Goal: Task Accomplishment & Management: Use online tool/utility

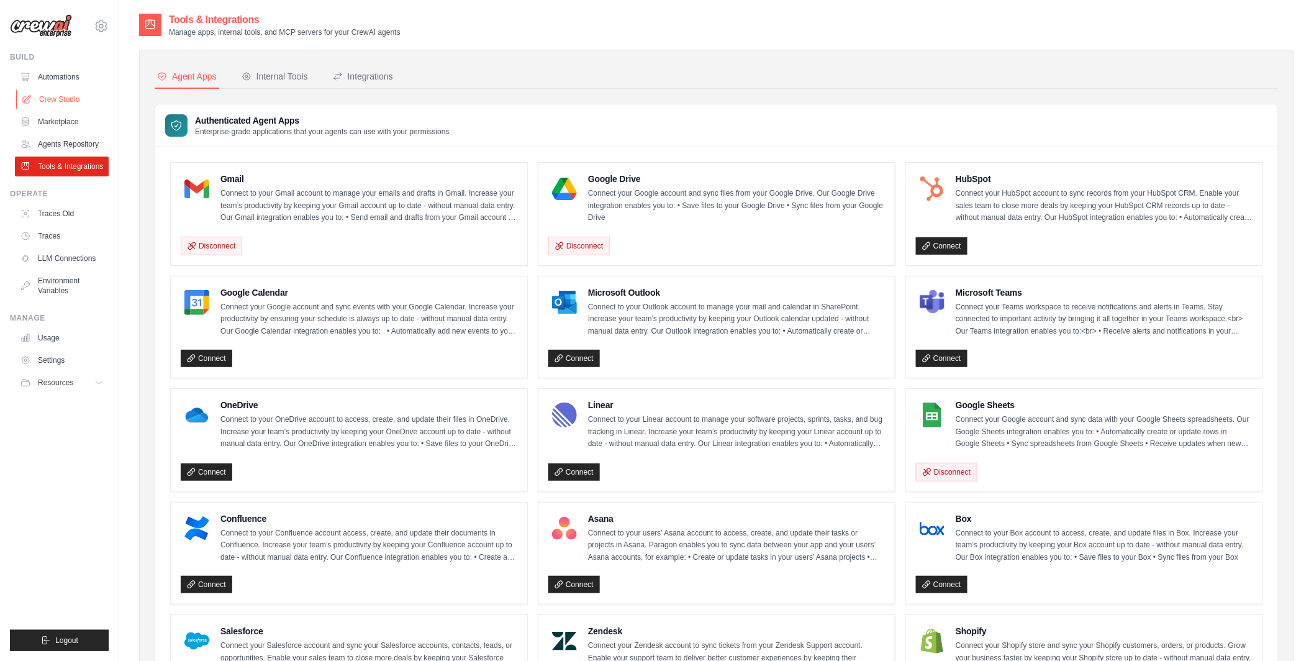
click at [68, 94] on link "Crew Studio" at bounding box center [63, 99] width 94 height 20
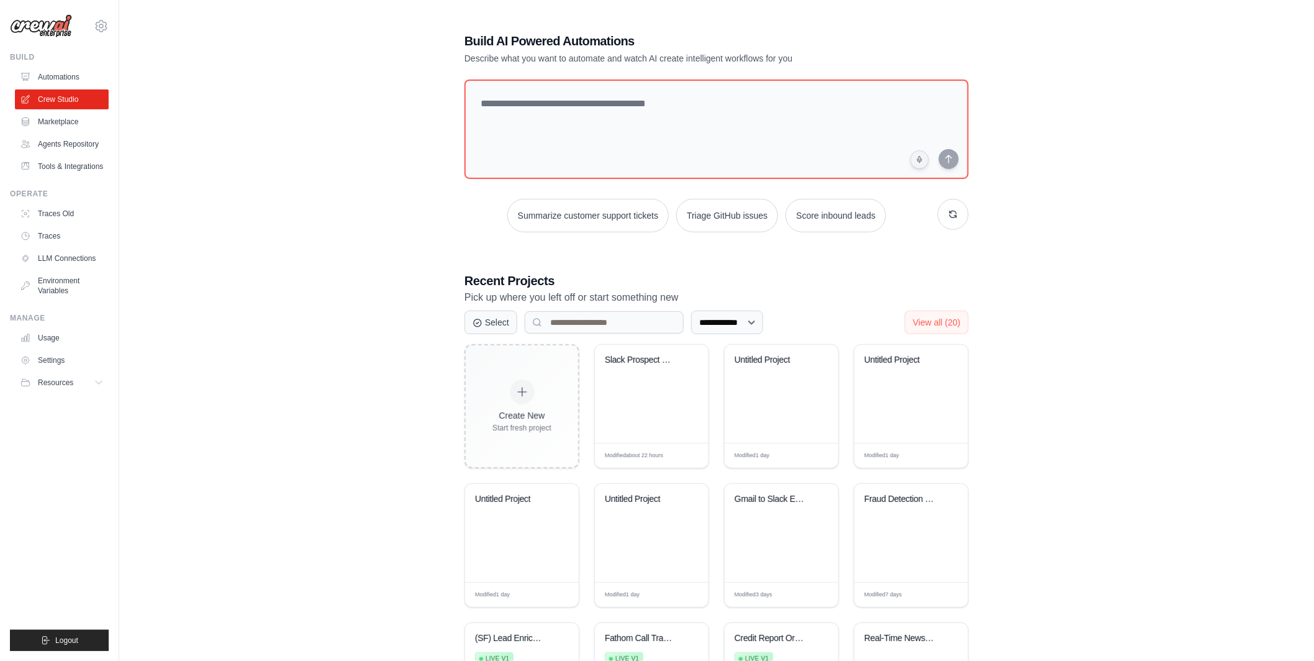
click at [114, 19] on div "tom@crewai.com MP@Crew Lixil TH@Crew" at bounding box center [59, 330] width 119 height 661
click at [105, 24] on icon at bounding box center [101, 26] width 15 height 15
click at [355, 94] on div "**********" at bounding box center [716, 389] width 1155 height 754
click at [61, 79] on link "Automations" at bounding box center [63, 77] width 94 height 20
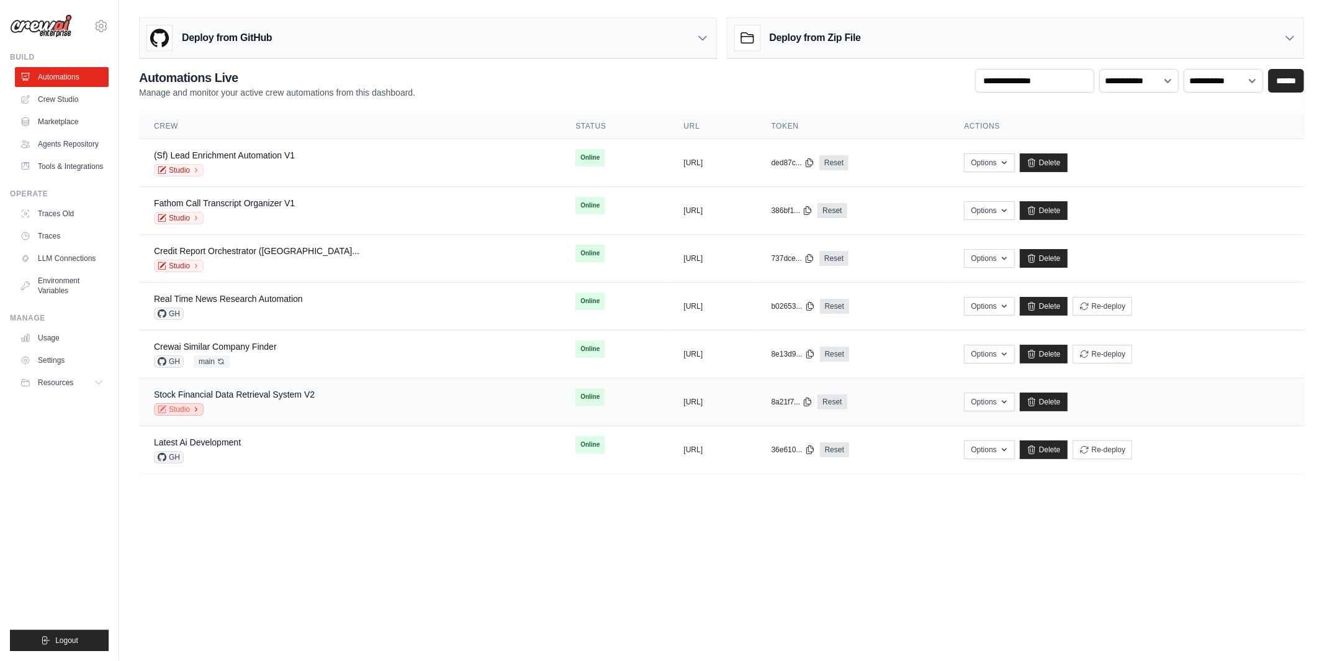
click at [174, 407] on link "Studio" at bounding box center [179, 409] width 50 height 12
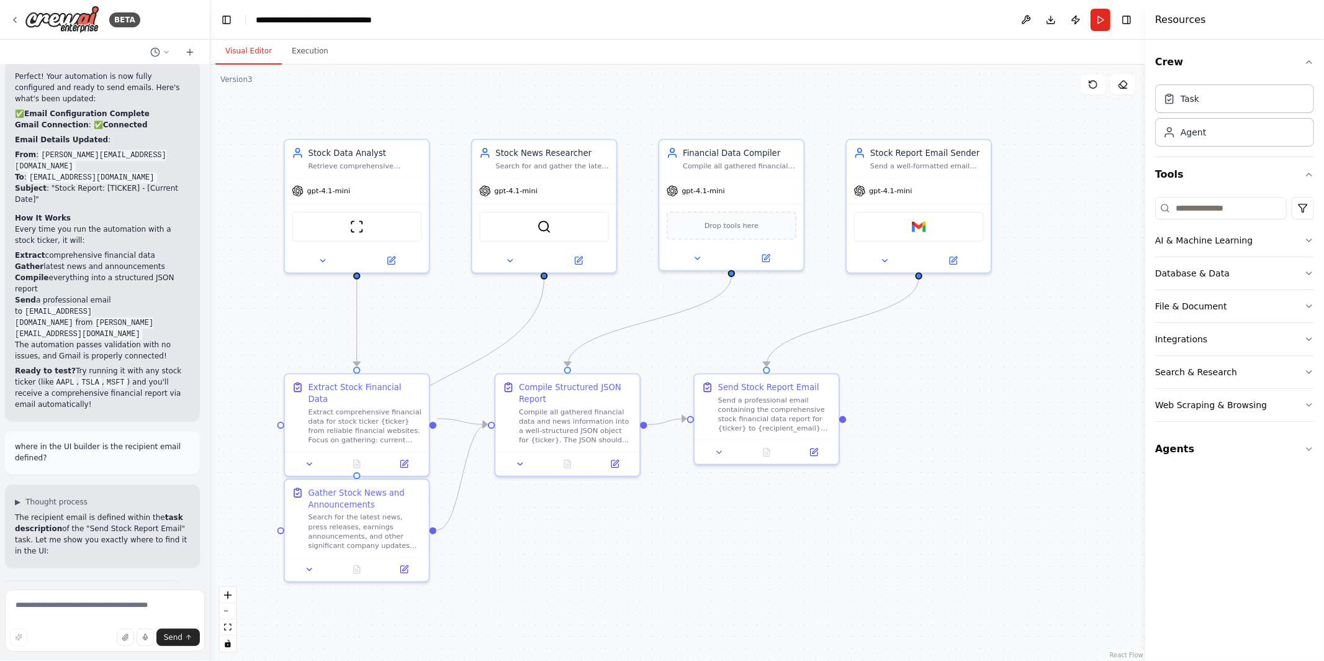
scroll to position [3318, 0]
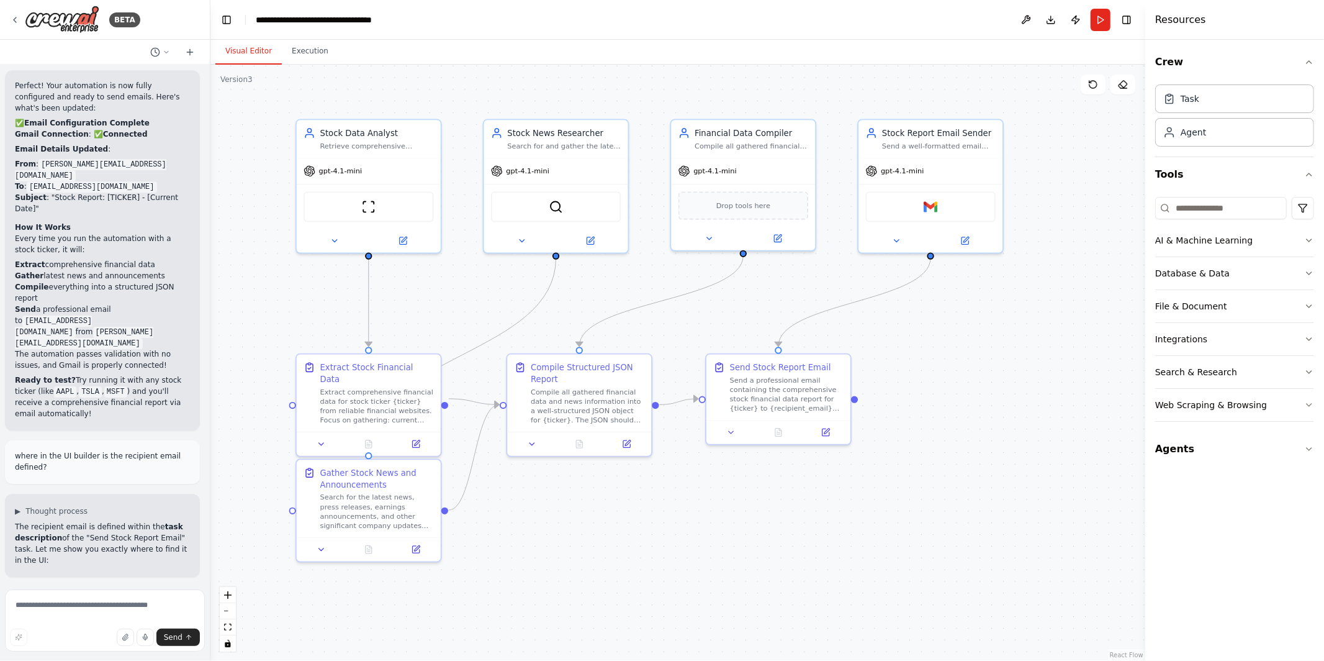
drag, startPoint x: 462, startPoint y: 315, endPoint x: 474, endPoint y: 295, distance: 23.4
click at [474, 295] on div ".deletable-edge-delete-btn { width: 20px; height: 20px; border: 0px solid #ffff…" at bounding box center [677, 363] width 935 height 596
click at [1093, 21] on button "Run" at bounding box center [1101, 20] width 20 height 22
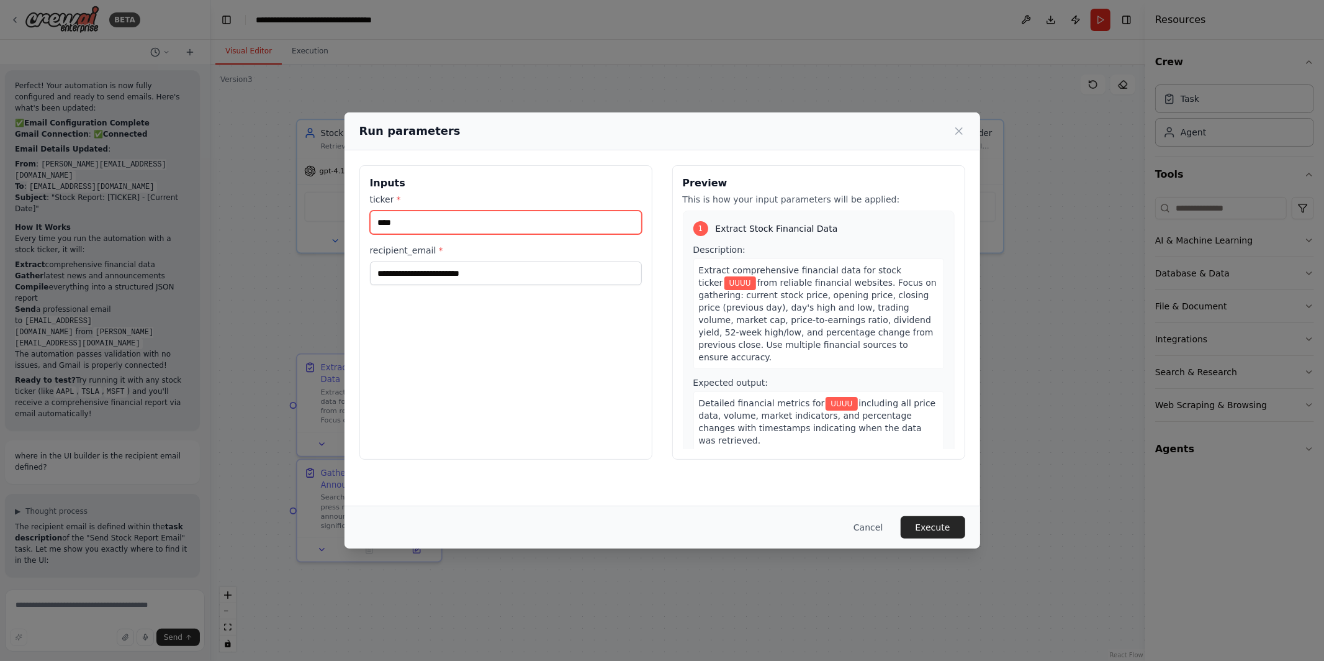
click at [505, 224] on input "****" at bounding box center [506, 222] width 272 height 24
type input "****"
click at [946, 526] on button "Execute" at bounding box center [933, 527] width 65 height 22
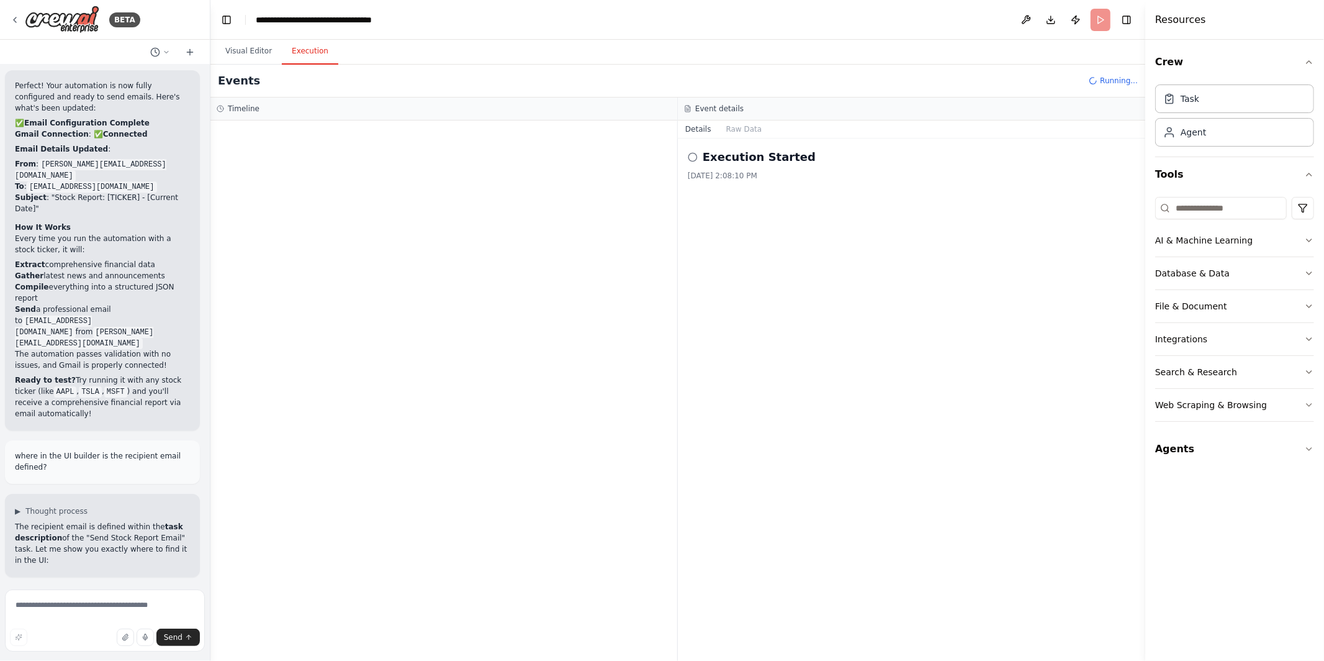
click at [523, 223] on div at bounding box center [443, 390] width 467 height 540
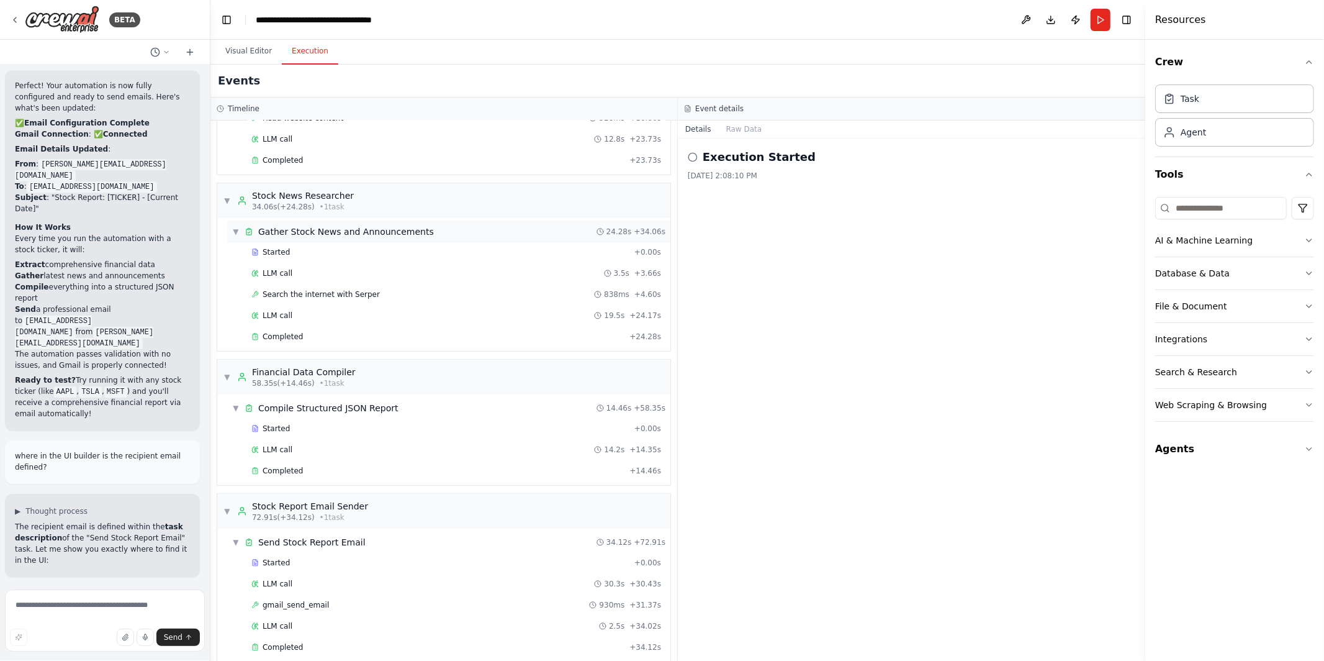
scroll to position [222, 0]
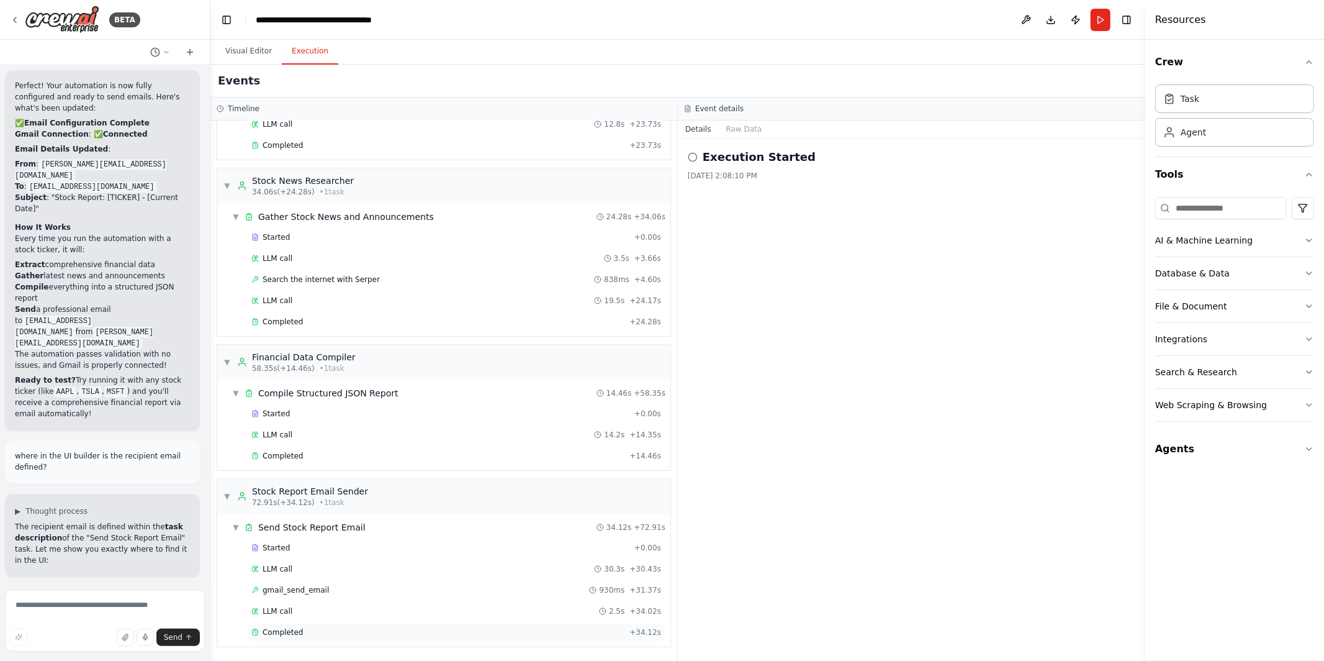
click at [495, 639] on div "Completed + 34.12s" at bounding box center [456, 632] width 418 height 19
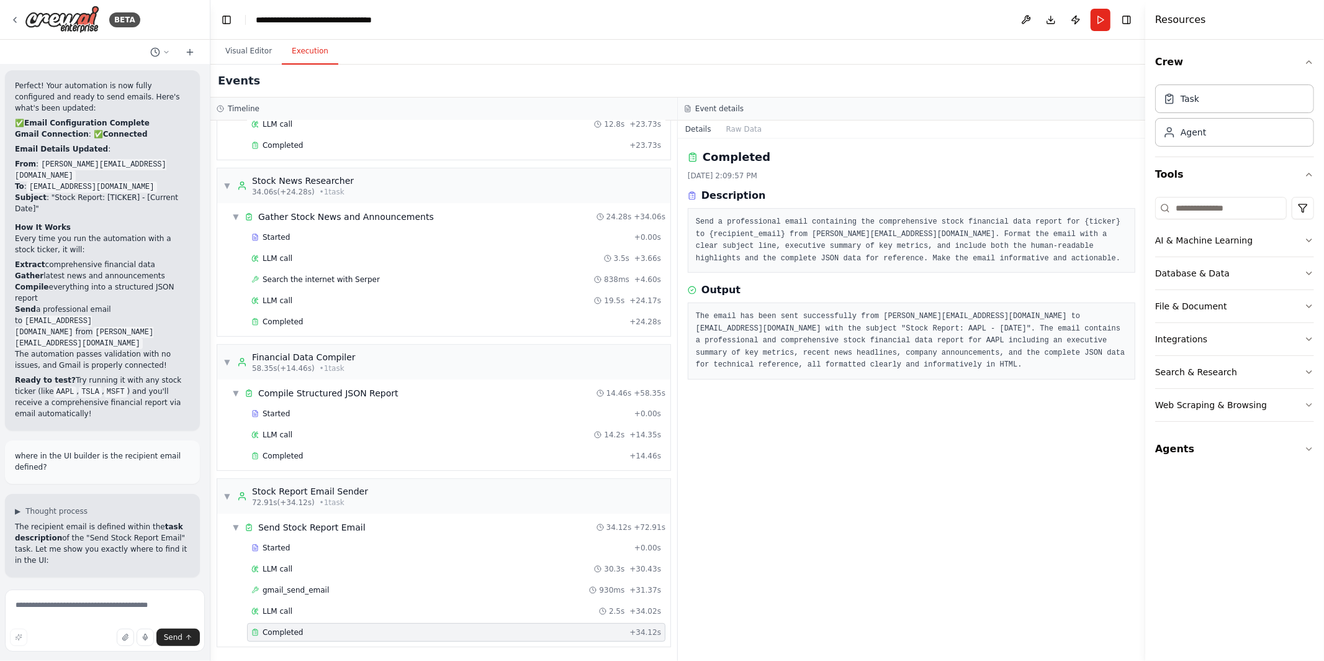
click at [302, 632] on div "Completed" at bounding box center [437, 632] width 373 height 10
click at [743, 130] on button "Raw Data" at bounding box center [744, 128] width 51 height 17
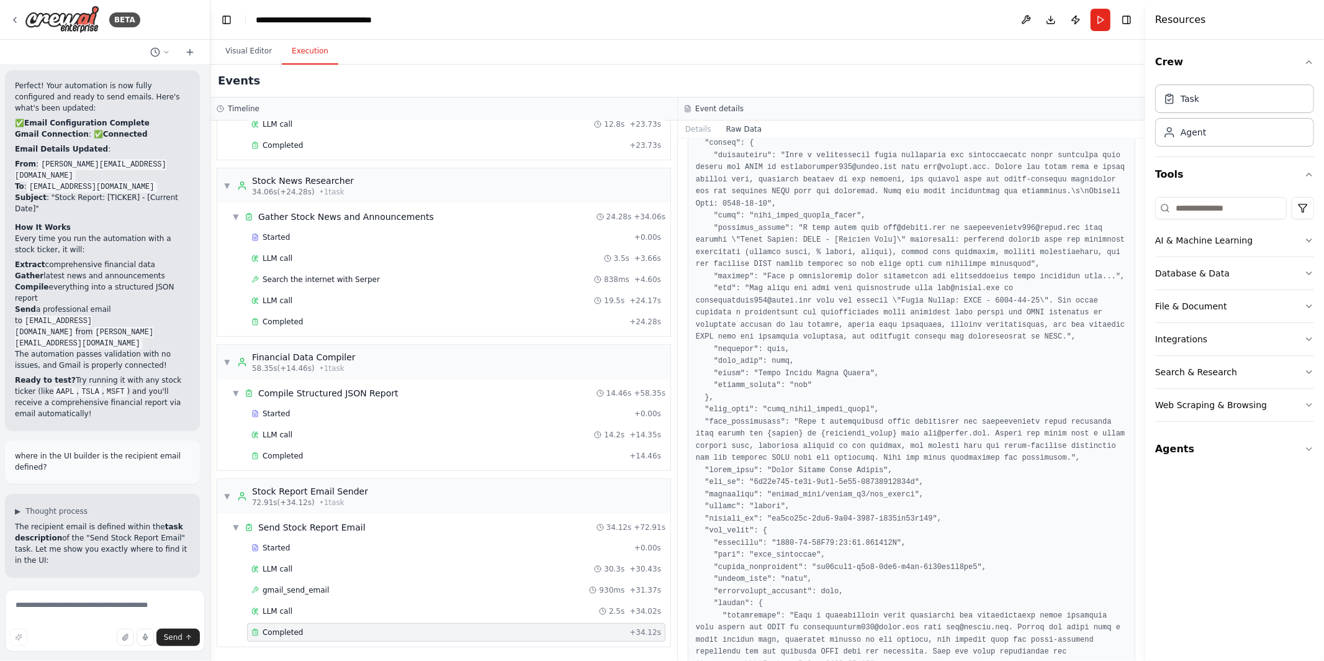
scroll to position [0, 0]
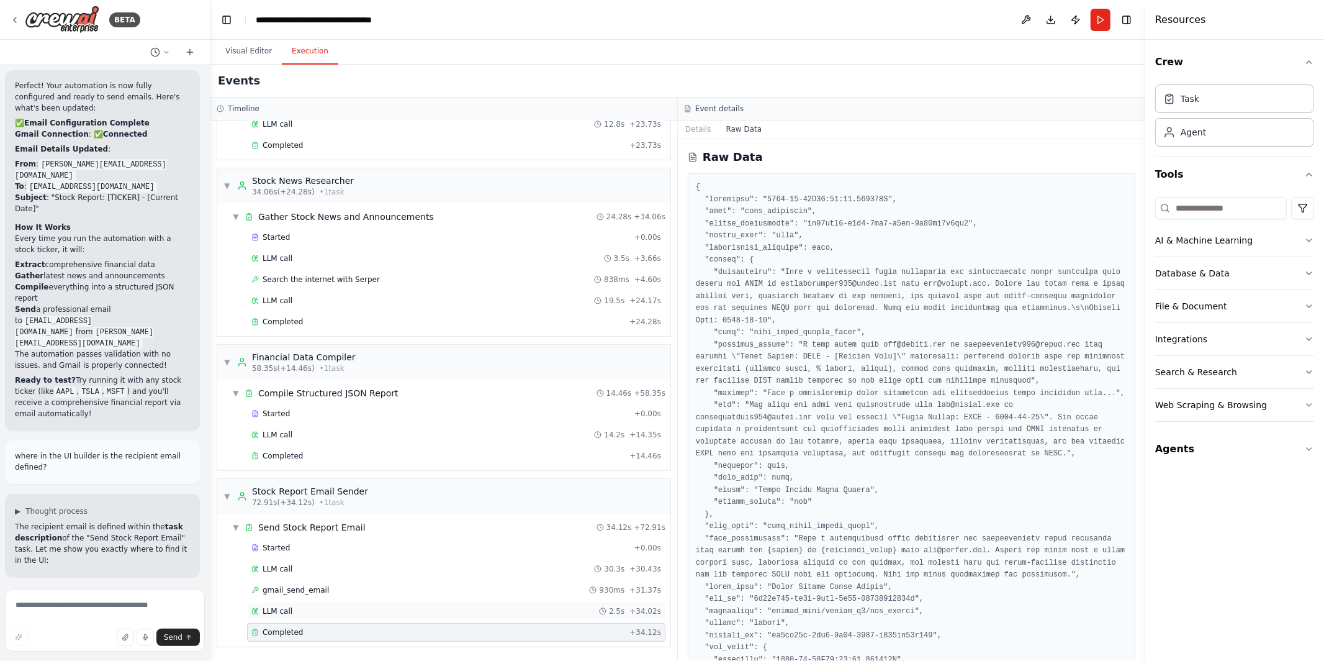
click at [400, 604] on div "LLM call 2.5s + 34.02s" at bounding box center [456, 611] width 418 height 19
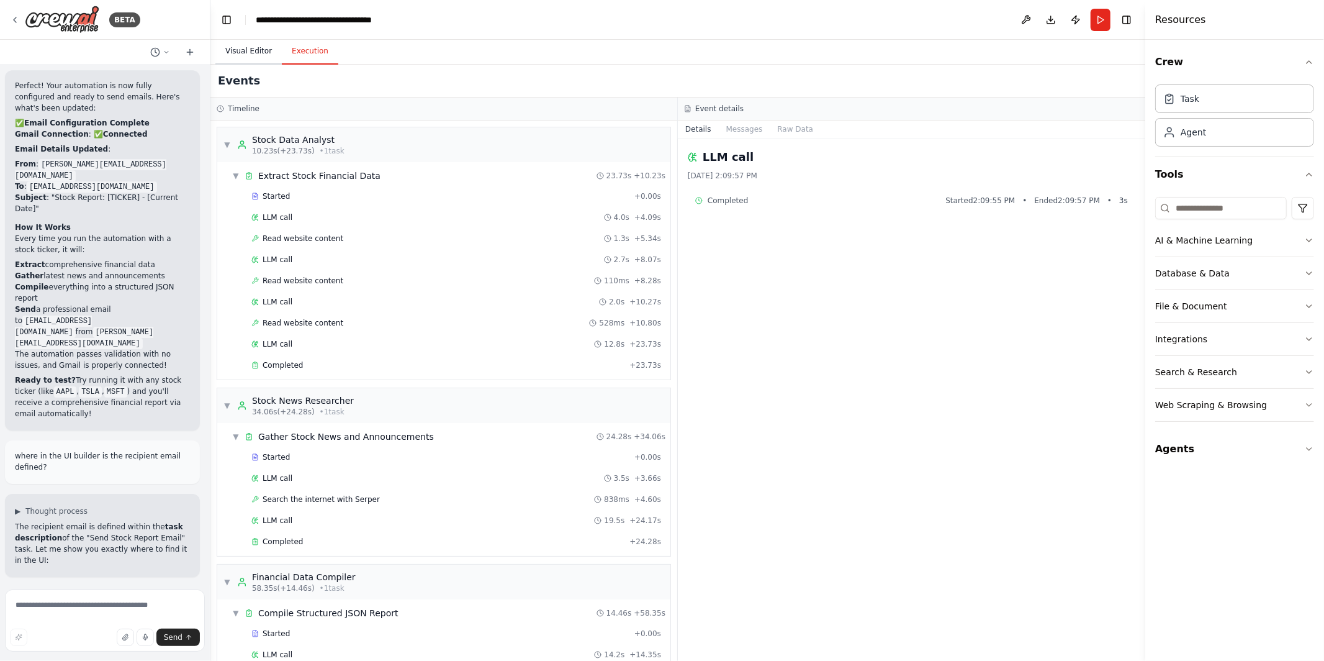
click at [248, 42] on button "Visual Editor" at bounding box center [248, 51] width 66 height 26
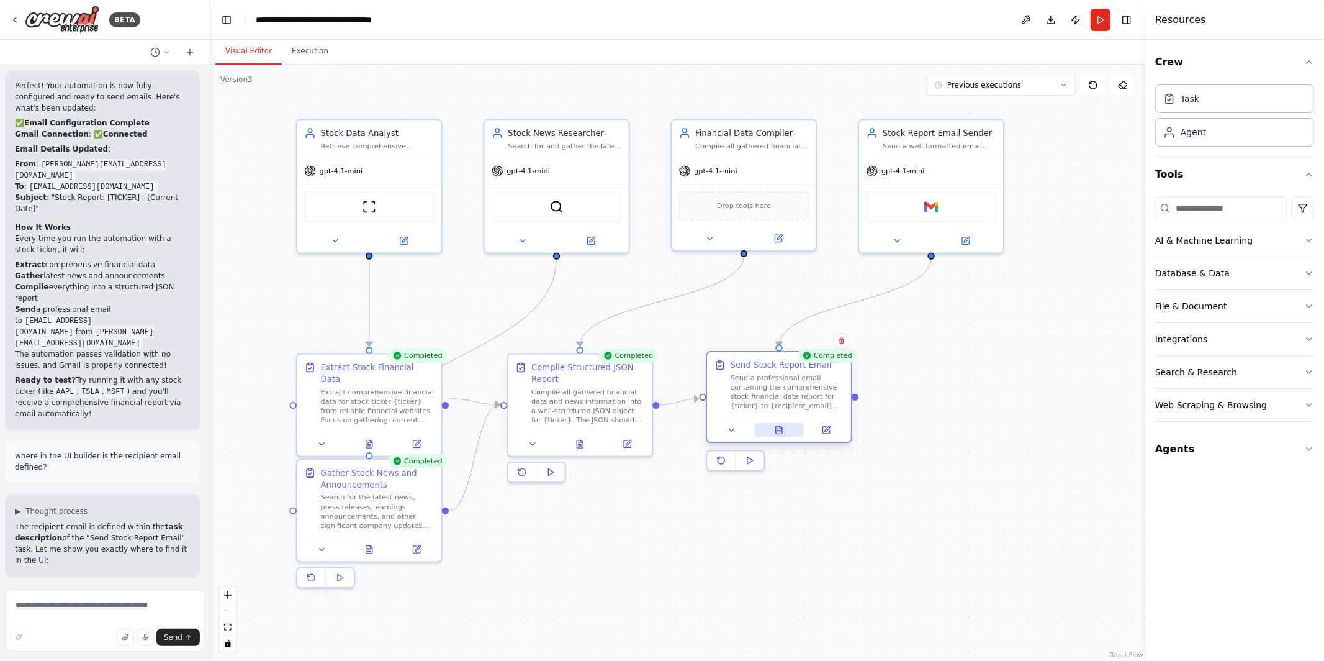
click at [779, 427] on icon at bounding box center [779, 430] width 6 height 8
click at [775, 430] on icon at bounding box center [779, 429] width 9 height 9
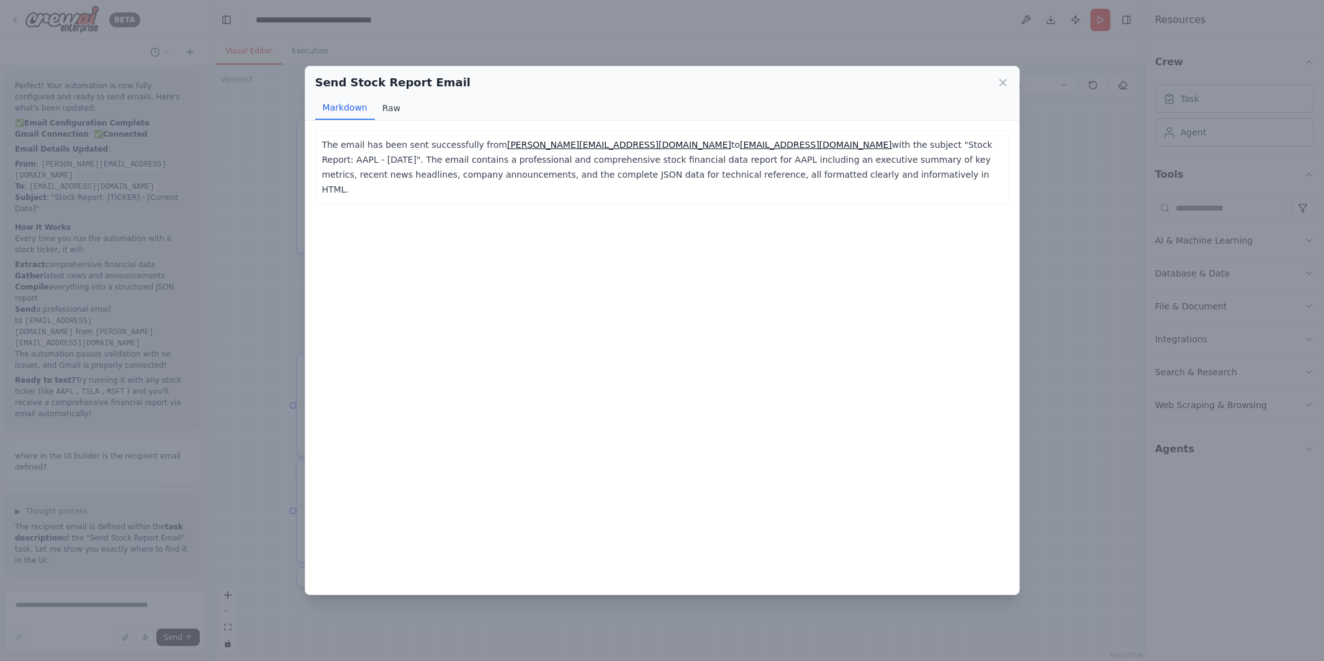
click at [398, 108] on button "Raw" at bounding box center [391, 108] width 33 height 24
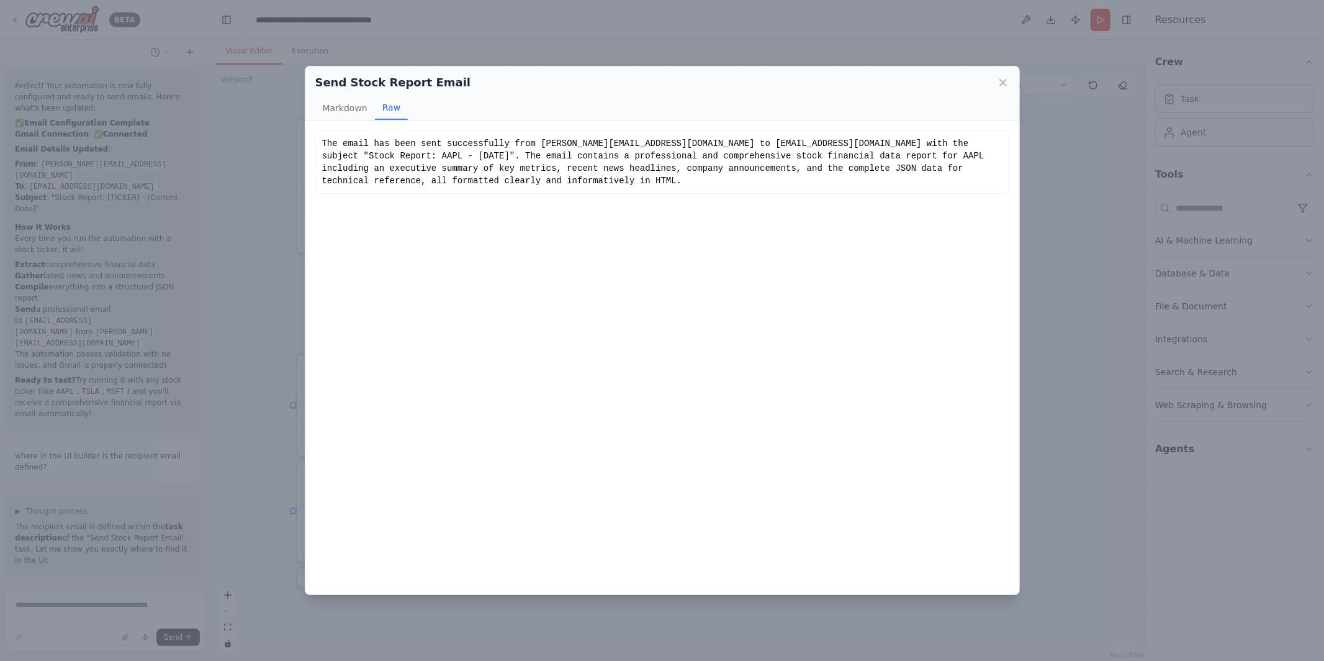
click at [272, 224] on div "Send Stock Report Email Markdown Raw The email has been sent successfully from …" at bounding box center [662, 330] width 1324 height 661
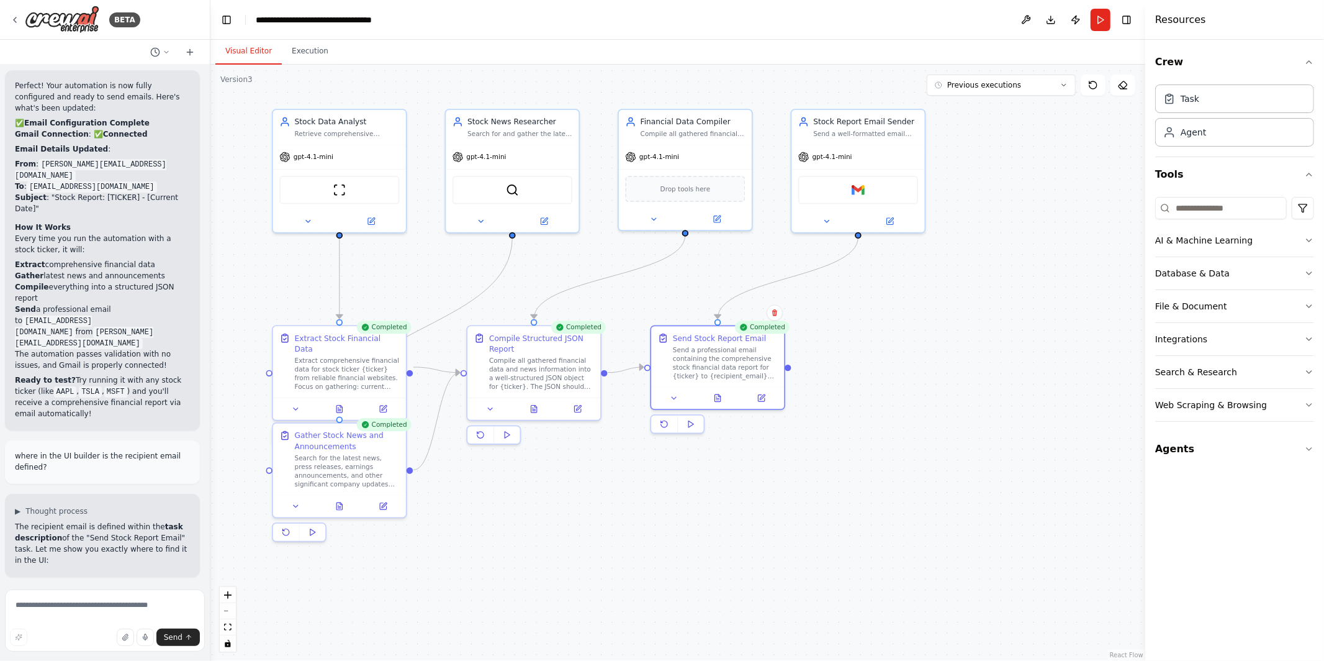
drag, startPoint x: 469, startPoint y: 305, endPoint x: 432, endPoint y: 283, distance: 43.4
click at [432, 283] on div ".deletable-edge-delete-btn { width: 20px; height: 20px; border: 0px solid #ffff…" at bounding box center [677, 363] width 935 height 596
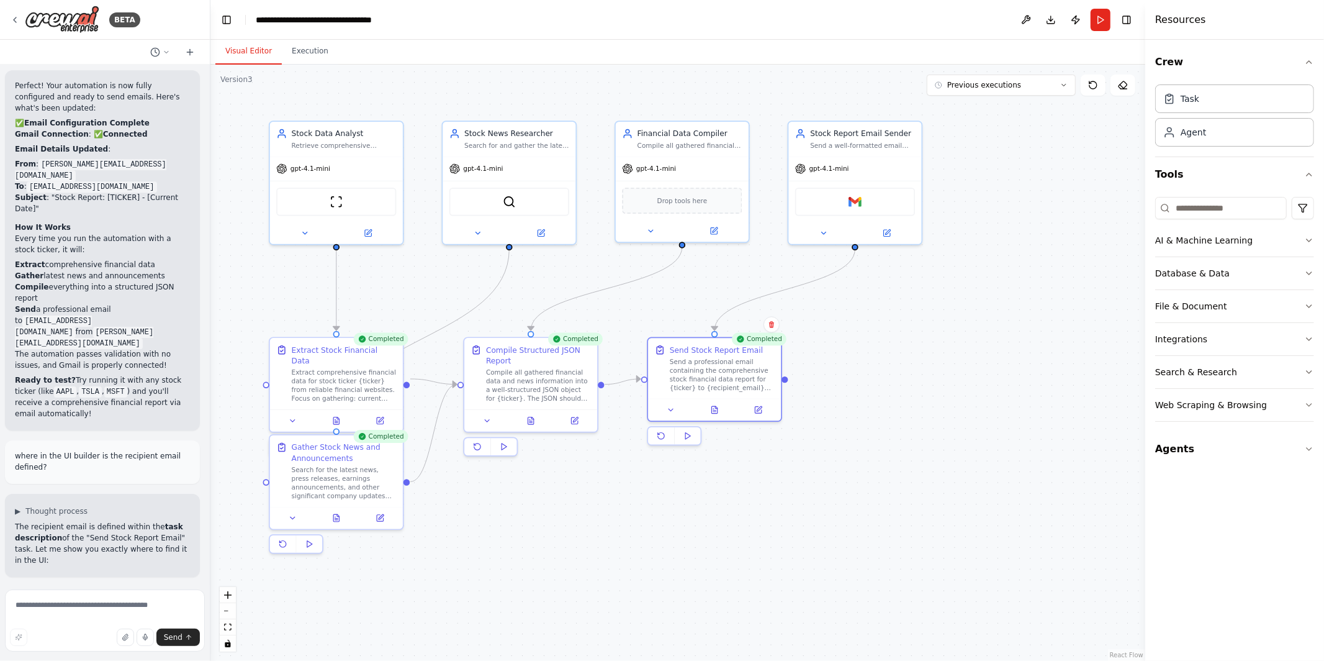
drag, startPoint x: 432, startPoint y: 282, endPoint x: 428, endPoint y: 293, distance: 11.4
click at [428, 293] on div ".deletable-edge-delete-btn { width: 20px; height: 20px; border: 0px solid #ffff…" at bounding box center [677, 363] width 935 height 596
click at [622, 587] on div ".deletable-edge-delete-btn { width: 20px; height: 20px; border: 0px solid #ffff…" at bounding box center [677, 363] width 935 height 596
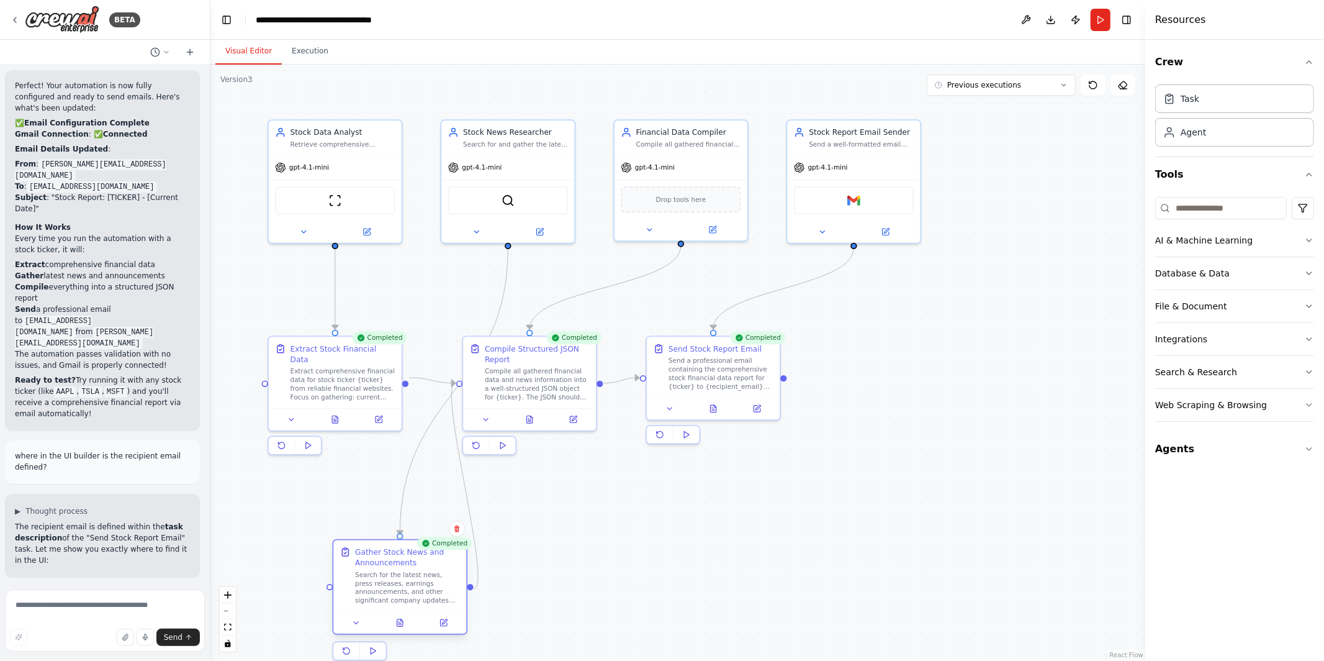
drag, startPoint x: 362, startPoint y: 468, endPoint x: 427, endPoint y: 576, distance: 125.6
click at [427, 576] on div "Search for the latest news, press releases, earnings announcements, and other s…" at bounding box center [407, 587] width 105 height 35
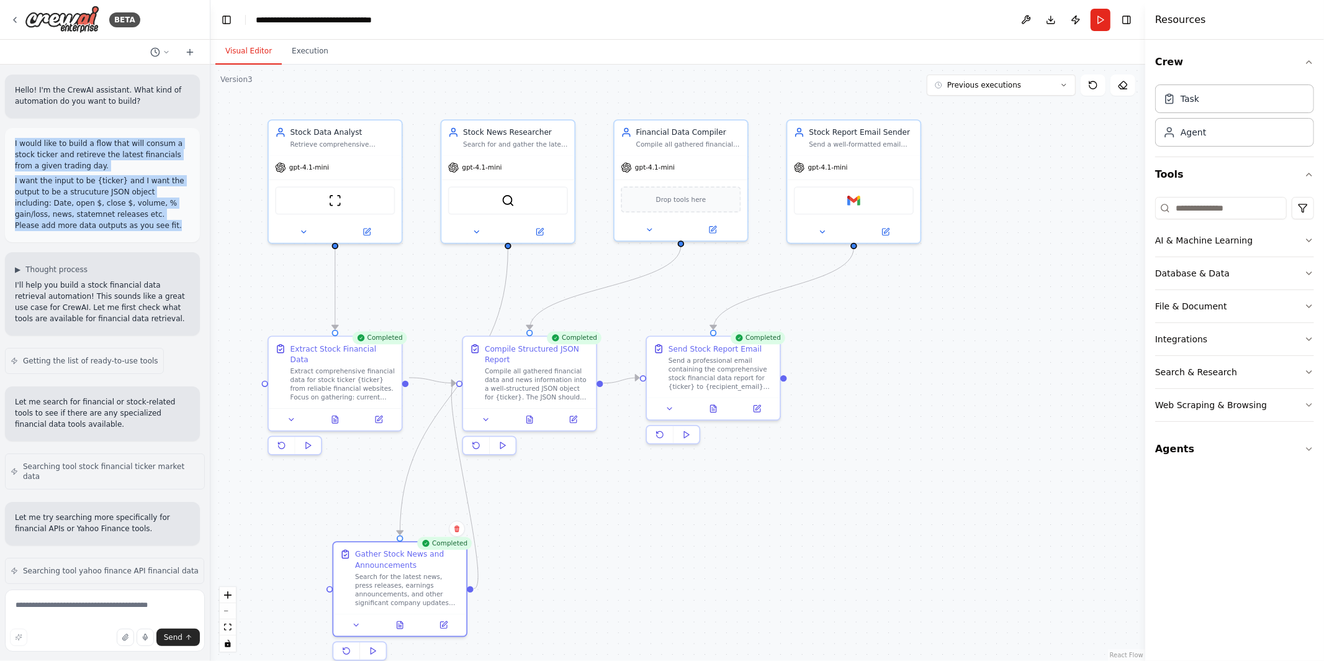
drag, startPoint x: 11, startPoint y: 140, endPoint x: 189, endPoint y: 230, distance: 199.6
click at [189, 230] on div "I would like to build a flow that will consum a stock ticker and retireve the l…" at bounding box center [102, 185] width 195 height 114
click at [65, 165] on p "I would like to build a flow that will consum a stock ticker and retireve the l…" at bounding box center [102, 155] width 175 height 34
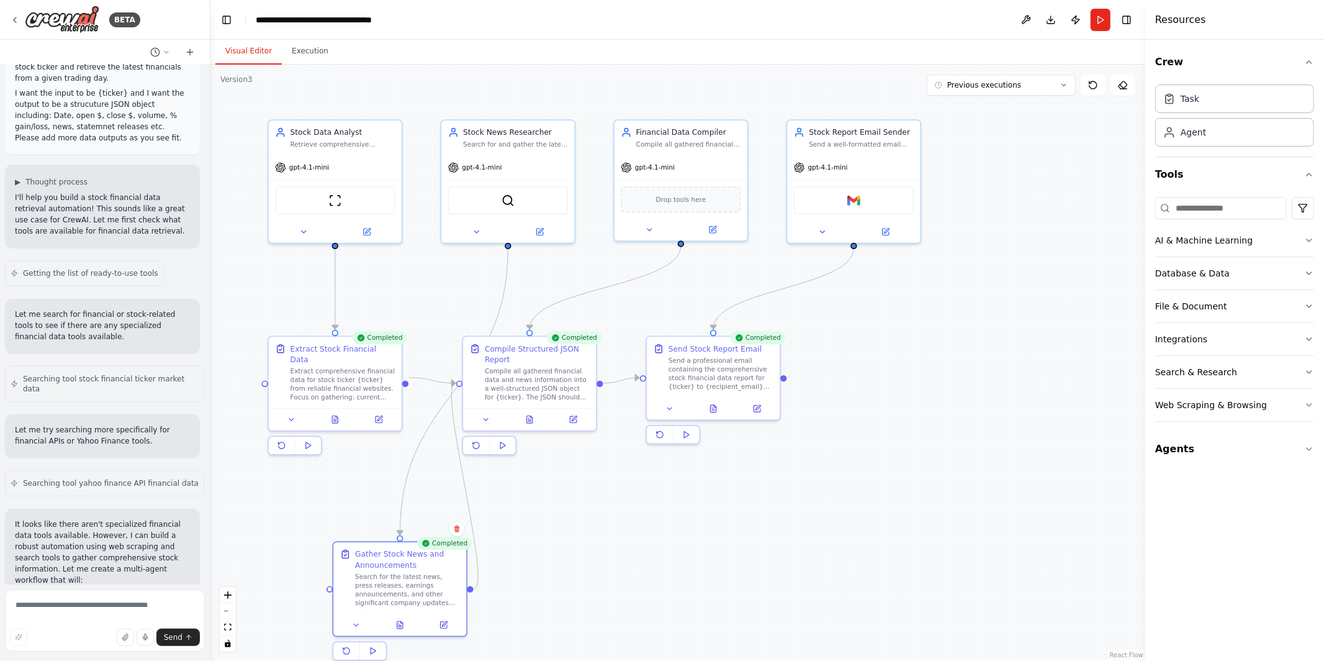
scroll to position [88, 0]
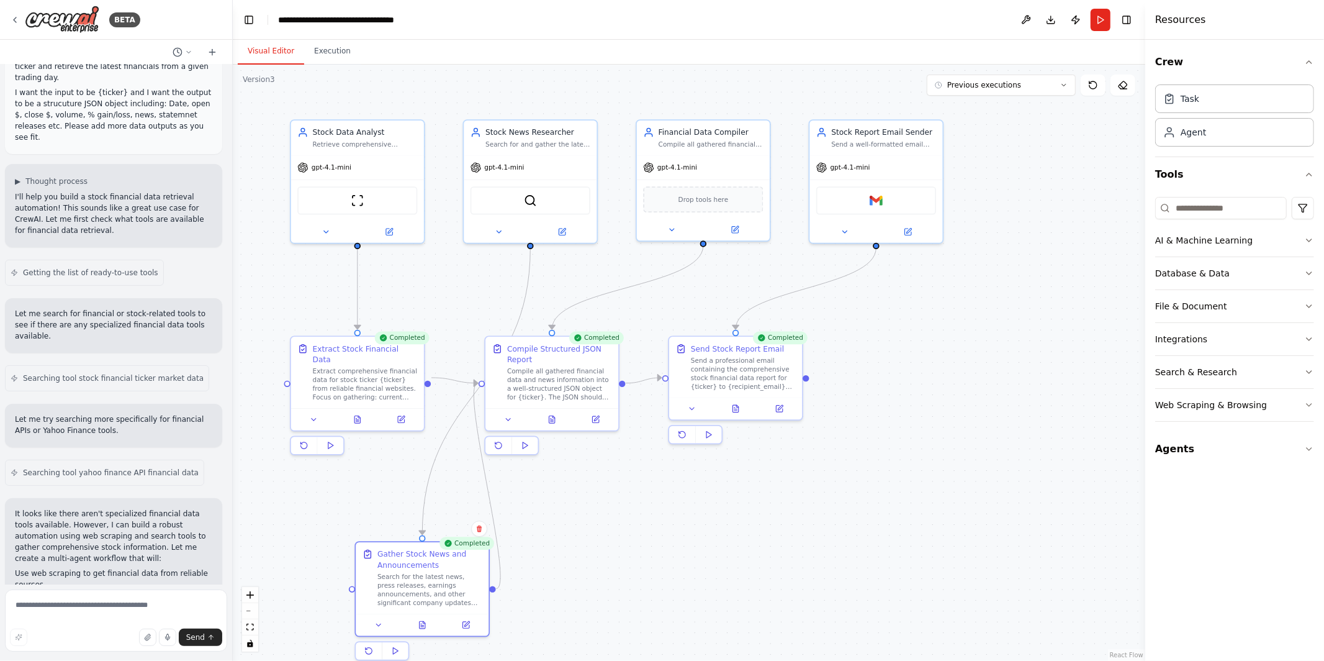
drag, startPoint x: 210, startPoint y: 383, endPoint x: 263, endPoint y: 383, distance: 52.8
click at [263, 383] on div "BETA Hello! I'm the CrewAI assistant. What kind of automation do you want to bu…" at bounding box center [662, 330] width 1324 height 661
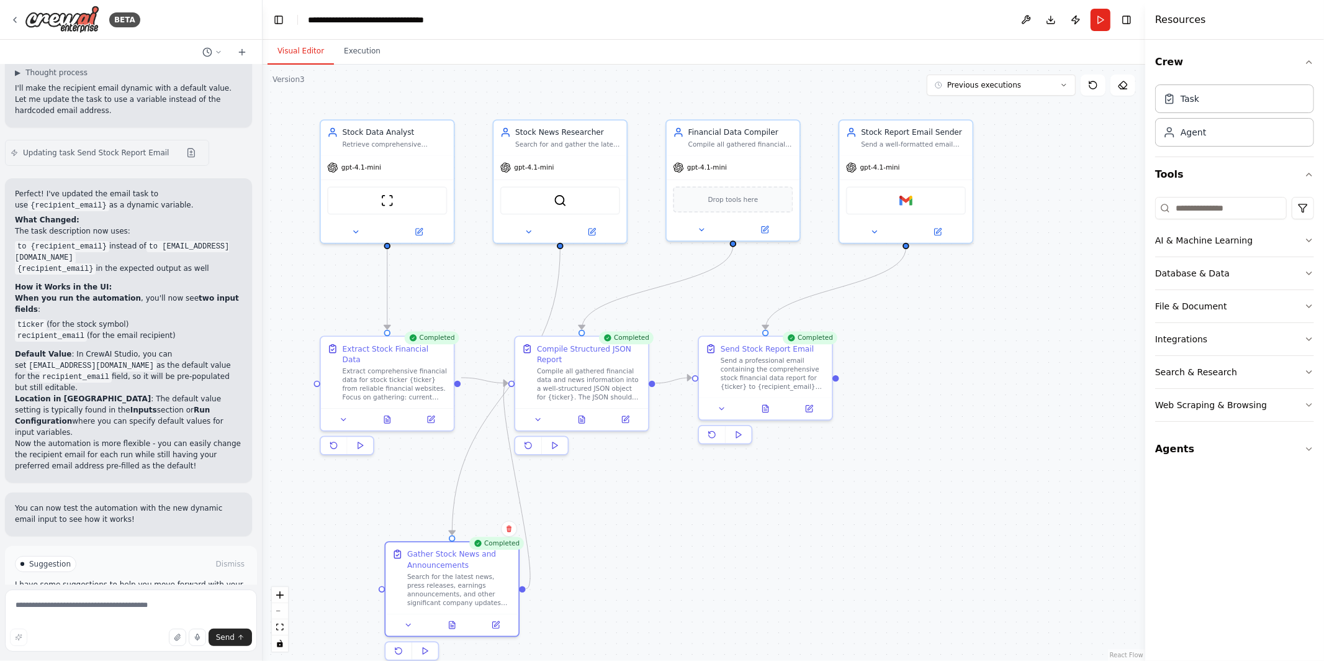
scroll to position [4235, 0]
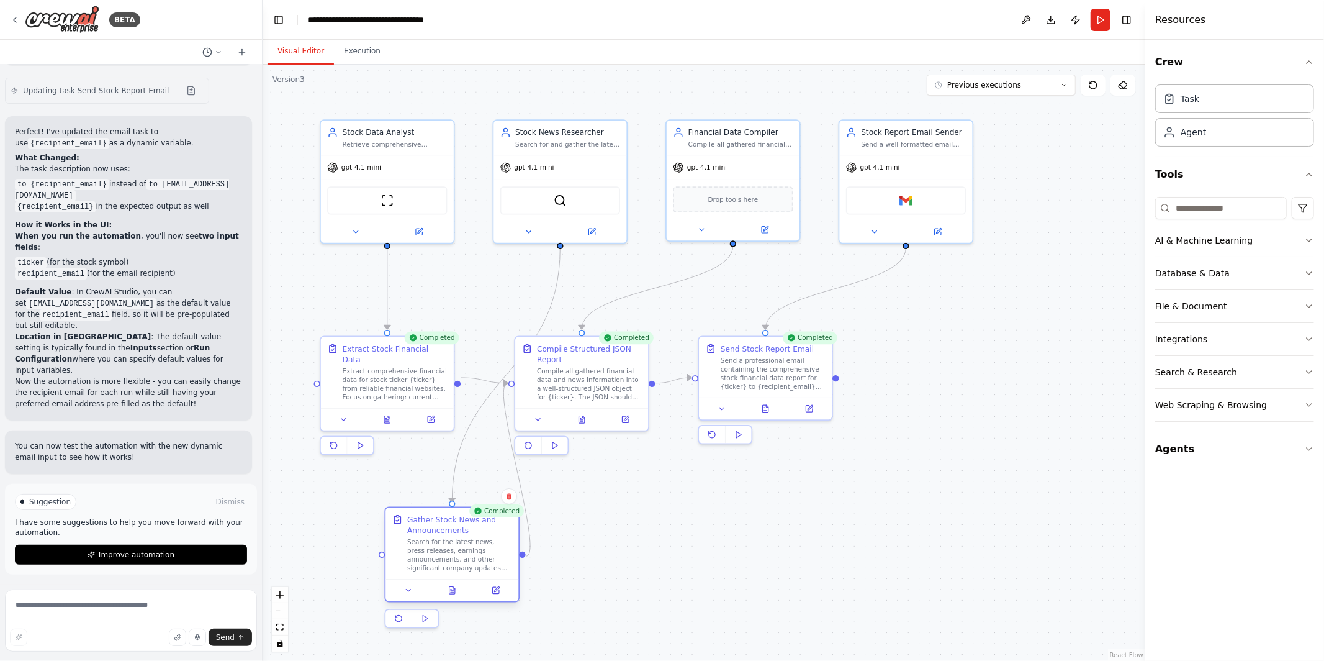
drag, startPoint x: 472, startPoint y: 576, endPoint x: 472, endPoint y: 542, distance: 34.1
click at [472, 542] on div "Search for the latest news, press releases, earnings announcements, and other s…" at bounding box center [459, 555] width 105 height 35
click at [388, 200] on img at bounding box center [387, 198] width 13 height 13
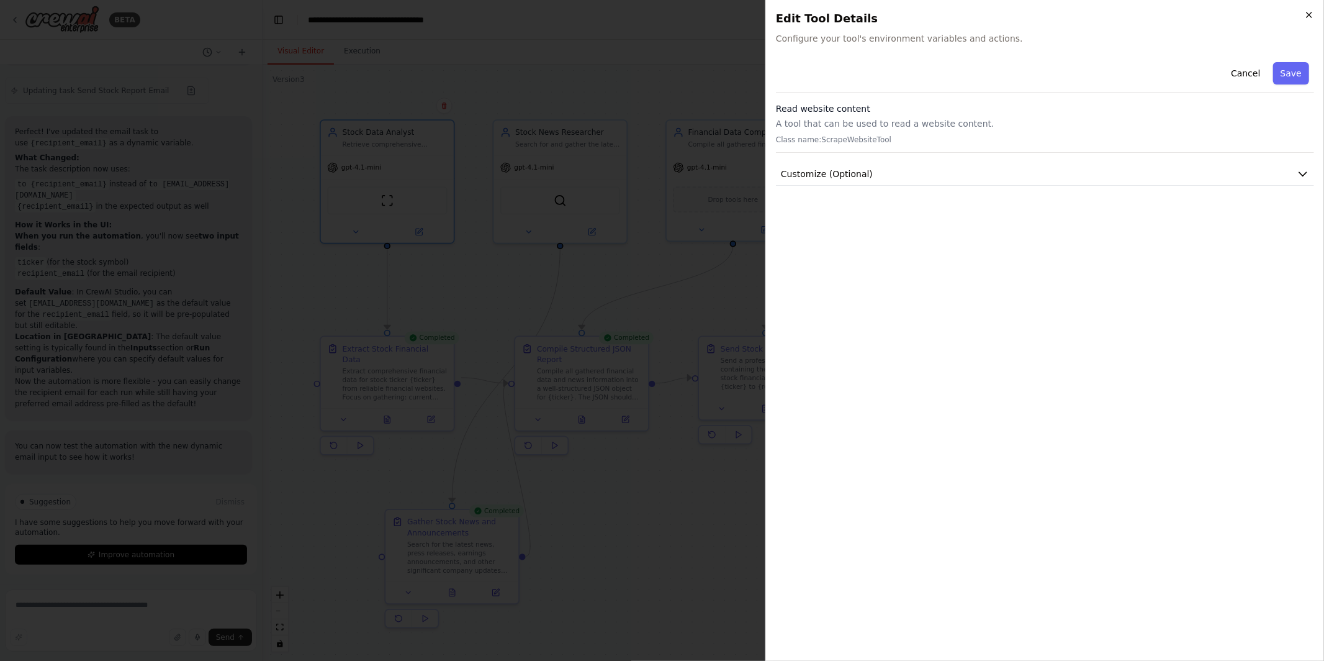
click at [1312, 11] on icon "button" at bounding box center [1309, 15] width 10 height 10
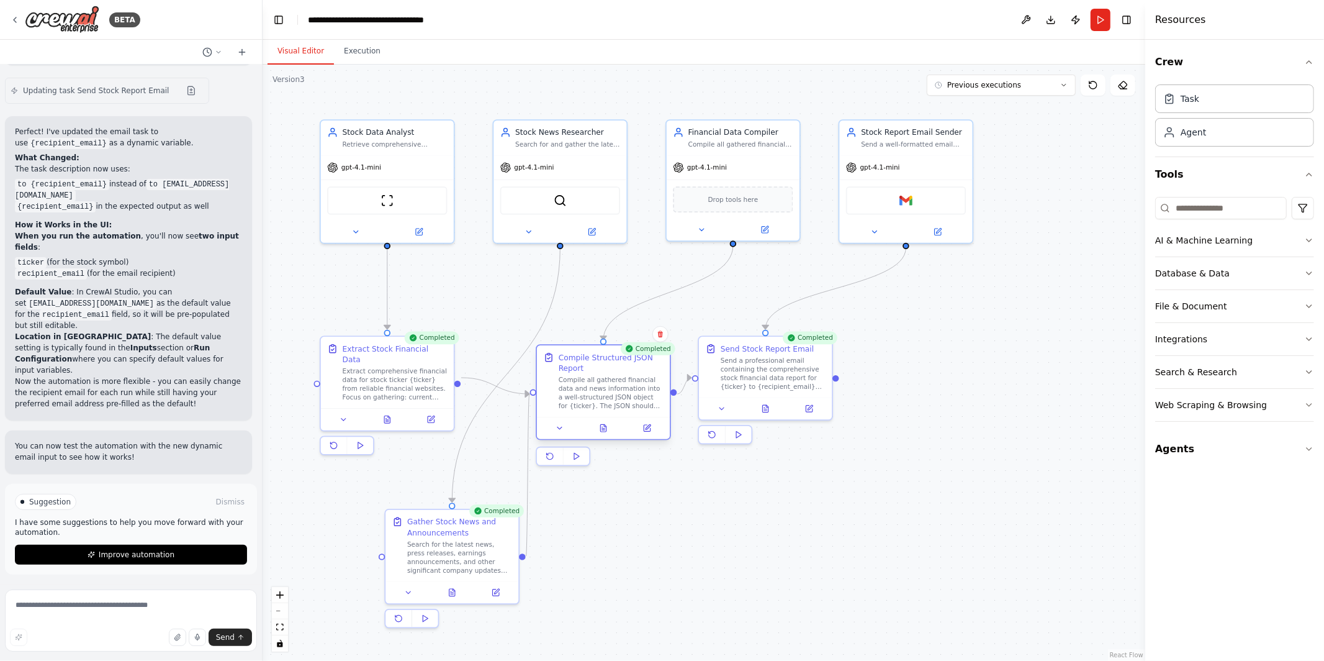
drag, startPoint x: 613, startPoint y: 383, endPoint x: 634, endPoint y: 399, distance: 26.2
click at [634, 399] on div "Compile all gathered financial data and news information into a well-structured…" at bounding box center [611, 393] width 105 height 35
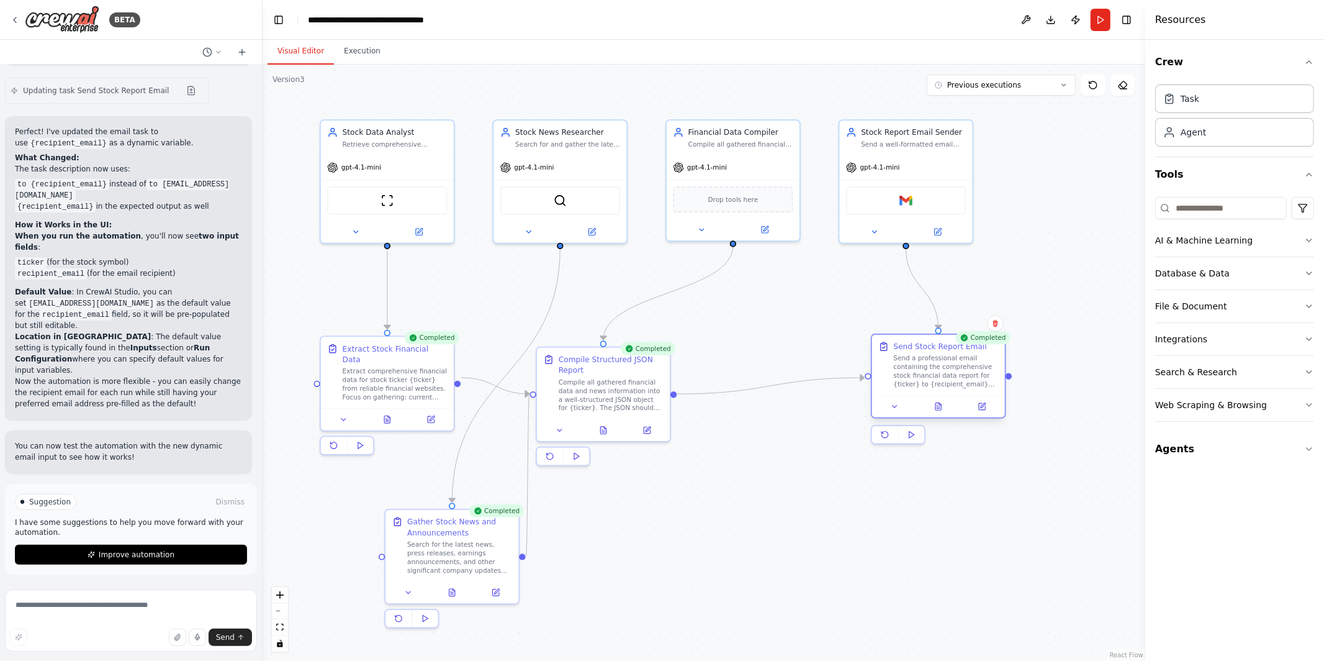
drag, startPoint x: 736, startPoint y: 379, endPoint x: 908, endPoint y: 379, distance: 172.0
click at [909, 379] on div "Send a professional email containing the comprehensive stock financial data rep…" at bounding box center [946, 371] width 105 height 35
drag, startPoint x: 620, startPoint y: 395, endPoint x: 675, endPoint y: 395, distance: 54.6
click at [675, 395] on div "Compile all gathered financial data and news information into a well-structured…" at bounding box center [665, 393] width 105 height 35
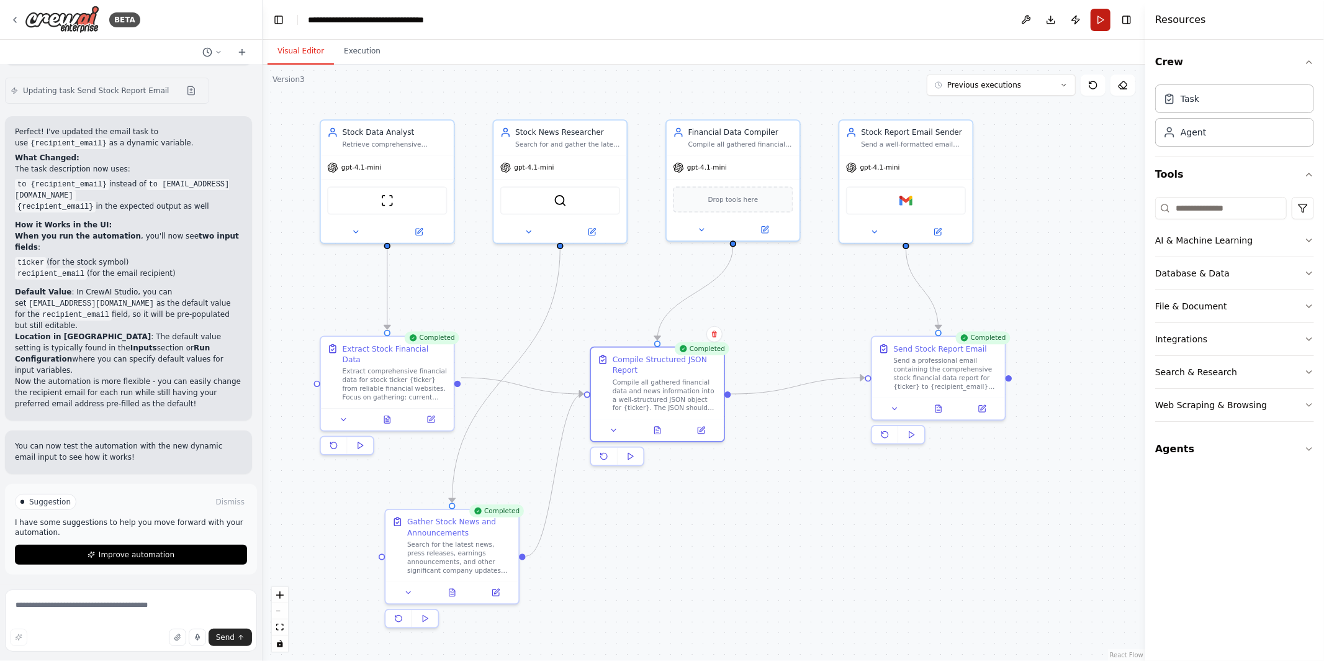
click at [1101, 26] on button "Run" at bounding box center [1101, 20] width 20 height 22
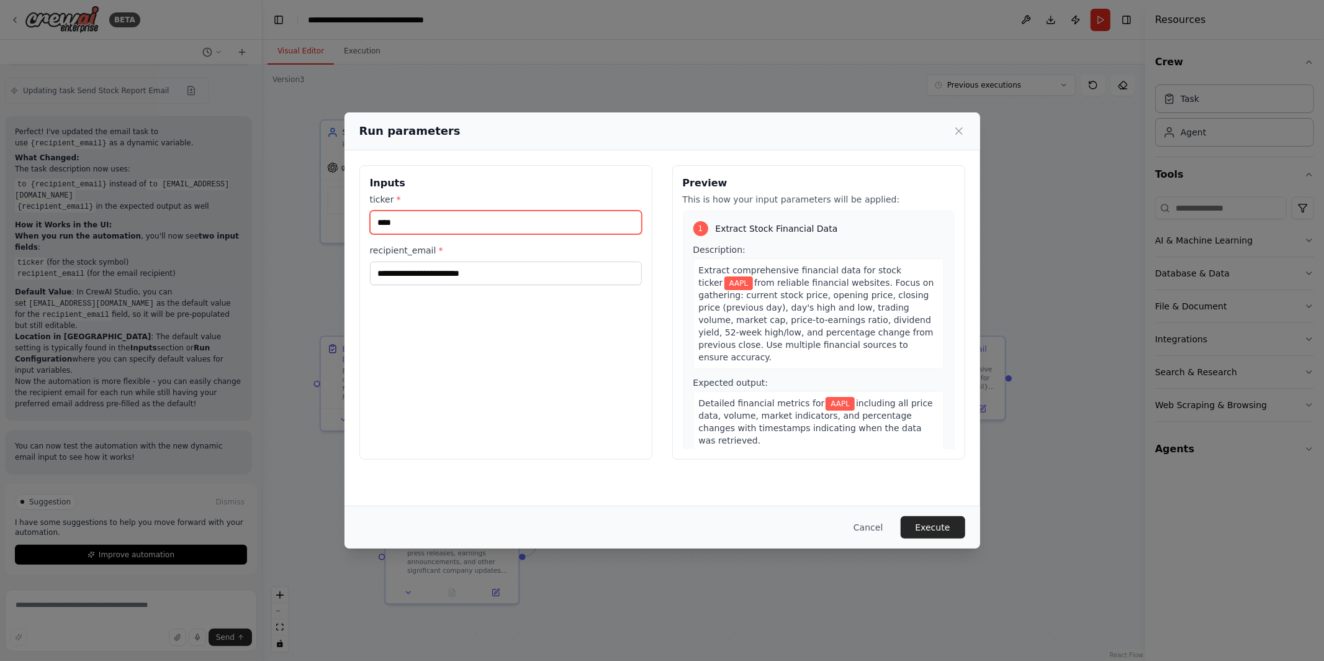
click at [443, 226] on input "****" at bounding box center [506, 222] width 272 height 24
click at [934, 526] on button "Execute" at bounding box center [933, 527] width 65 height 22
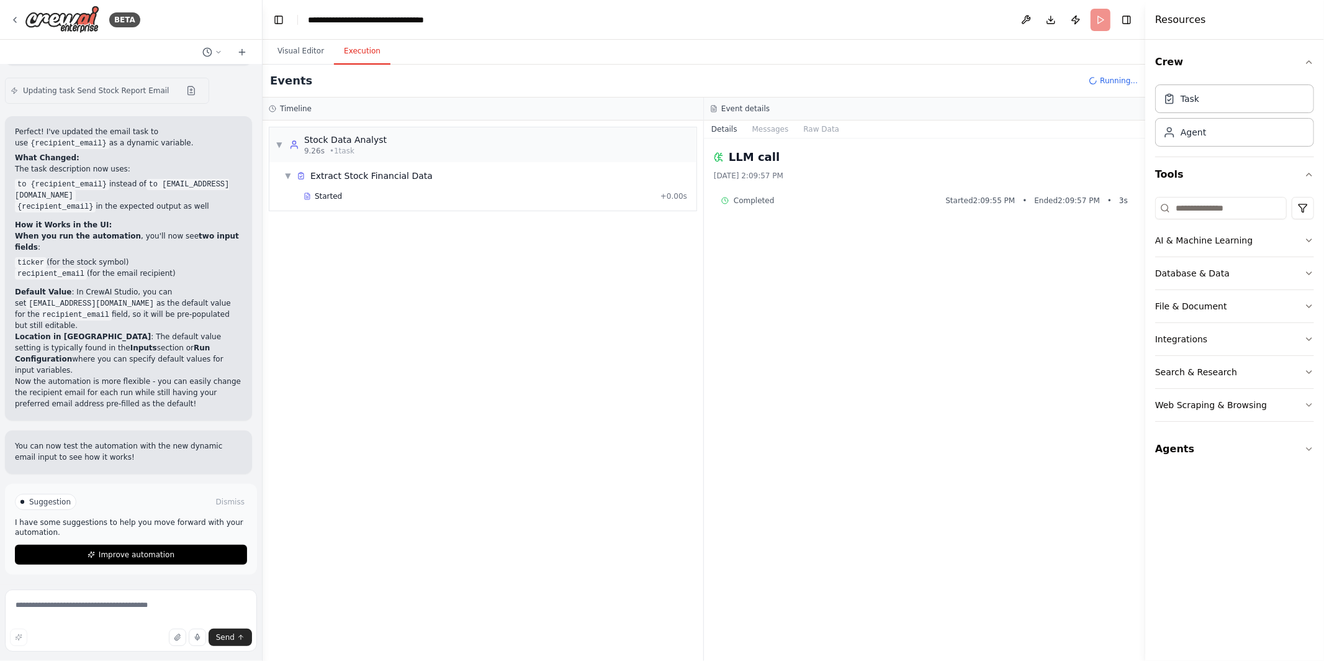
click at [535, 294] on div "▼ Stock Data Analyst 9.26s • 1 task ▼ Extract Stock Financial Data Started + 0.…" at bounding box center [483, 390] width 441 height 540
click at [328, 198] on span "Started" at bounding box center [328, 196] width 27 height 10
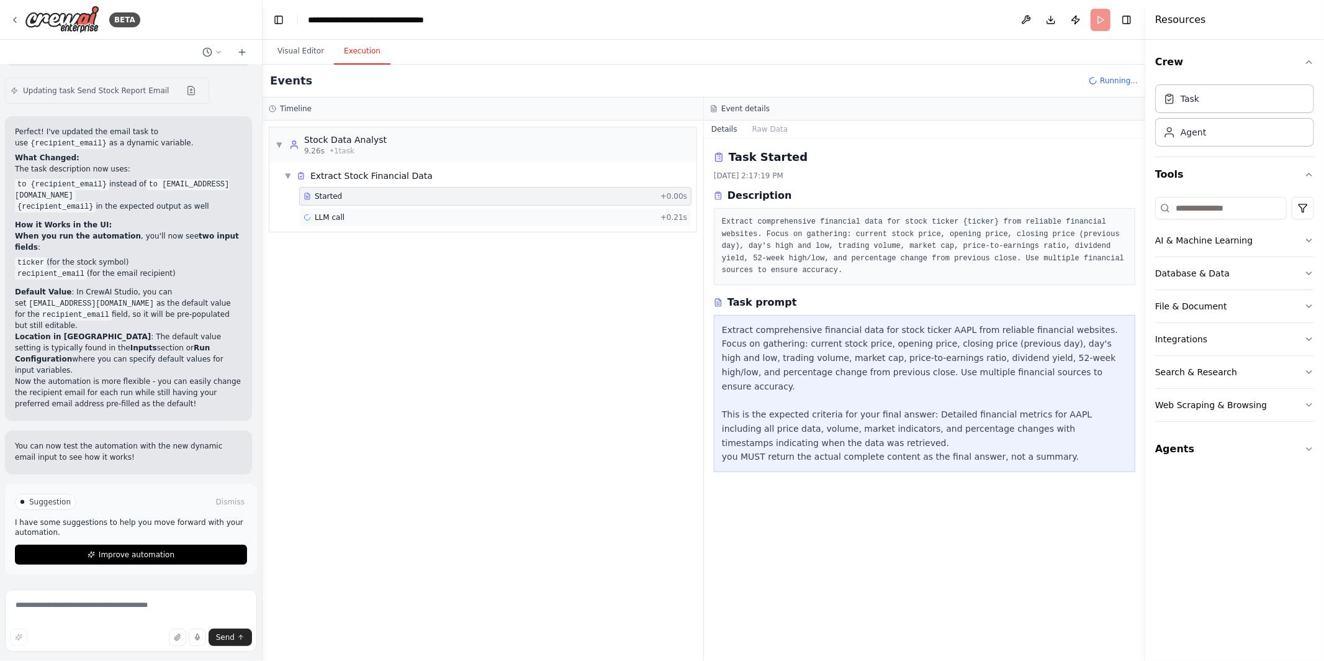
scroll to position [4236, 0]
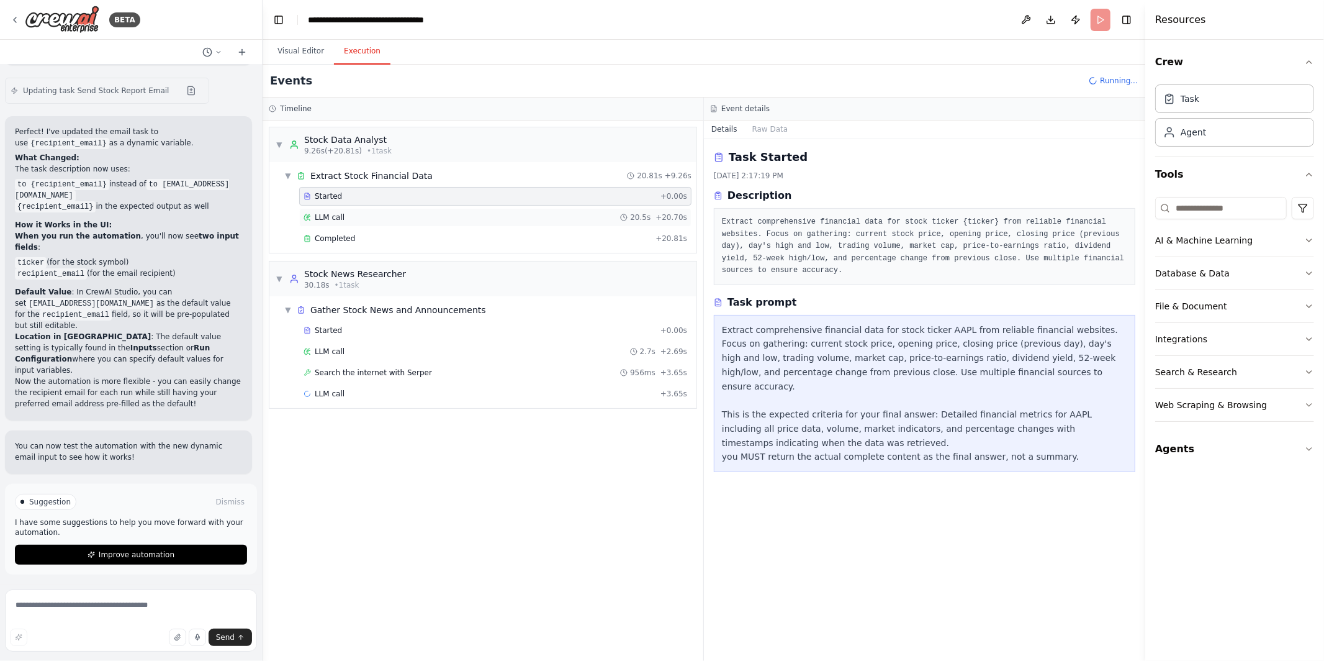
click at [587, 220] on div "LLM call 20.5s + 20.70s" at bounding box center [496, 217] width 384 height 10
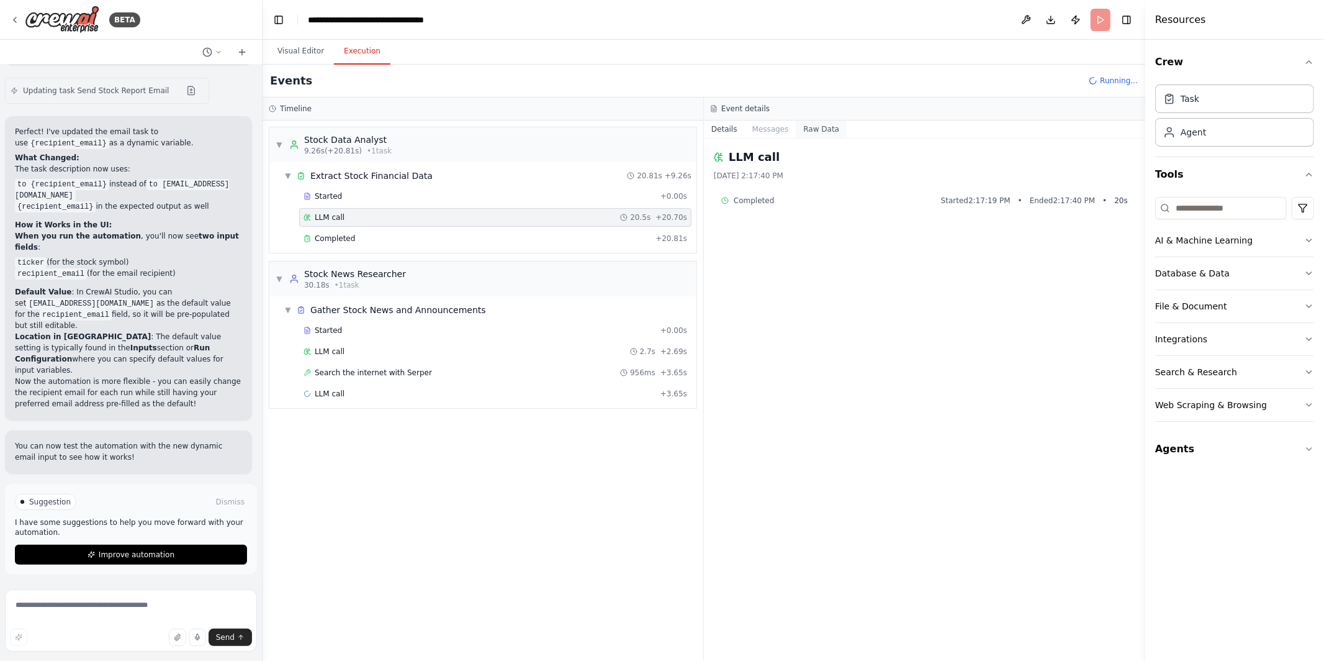
click at [810, 130] on button "Raw Data" at bounding box center [821, 128] width 51 height 17
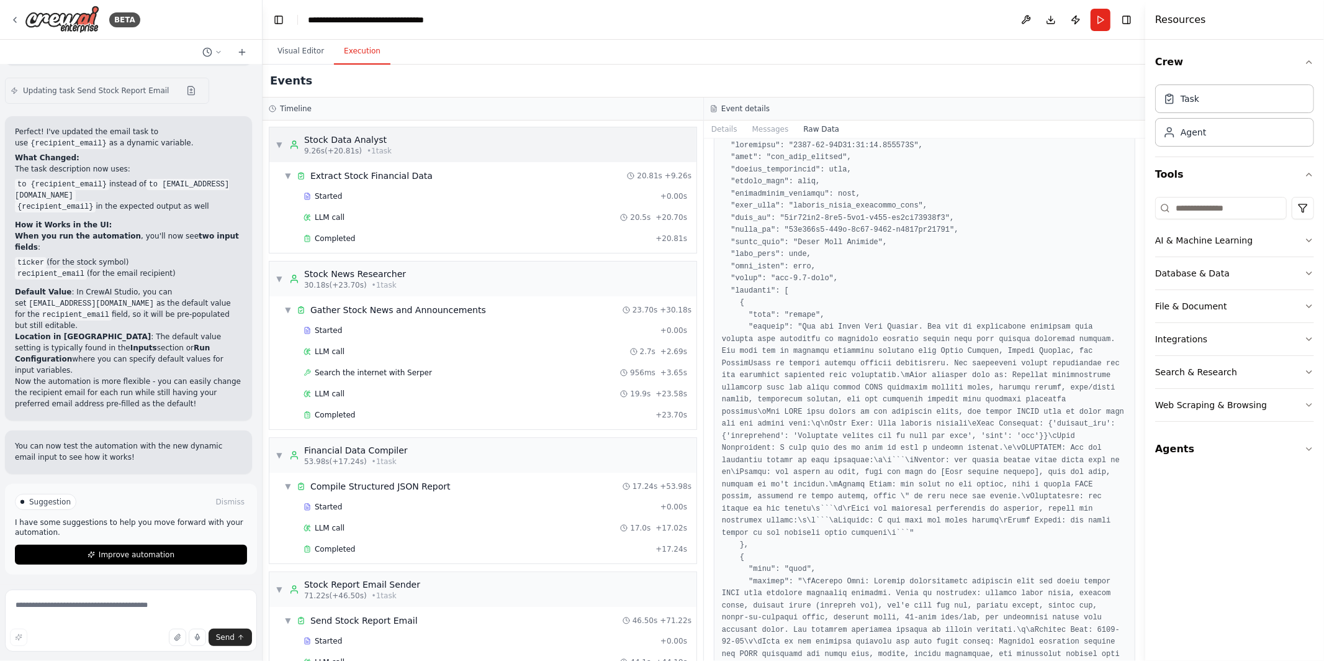
scroll to position [0, 0]
click at [302, 52] on button "Visual Editor" at bounding box center [301, 51] width 66 height 26
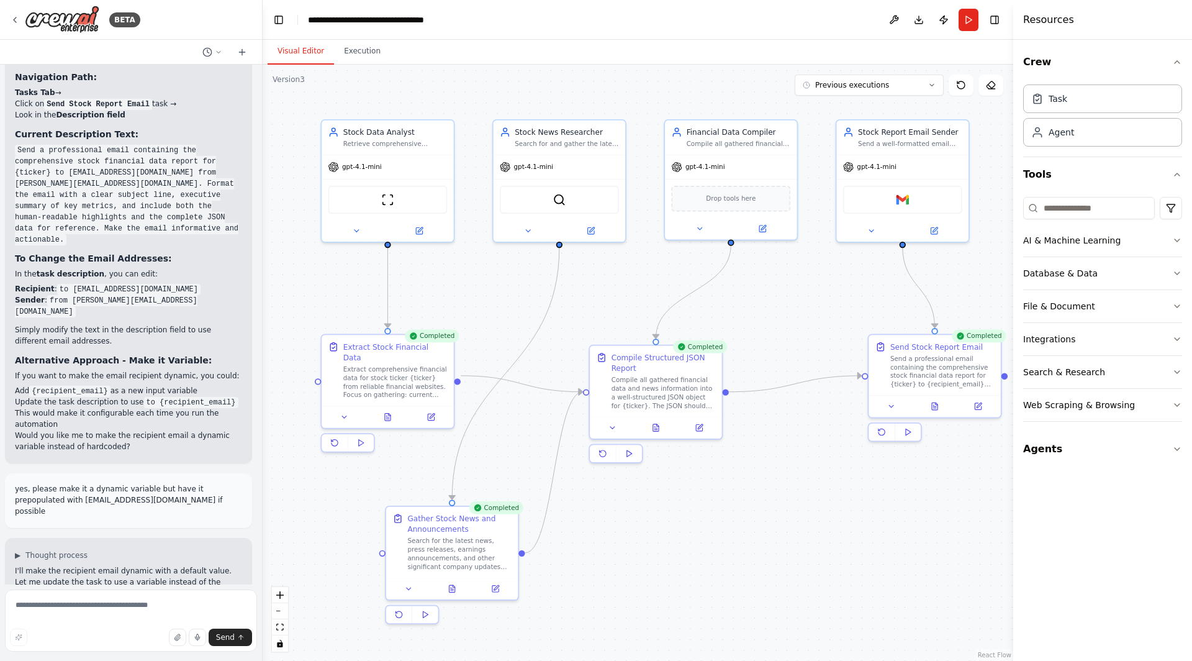
scroll to position [3519, 0]
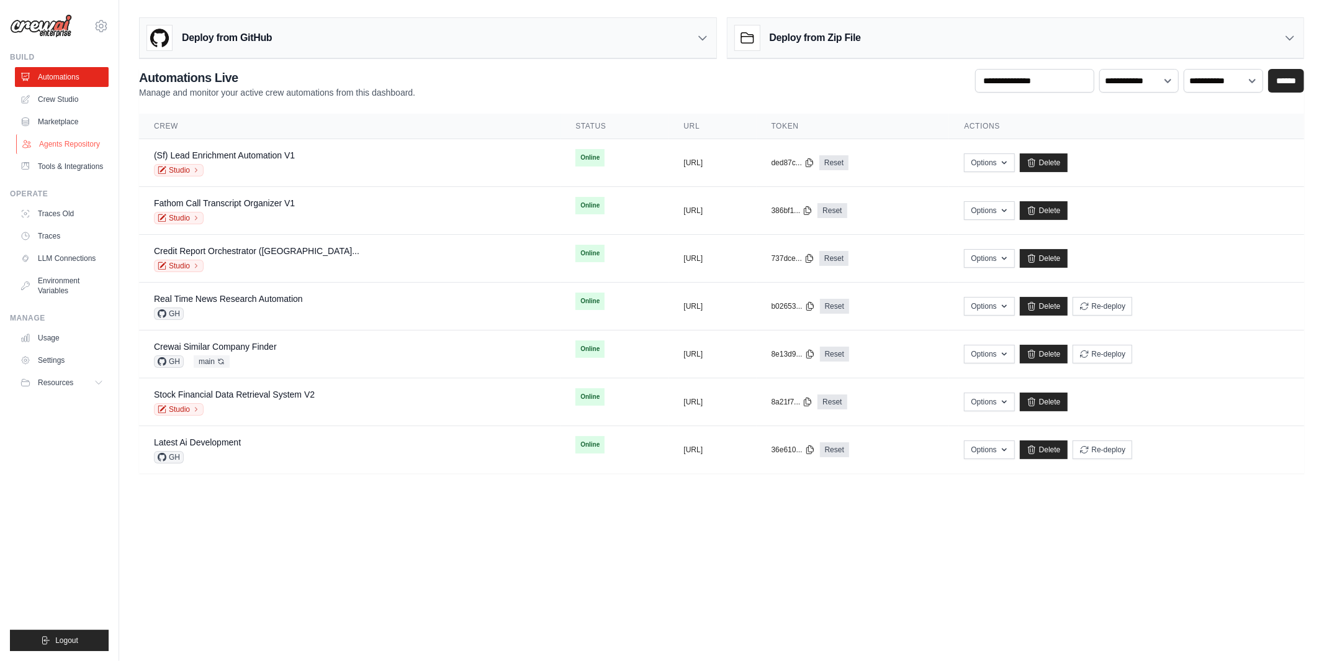
click at [44, 144] on link "Agents Repository" at bounding box center [63, 144] width 94 height 20
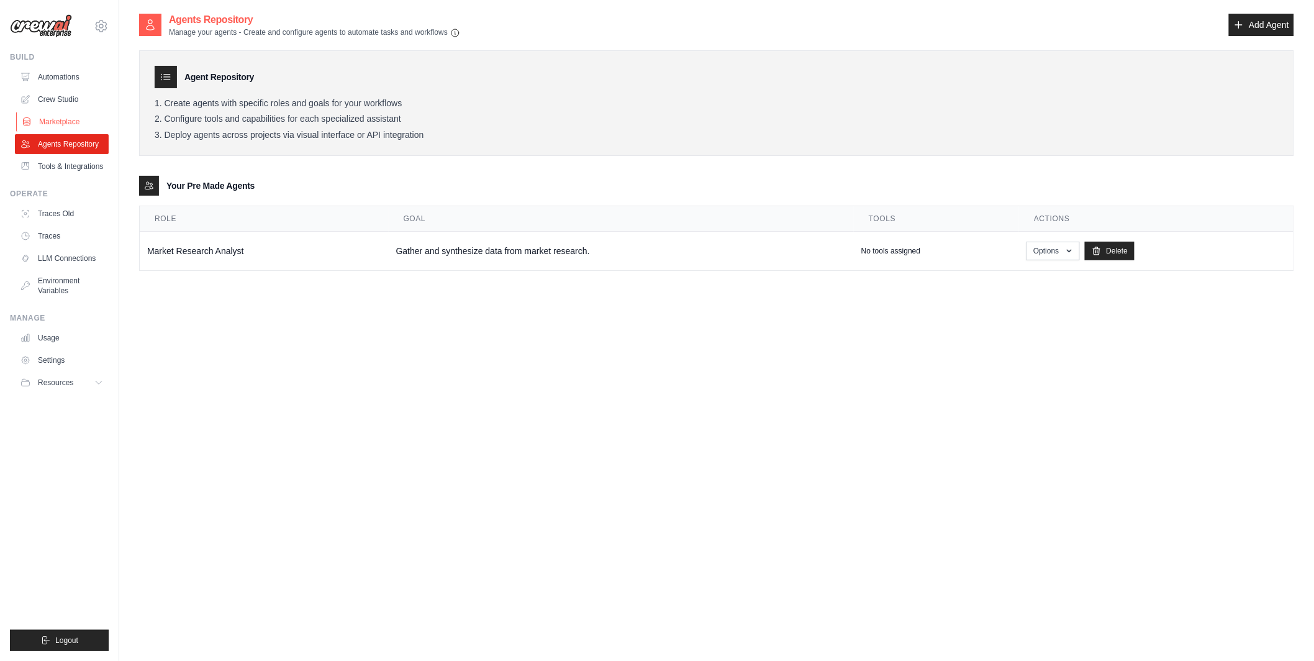
click at [47, 122] on link "Marketplace" at bounding box center [63, 122] width 94 height 20
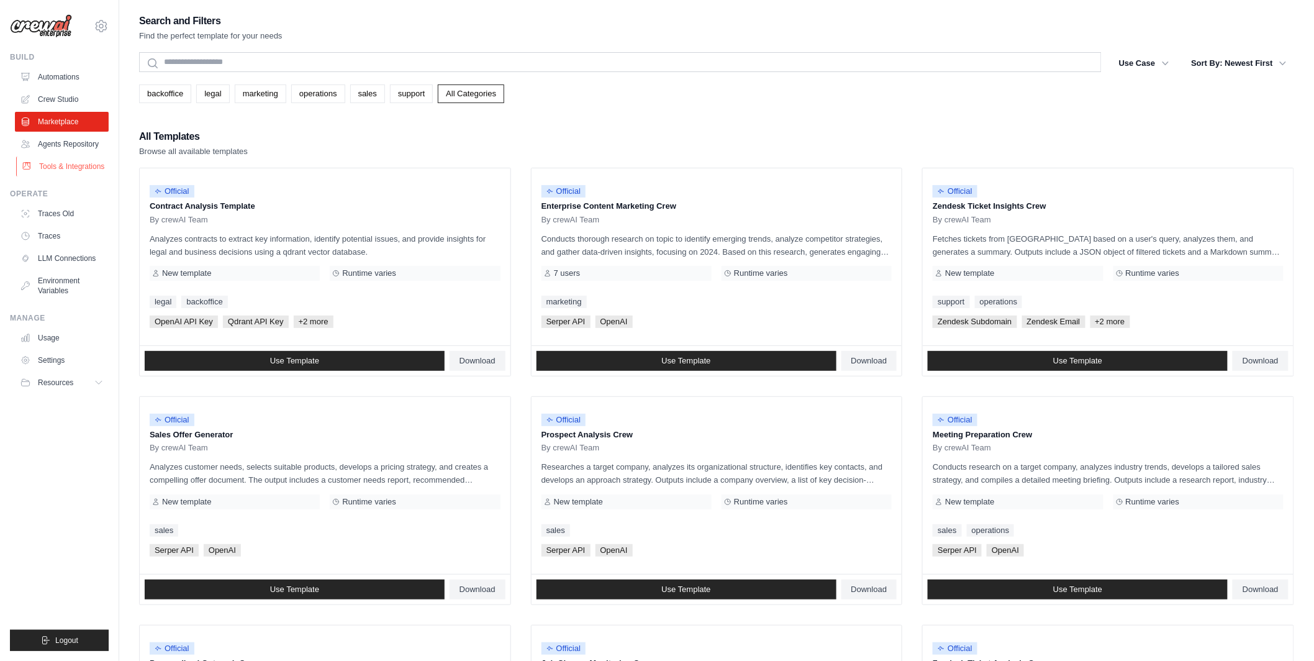
click at [58, 166] on link "Tools & Integrations" at bounding box center [63, 166] width 94 height 20
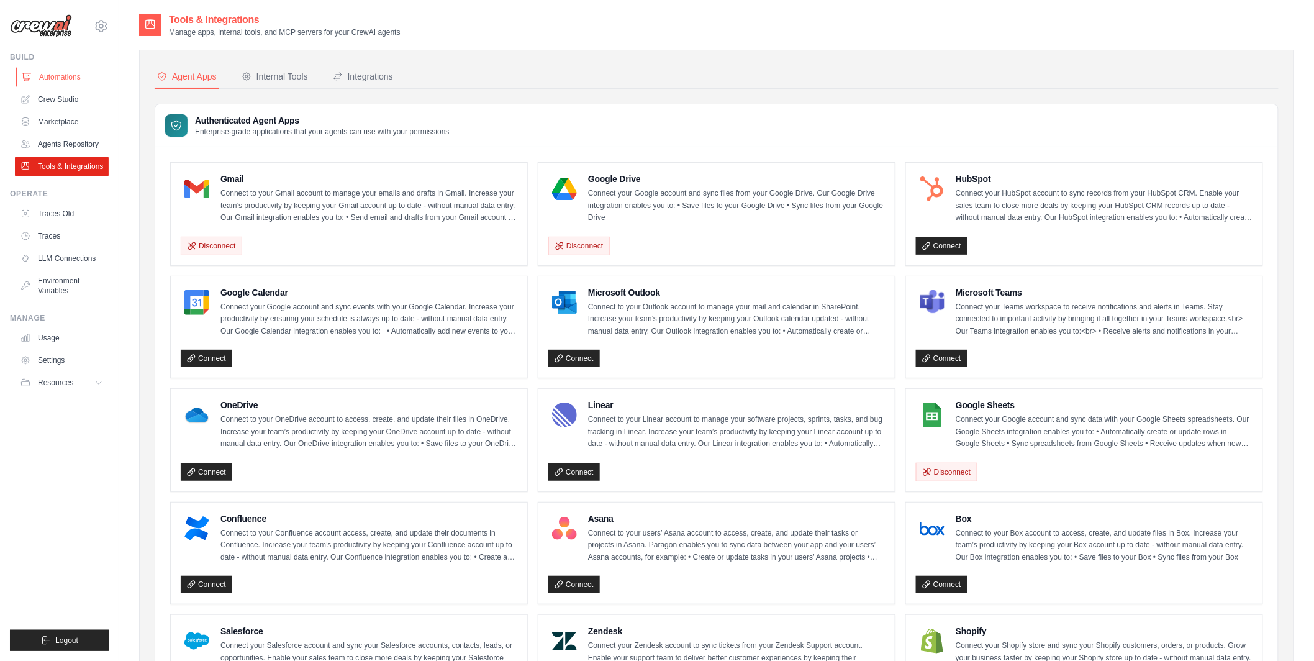
click at [66, 76] on link "Automations" at bounding box center [63, 77] width 94 height 20
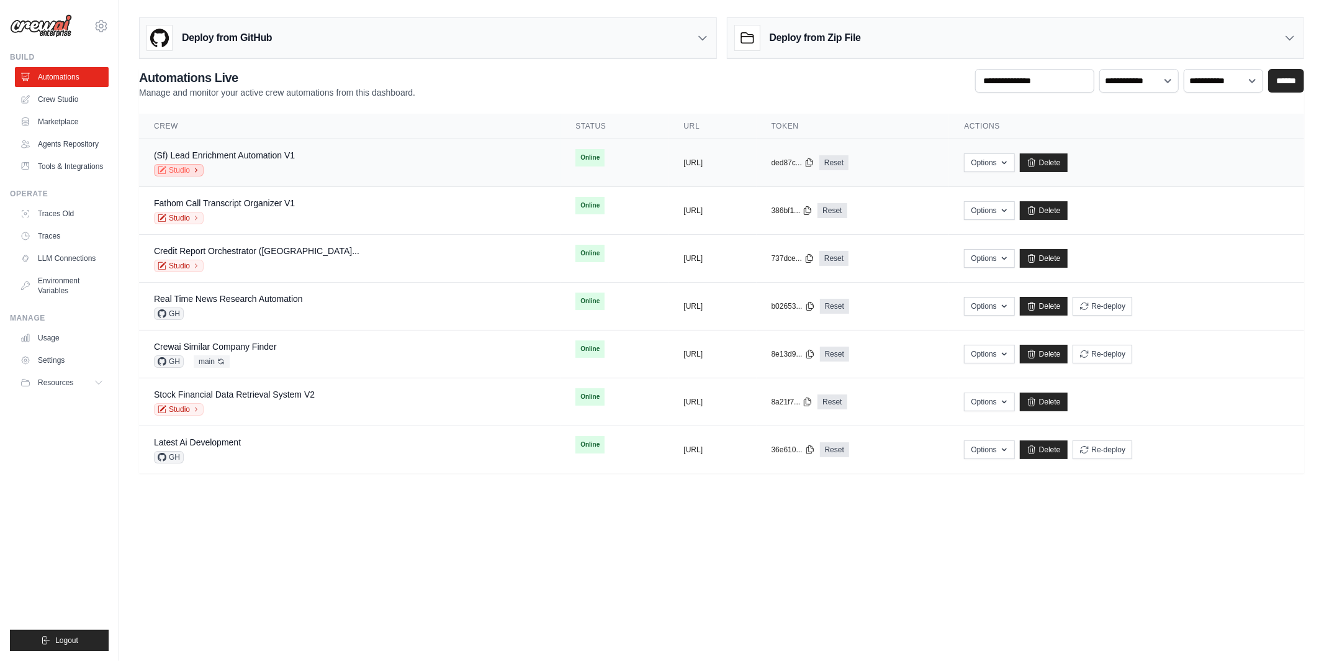
click at [187, 169] on link "Studio" at bounding box center [179, 170] width 50 height 12
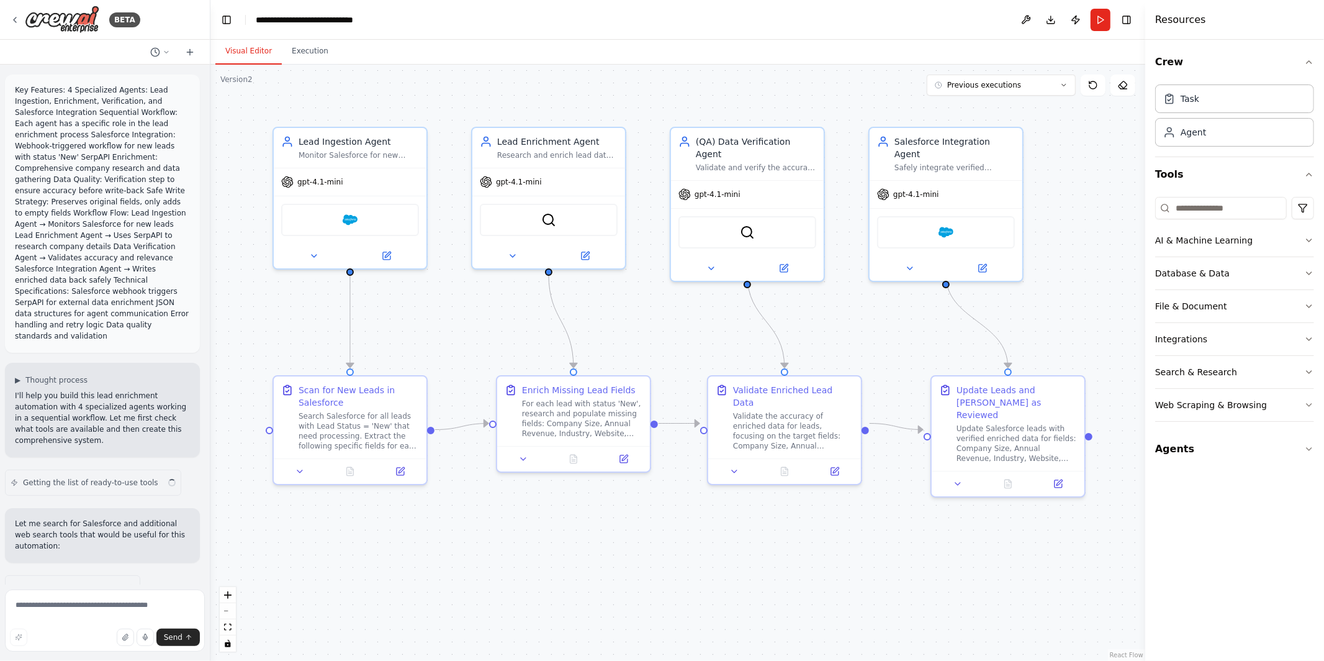
scroll to position [2768, 0]
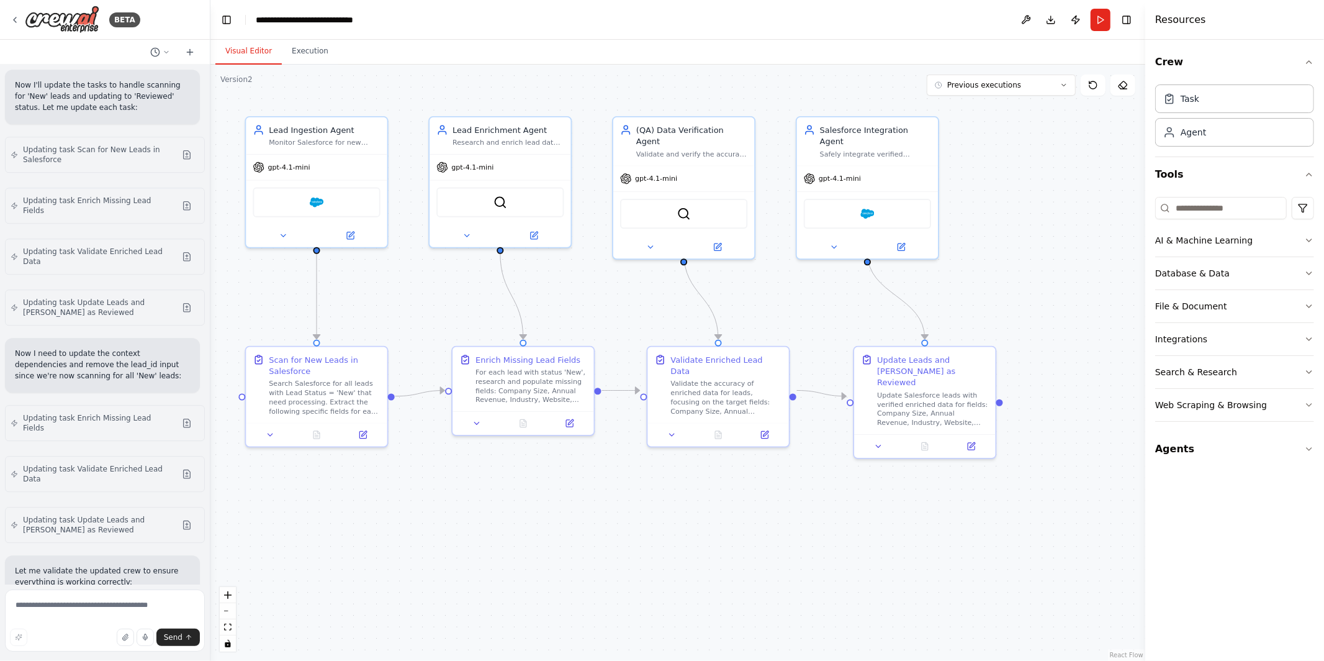
drag, startPoint x: 449, startPoint y: 324, endPoint x: 409, endPoint y: 299, distance: 48.2
click at [409, 299] on div ".deletable-edge-delete-btn { width: 20px; height: 20px; border: 0px solid #ffff…" at bounding box center [677, 363] width 935 height 596
click at [1235, 453] on button "Agents" at bounding box center [1234, 448] width 159 height 35
click at [367, 438] on button at bounding box center [362, 432] width 39 height 14
click at [368, 436] on button at bounding box center [362, 432] width 39 height 14
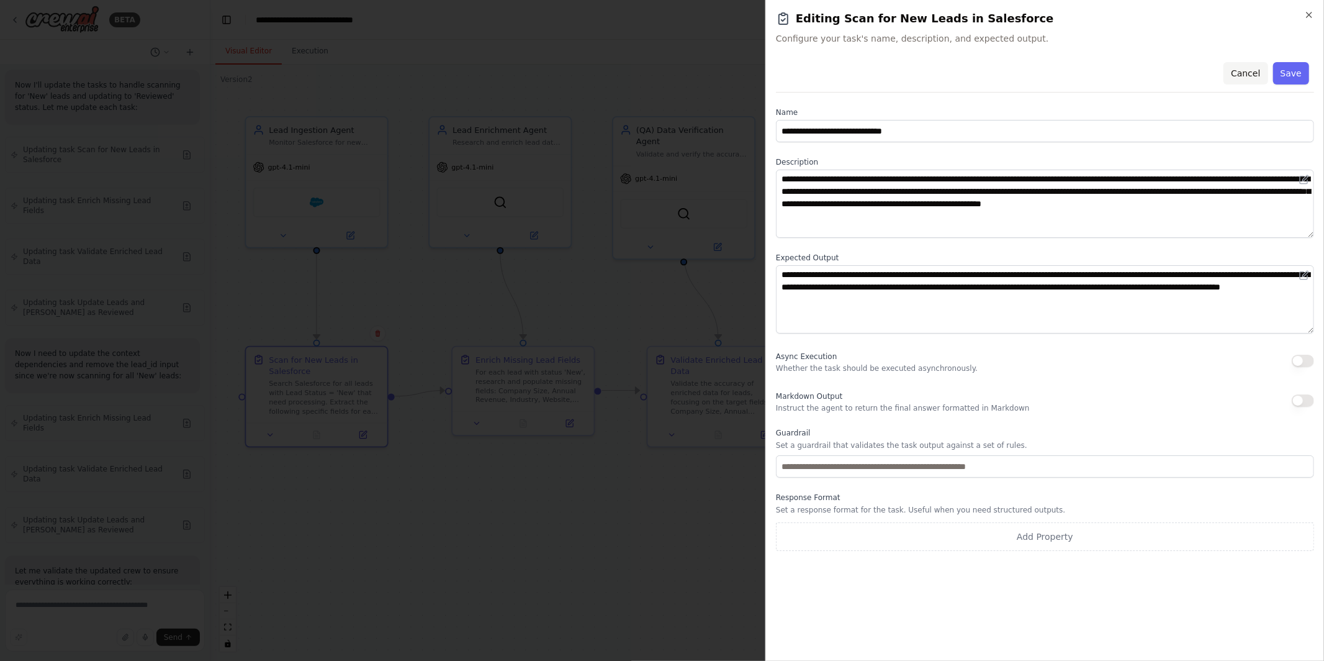
click at [1245, 73] on button "Cancel" at bounding box center [1246, 73] width 44 height 22
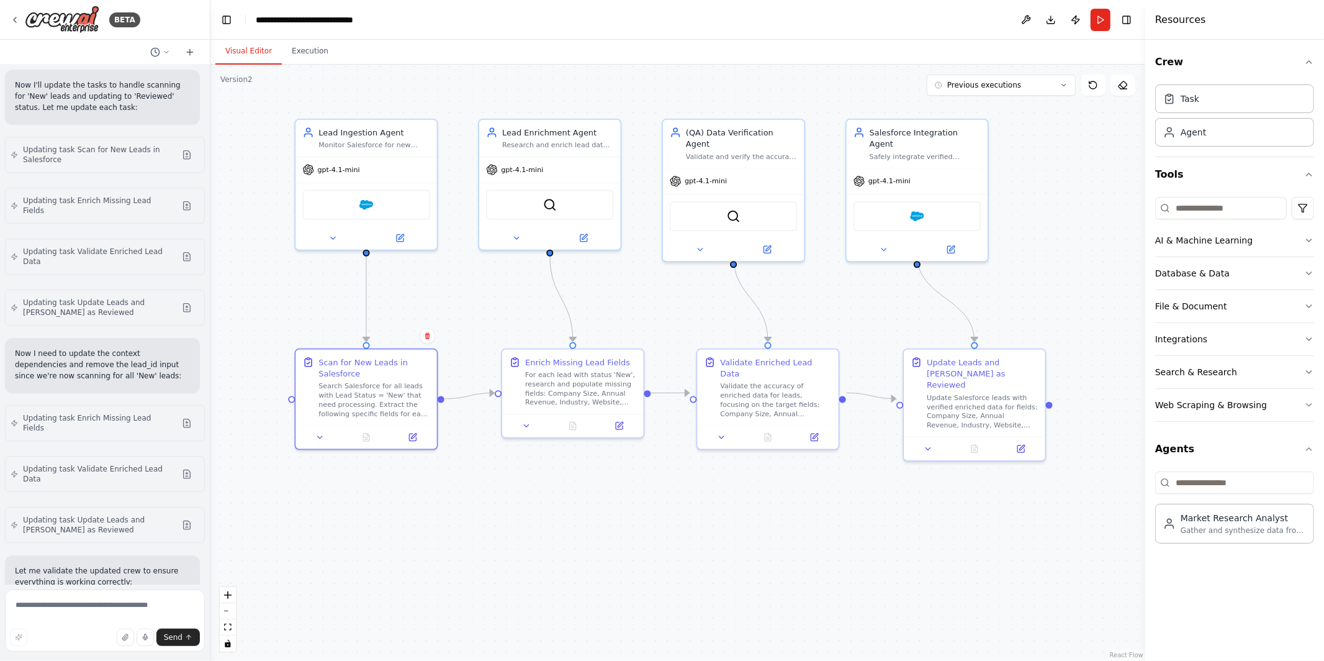
drag, startPoint x: 793, startPoint y: 281, endPoint x: 842, endPoint y: 292, distance: 50.3
click at [842, 292] on div ".deletable-edge-delete-btn { width: 20px; height: 20px; border: 0px solid #ffff…" at bounding box center [677, 363] width 935 height 596
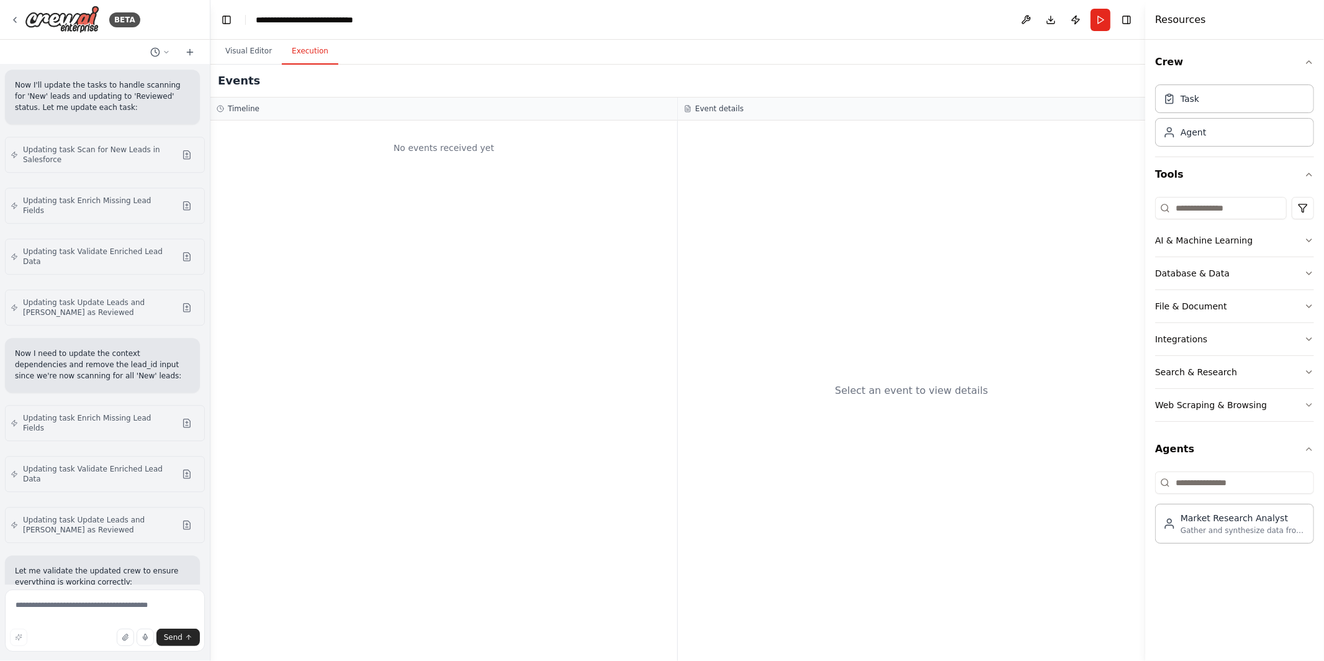
click at [303, 56] on button "Execution" at bounding box center [310, 51] width 56 height 26
click at [19, 22] on icon at bounding box center [15, 20] width 10 height 10
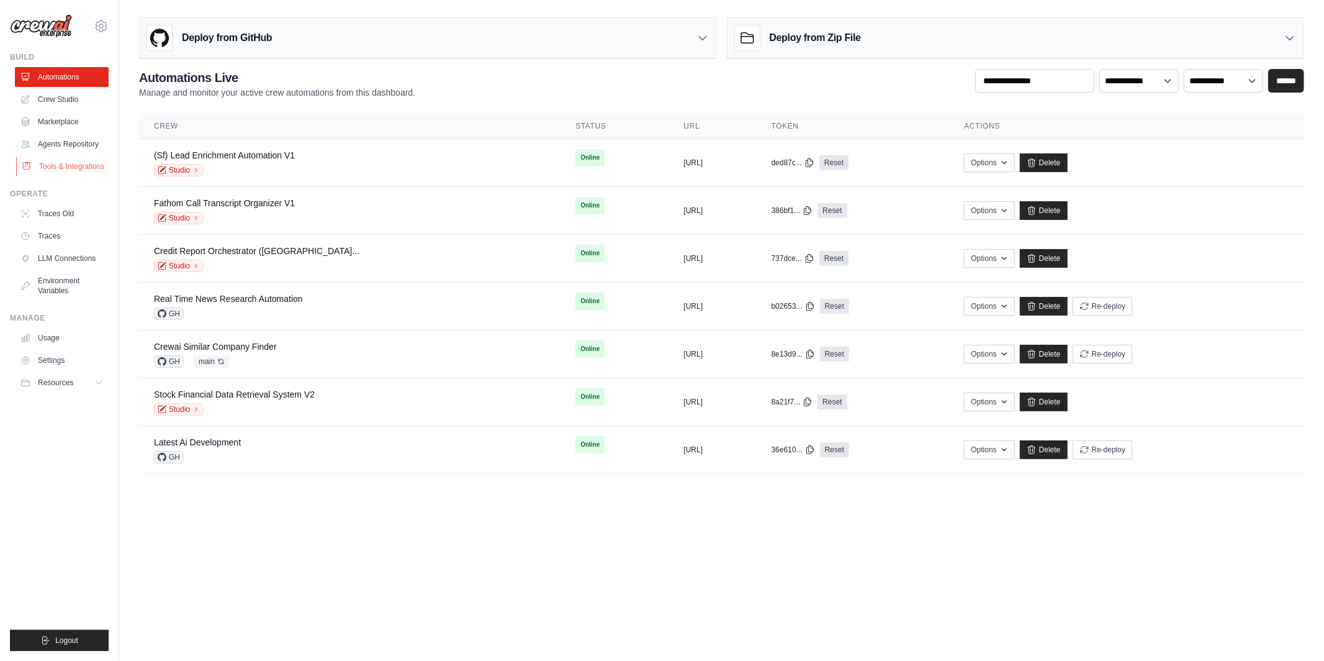
click at [64, 165] on link "Tools & Integrations" at bounding box center [63, 166] width 94 height 20
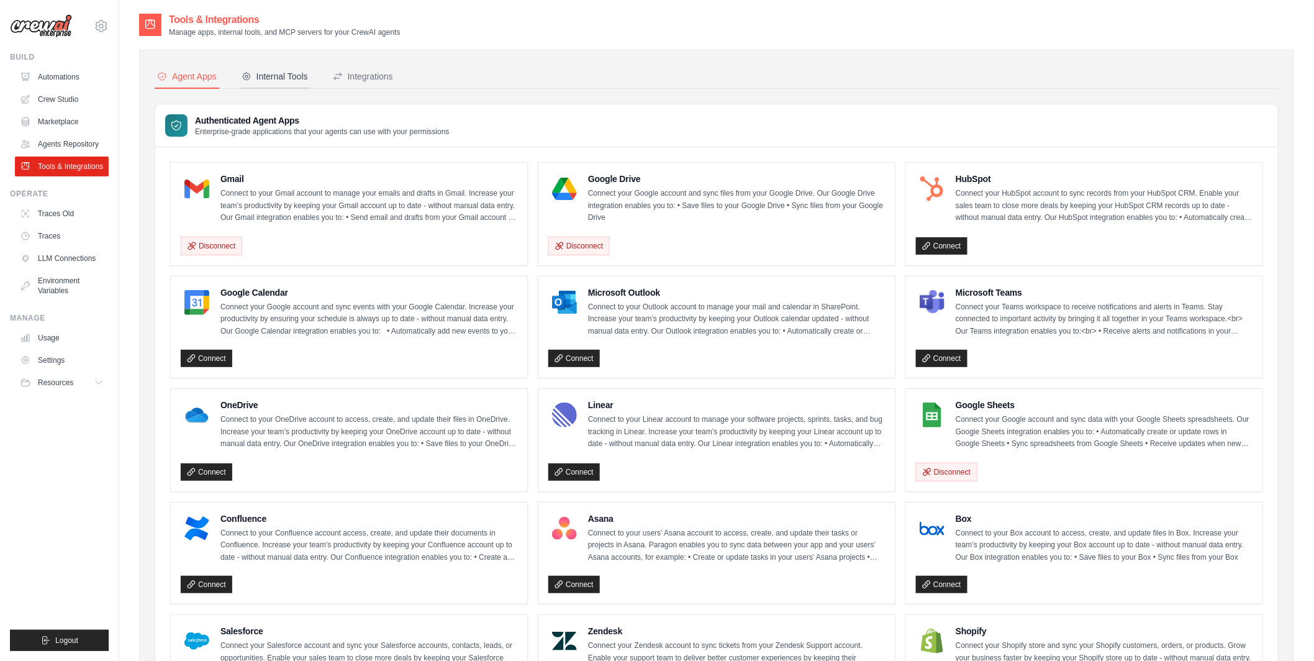
click at [284, 77] on div "Internal Tools" at bounding box center [275, 76] width 66 height 12
click at [282, 78] on div "Internal Tools" at bounding box center [275, 76] width 66 height 12
click at [387, 81] on div "Integrations" at bounding box center [363, 76] width 60 height 12
click at [451, 45] on div "Agent Apps Internal Tools Integrations Authenticated Agent Apps Enterprise-grad…" at bounding box center [716, 562] width 1155 height 1050
click at [64, 333] on link "Usage" at bounding box center [63, 338] width 94 height 20
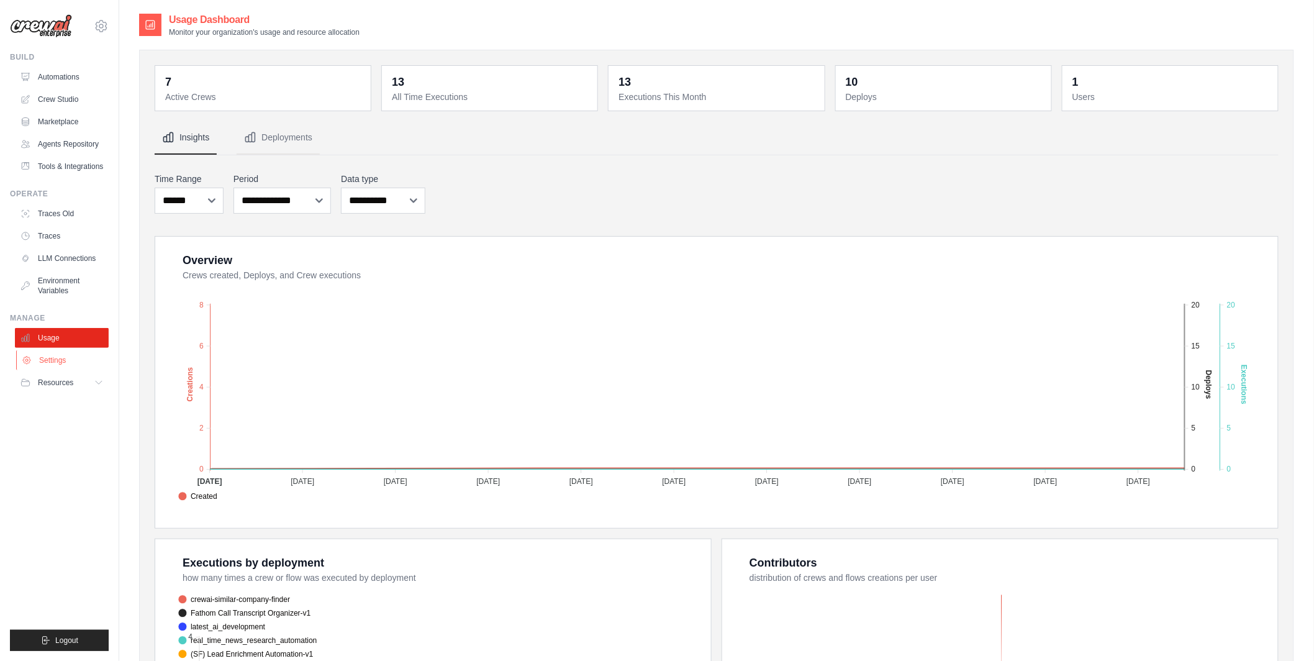
click at [57, 364] on link "Settings" at bounding box center [63, 360] width 94 height 20
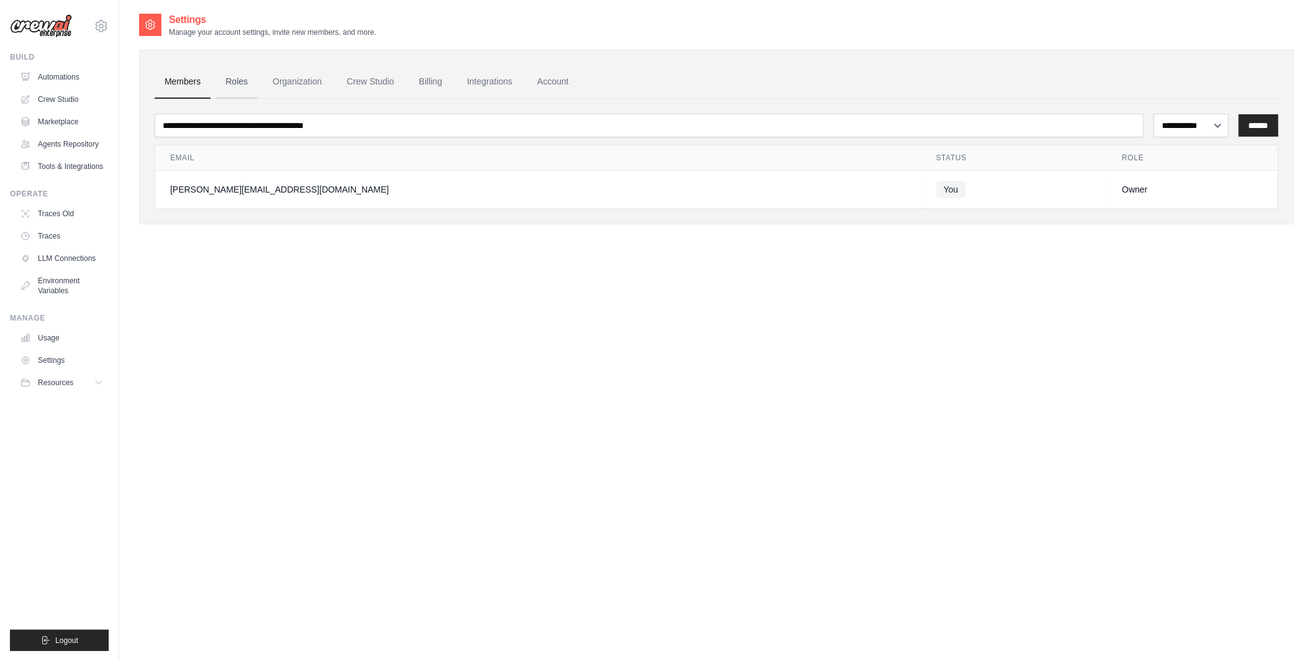
click at [234, 79] on link "Roles" at bounding box center [236, 82] width 42 height 34
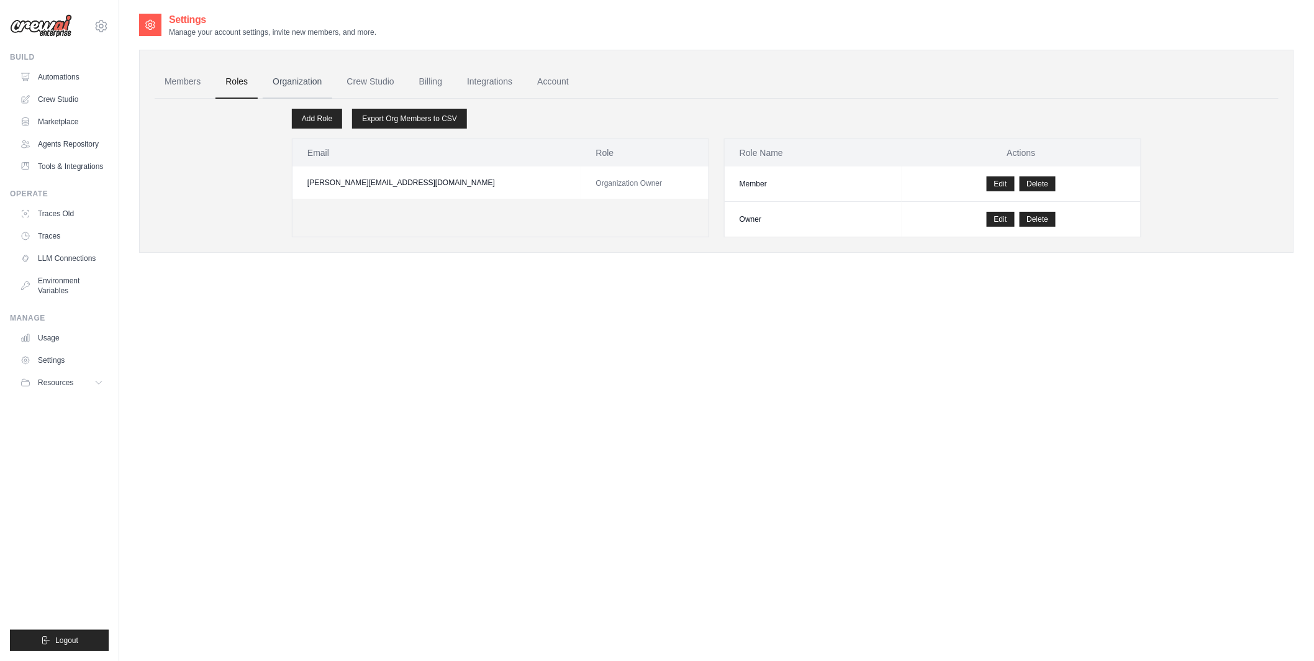
click at [291, 90] on link "Organization" at bounding box center [297, 82] width 69 height 34
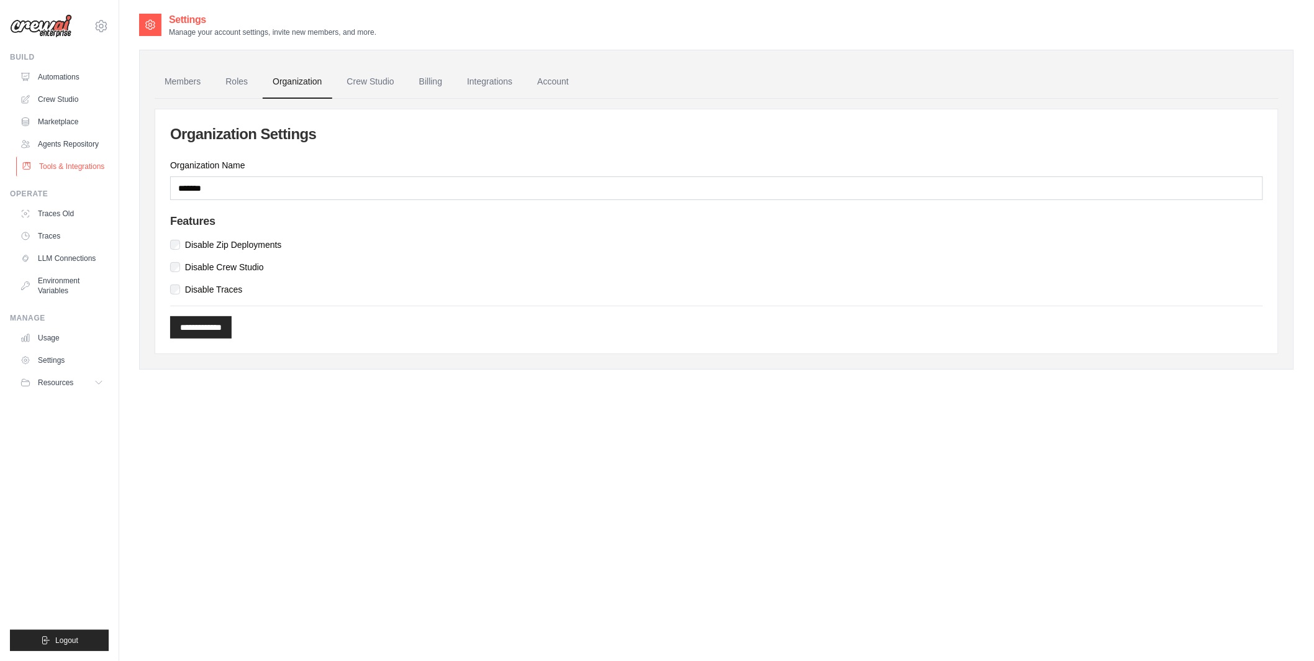
click at [76, 166] on link "Tools & Integrations" at bounding box center [63, 166] width 94 height 20
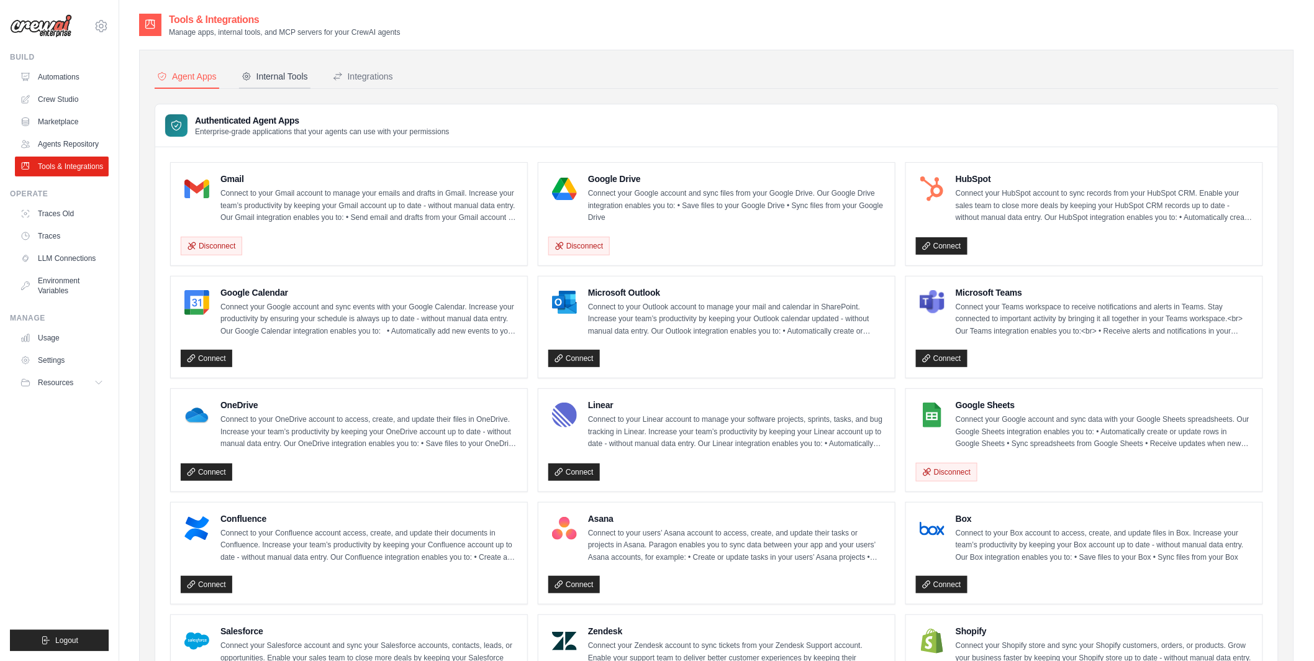
click at [281, 81] on div "Internal Tools" at bounding box center [275, 76] width 66 height 12
click at [279, 68] on button "Internal Tools" at bounding box center [274, 77] width 71 height 24
click at [279, 79] on div "Internal Tools" at bounding box center [275, 76] width 66 height 12
click at [352, 77] on div "Integrations" at bounding box center [363, 76] width 60 height 12
click at [276, 72] on div "Internal Tools" at bounding box center [275, 76] width 66 height 12
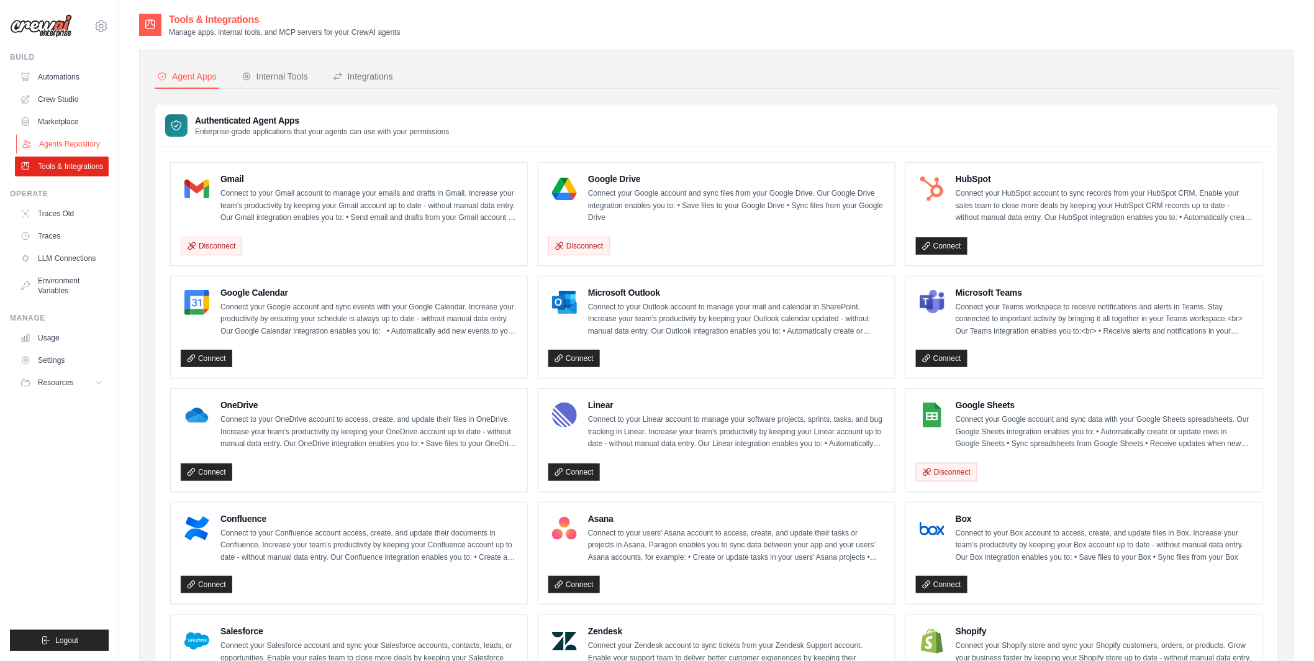
click at [77, 144] on link "Agents Repository" at bounding box center [63, 144] width 94 height 20
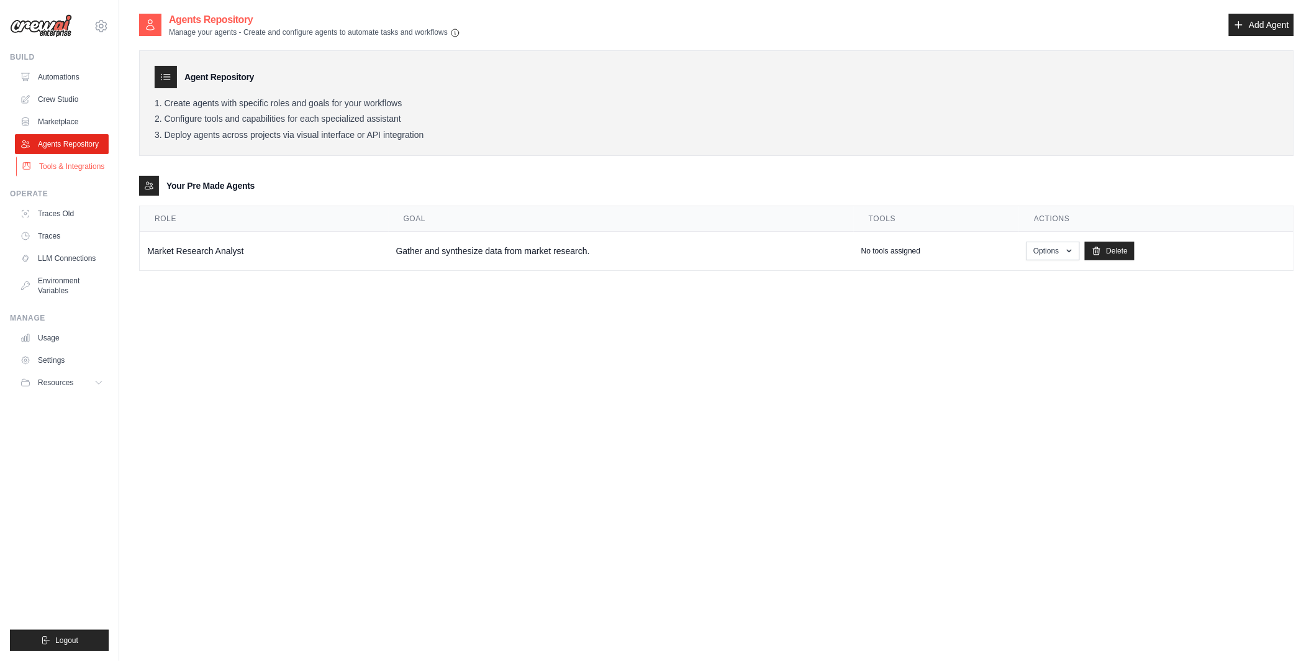
click at [81, 165] on link "Tools & Integrations" at bounding box center [63, 166] width 94 height 20
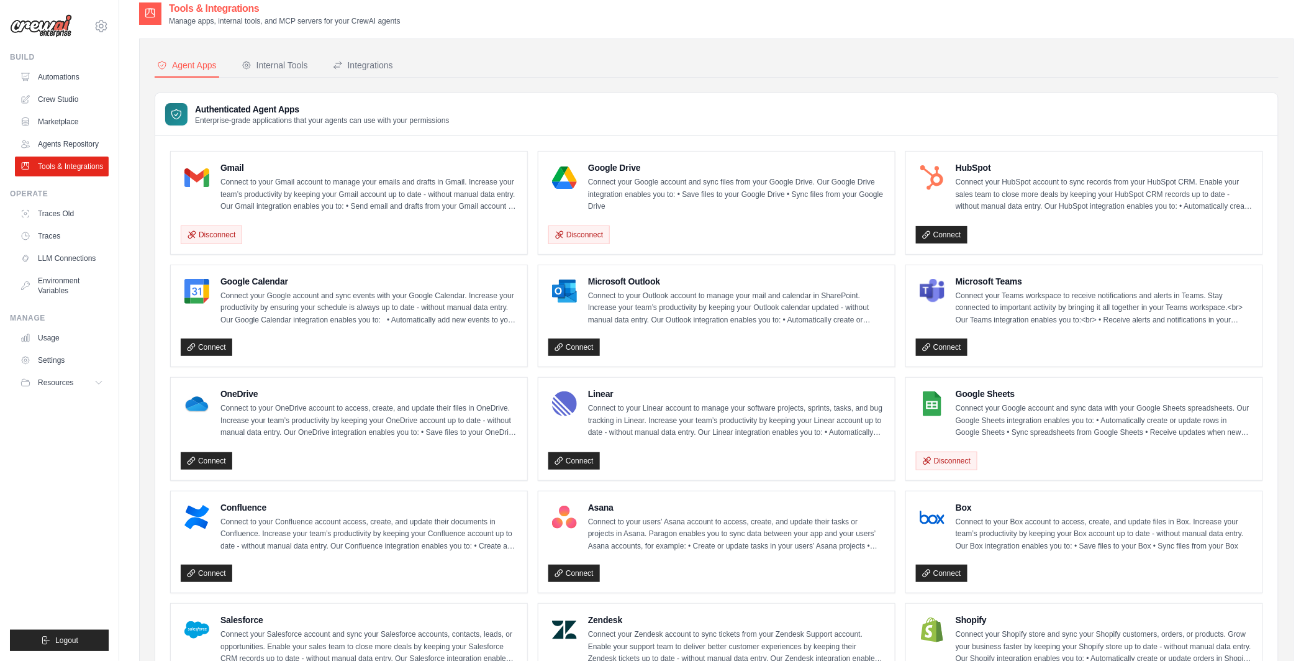
scroll to position [12, 0]
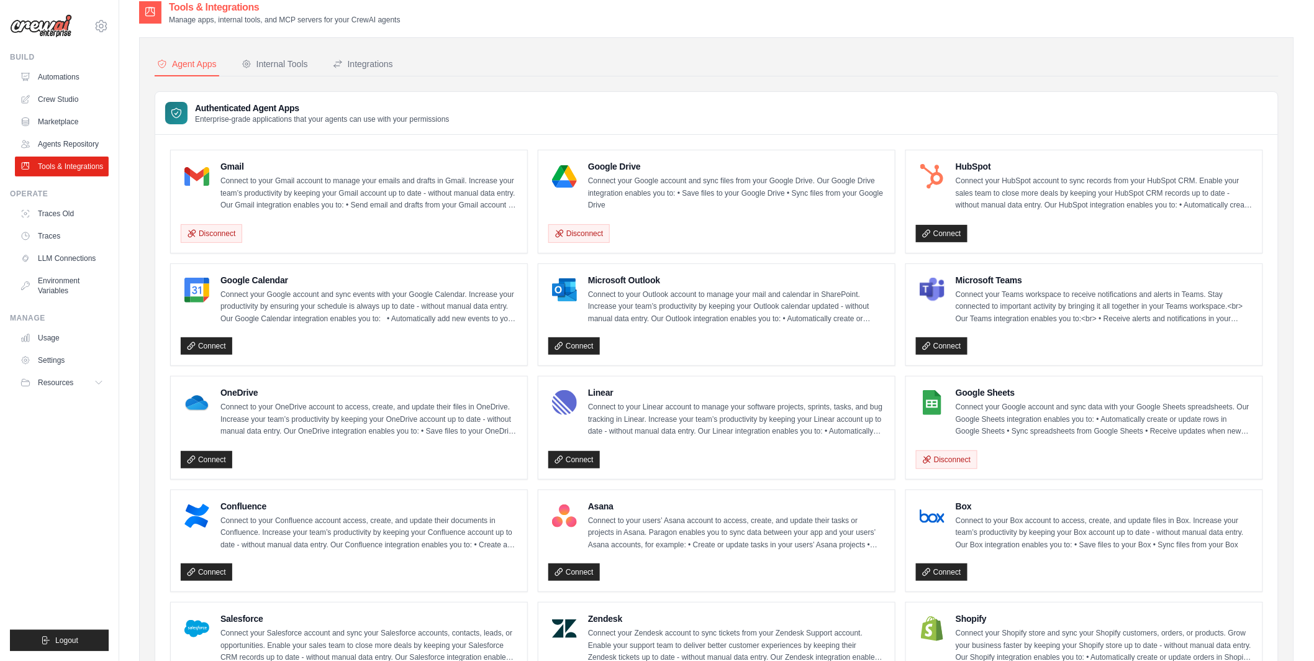
click at [226, 166] on h4 "Gmail" at bounding box center [368, 166] width 297 height 12
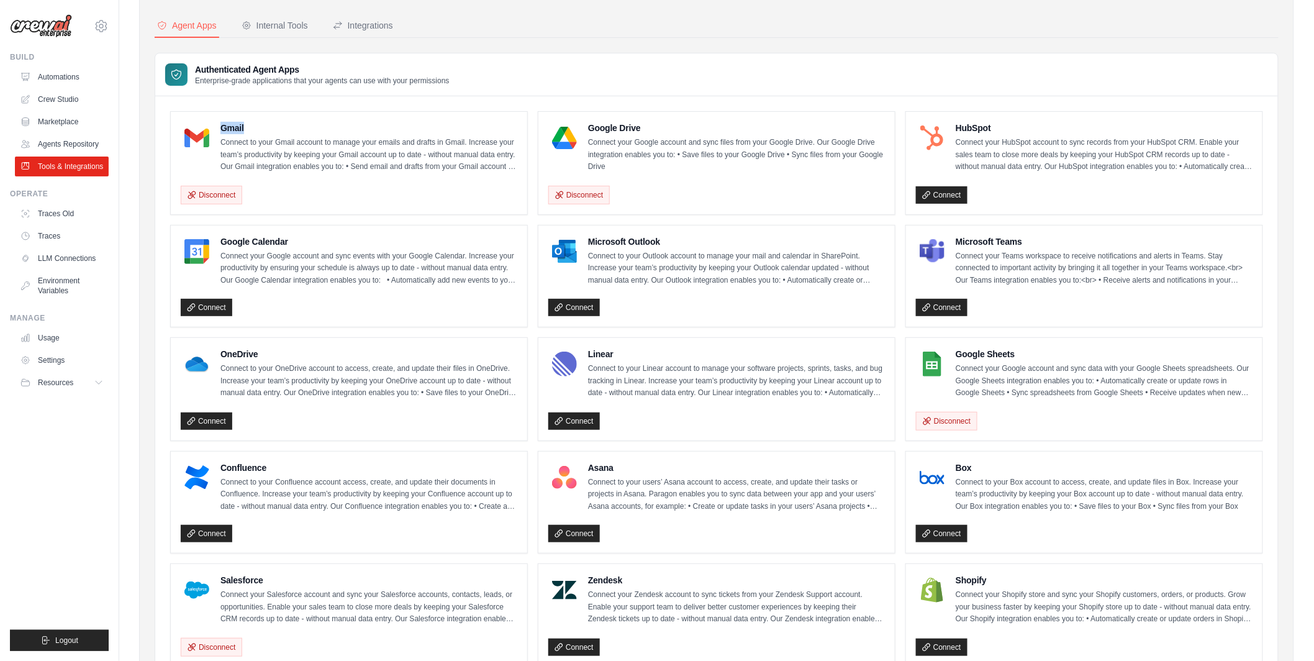
scroll to position [0, 0]
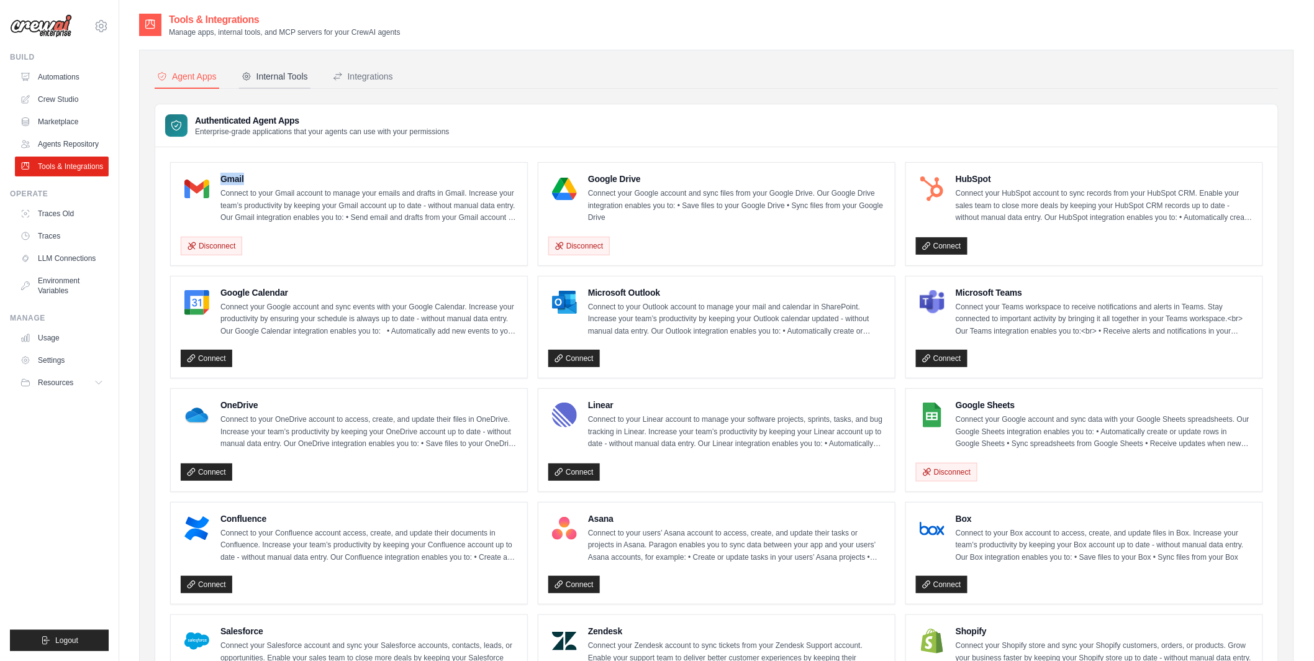
click at [286, 76] on div "Internal Tools" at bounding box center [275, 76] width 66 height 12
click at [69, 146] on link "Agents Repository" at bounding box center [63, 144] width 94 height 20
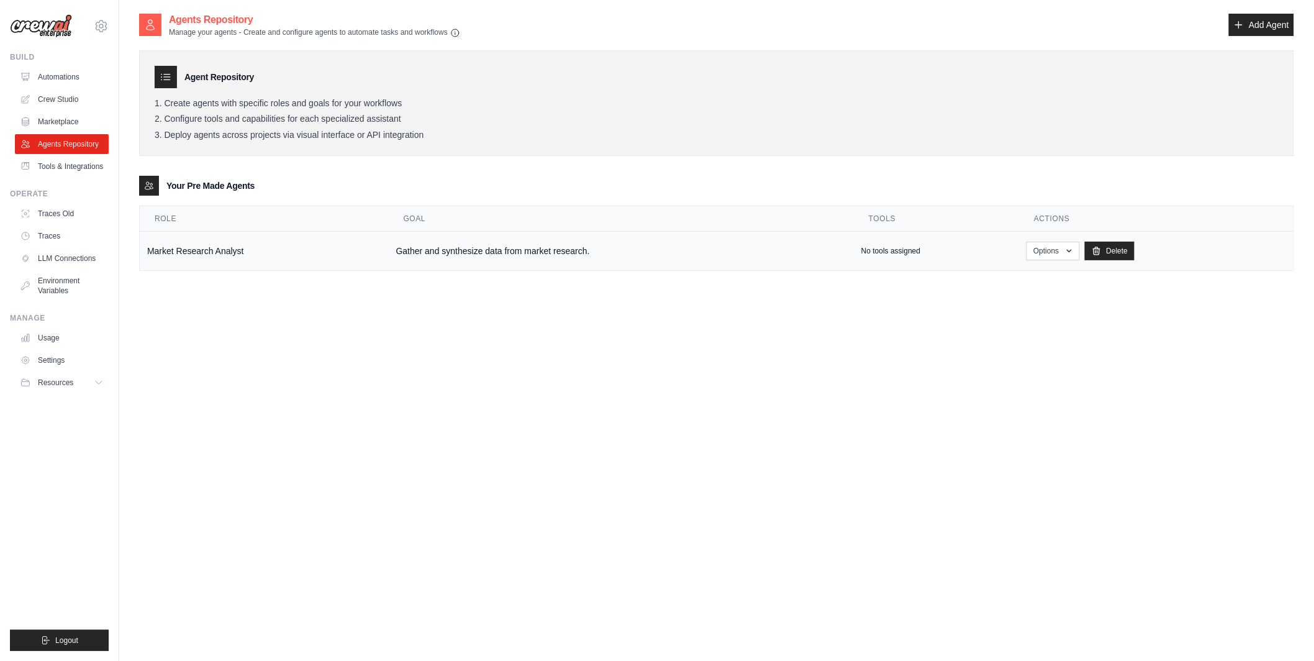
click at [329, 259] on td "Market Research Analyst" at bounding box center [264, 251] width 249 height 39
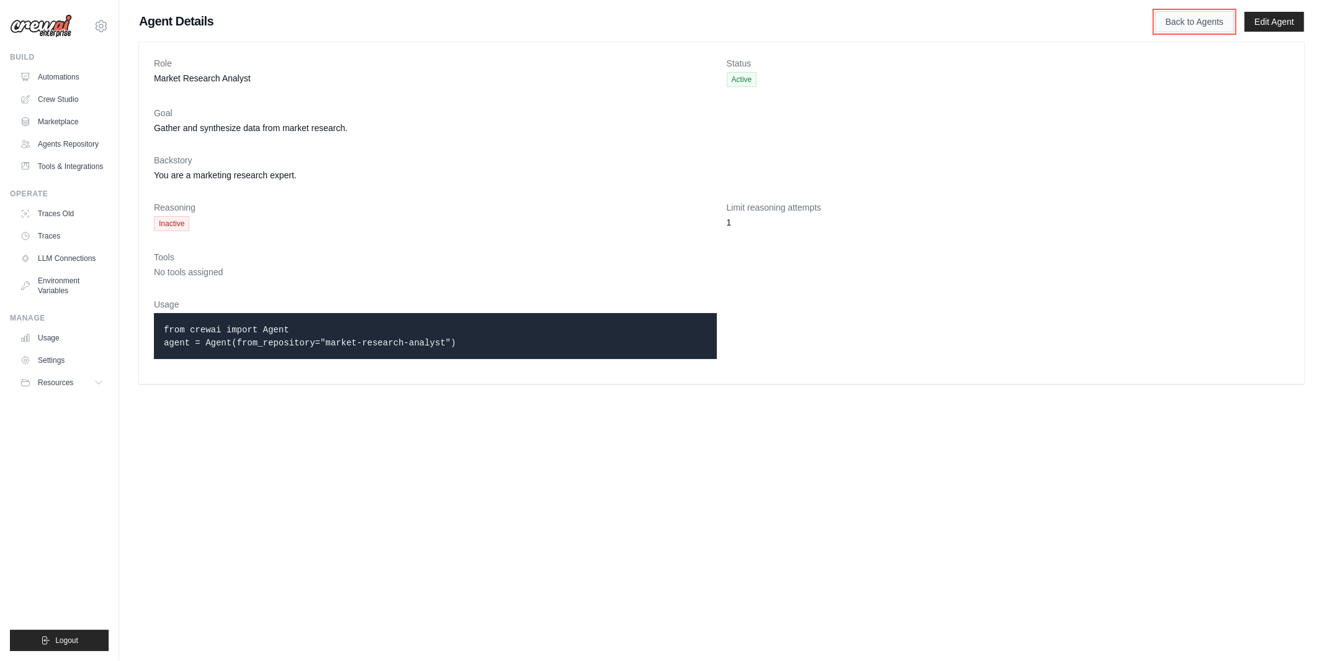
click at [1208, 27] on link "Back to Agents" at bounding box center [1194, 21] width 79 height 21
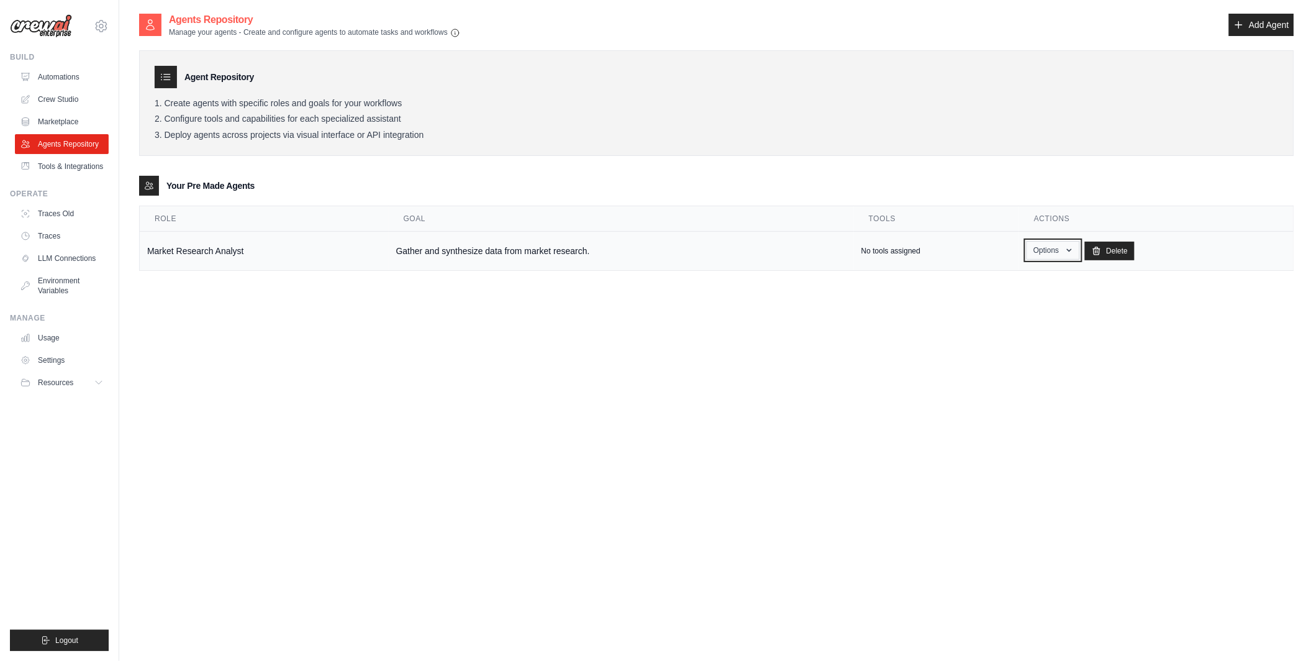
click at [1069, 248] on icon "button" at bounding box center [1069, 250] width 10 height 10
click at [1042, 278] on link "Show" at bounding box center [1034, 279] width 89 height 22
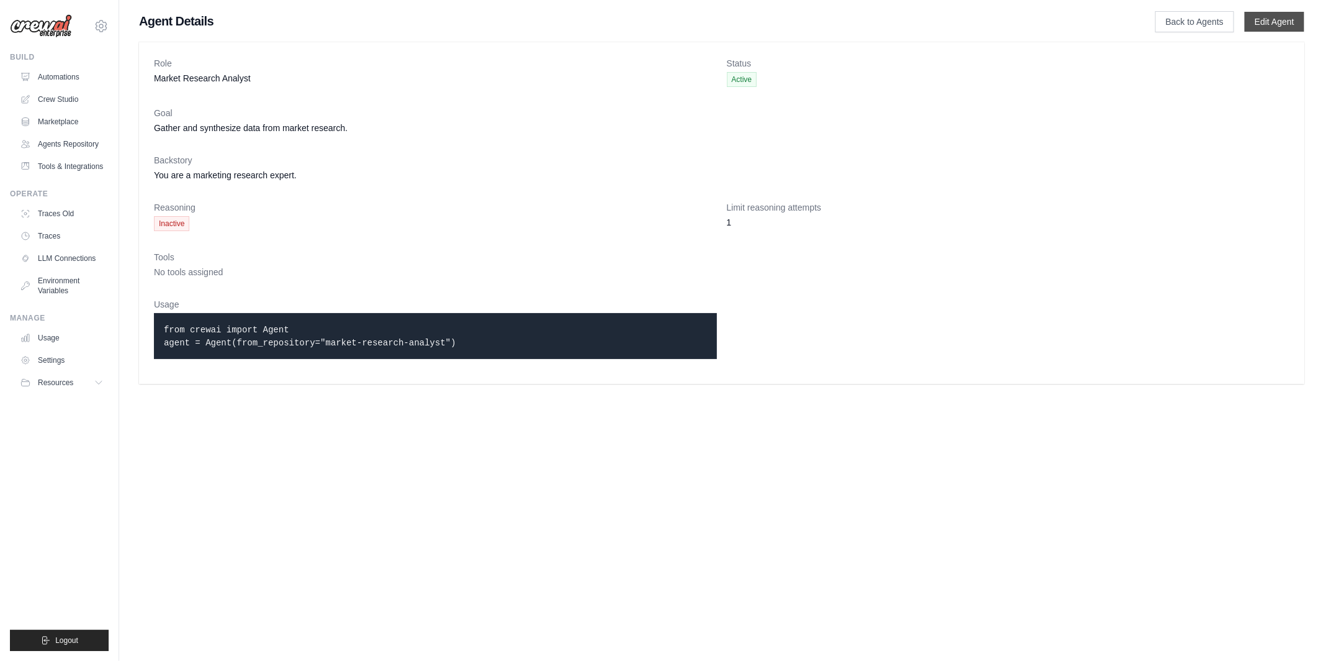
click at [1289, 25] on link "Edit Agent" at bounding box center [1275, 22] width 60 height 20
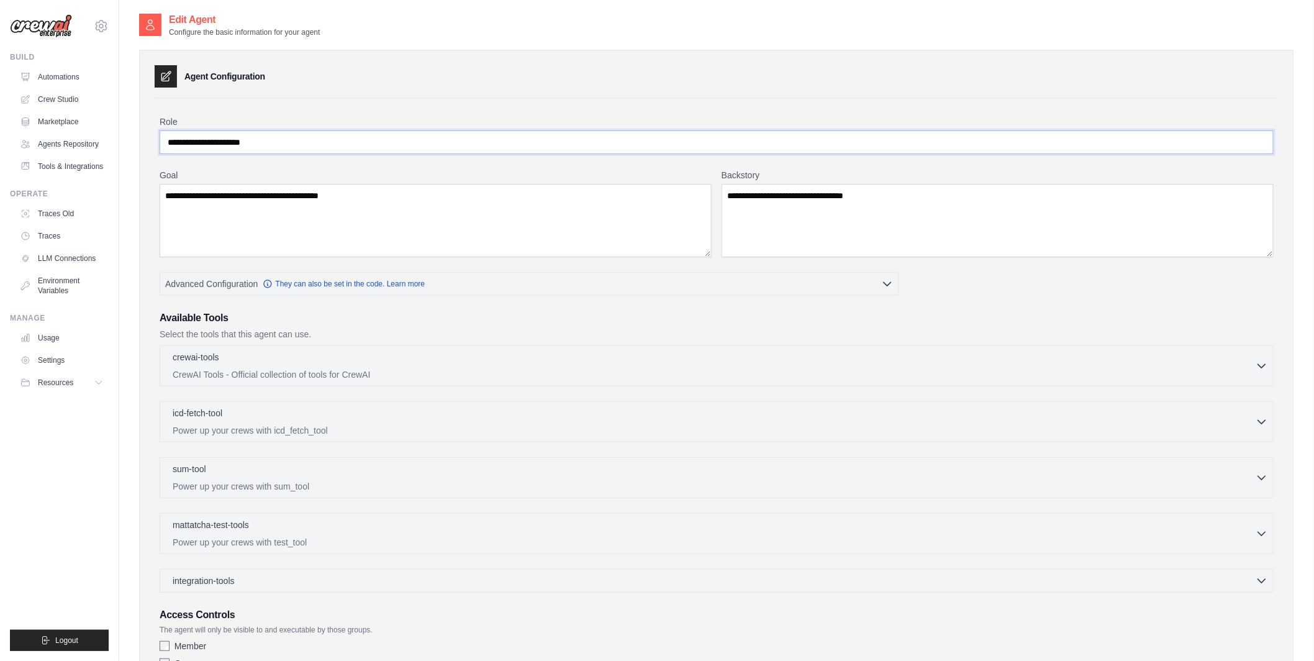
click at [242, 139] on input "**********" at bounding box center [717, 142] width 1114 height 24
click at [282, 147] on input "**********" at bounding box center [717, 142] width 1114 height 24
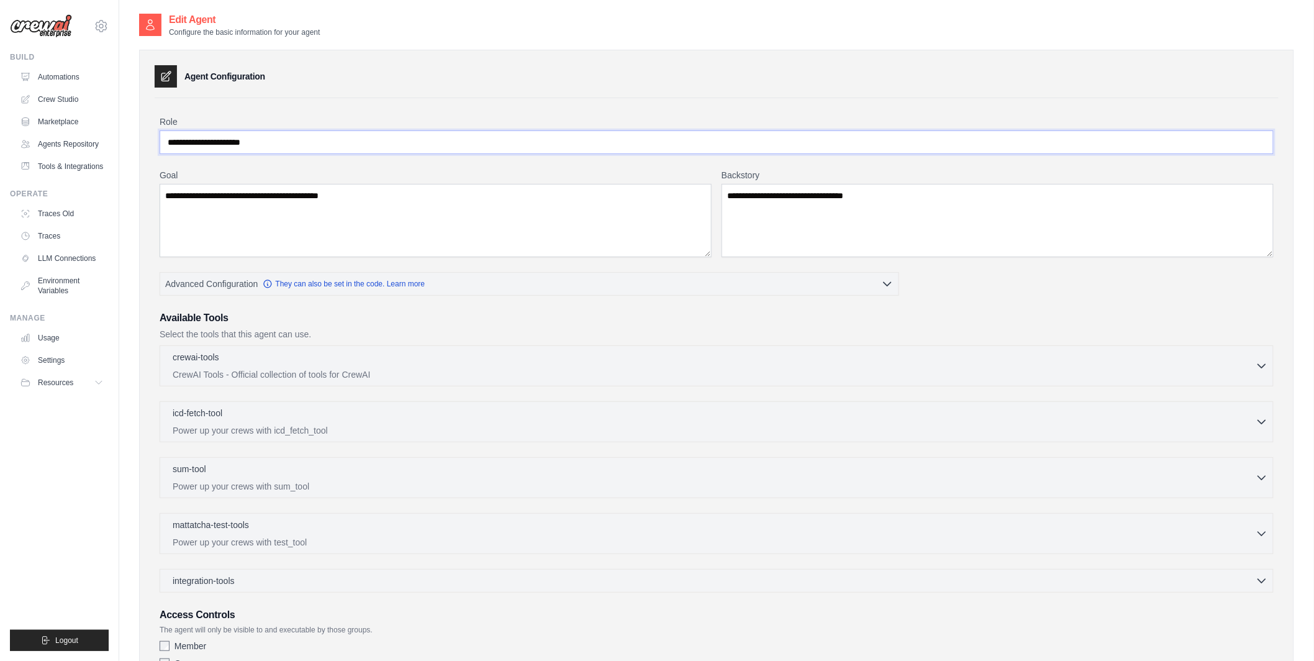
click at [282, 147] on input "**********" at bounding box center [717, 142] width 1114 height 24
click at [247, 151] on input "**********" at bounding box center [717, 142] width 1114 height 24
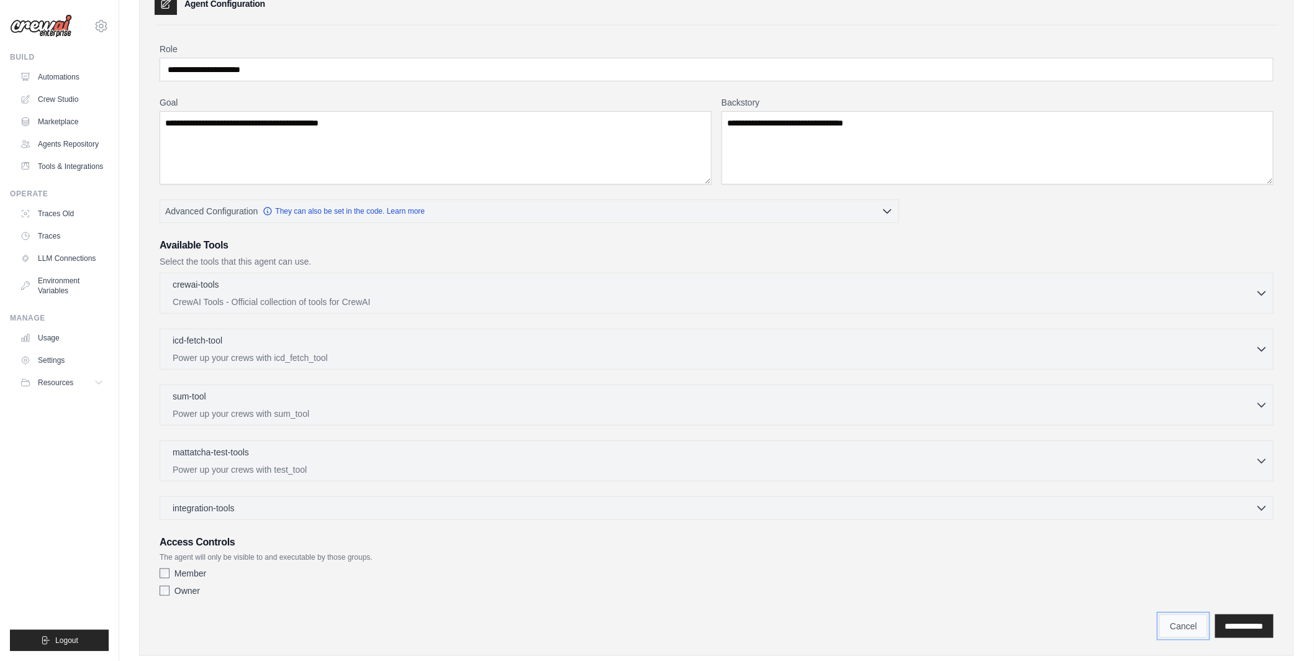
click at [1172, 629] on link "Cancel" at bounding box center [1183, 626] width 48 height 24
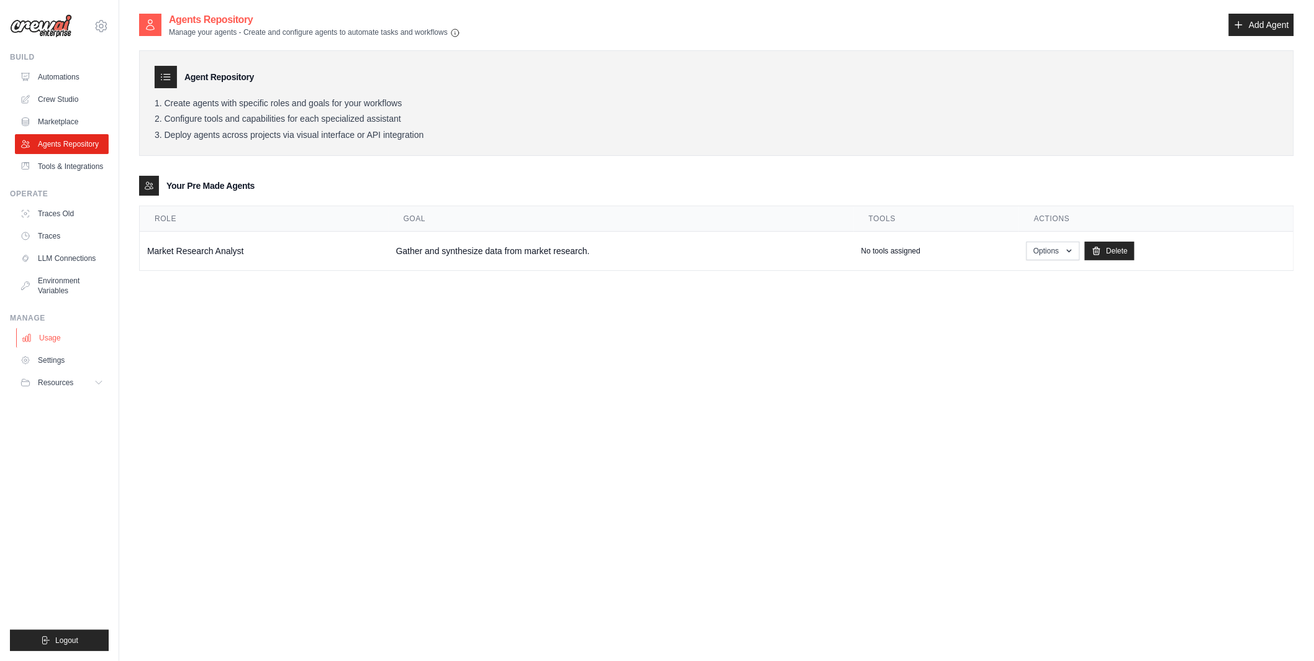
click at [56, 338] on link "Usage" at bounding box center [63, 338] width 94 height 20
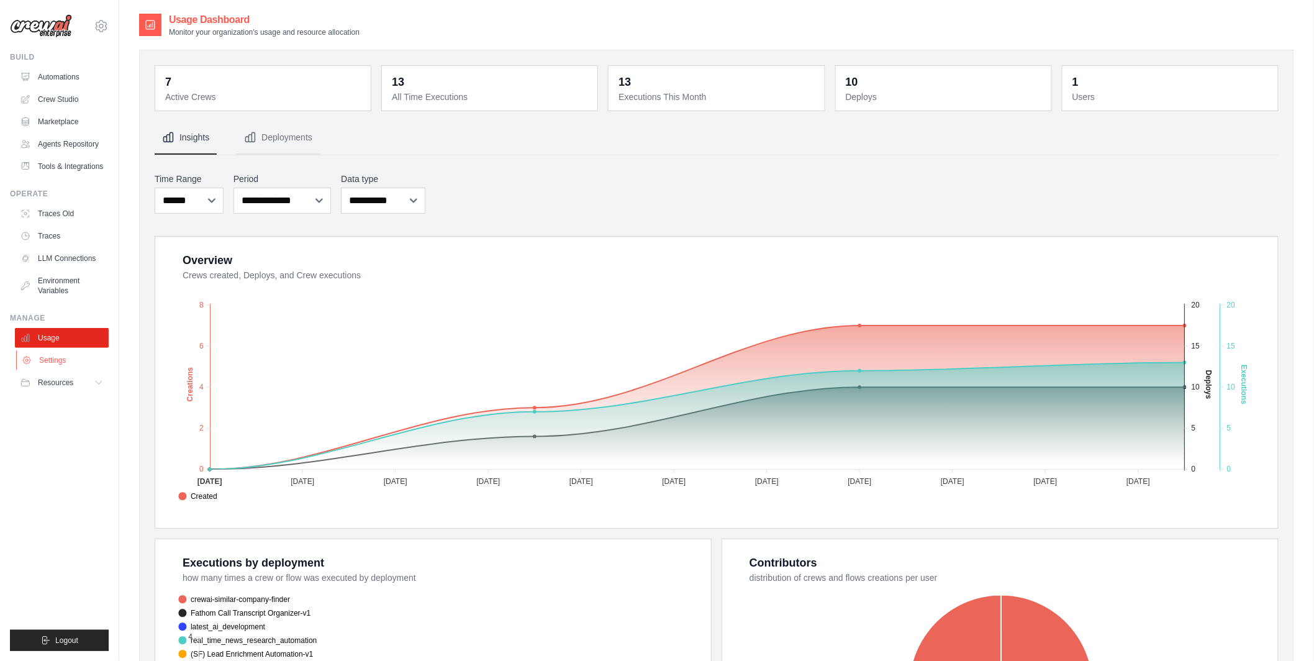
click at [73, 354] on link "Settings" at bounding box center [63, 360] width 94 height 20
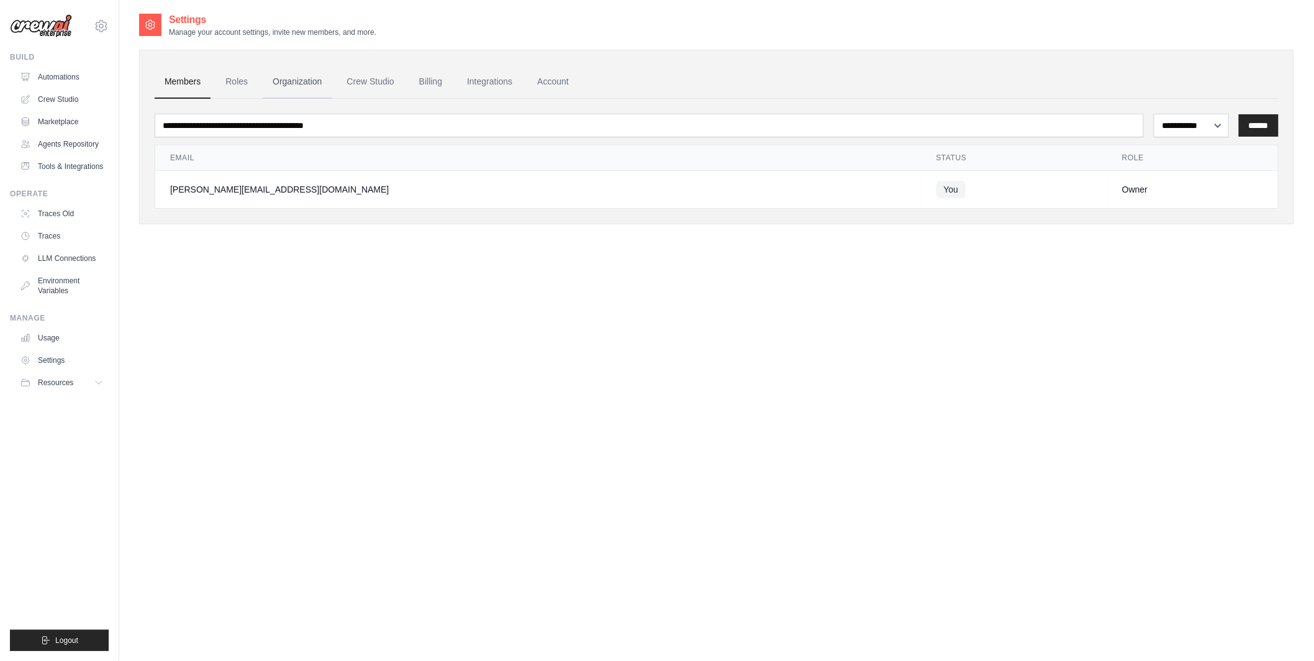
click at [304, 88] on link "Organization" at bounding box center [297, 82] width 69 height 34
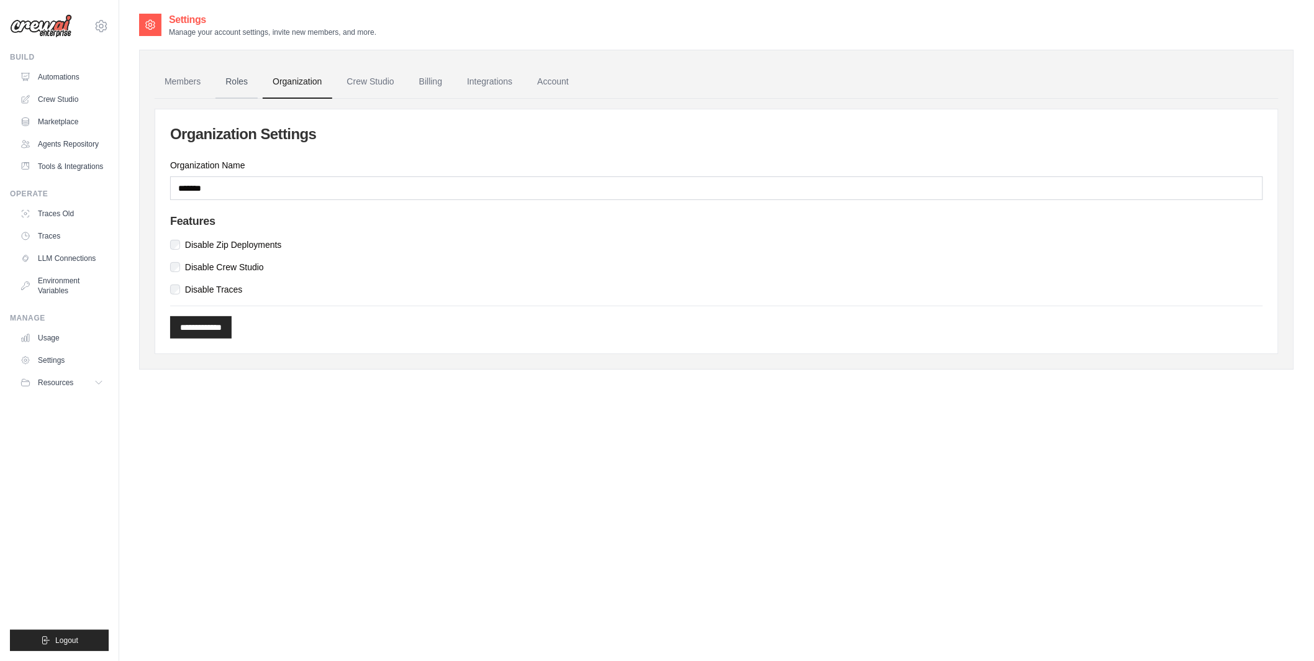
click at [235, 86] on link "Roles" at bounding box center [236, 82] width 42 height 34
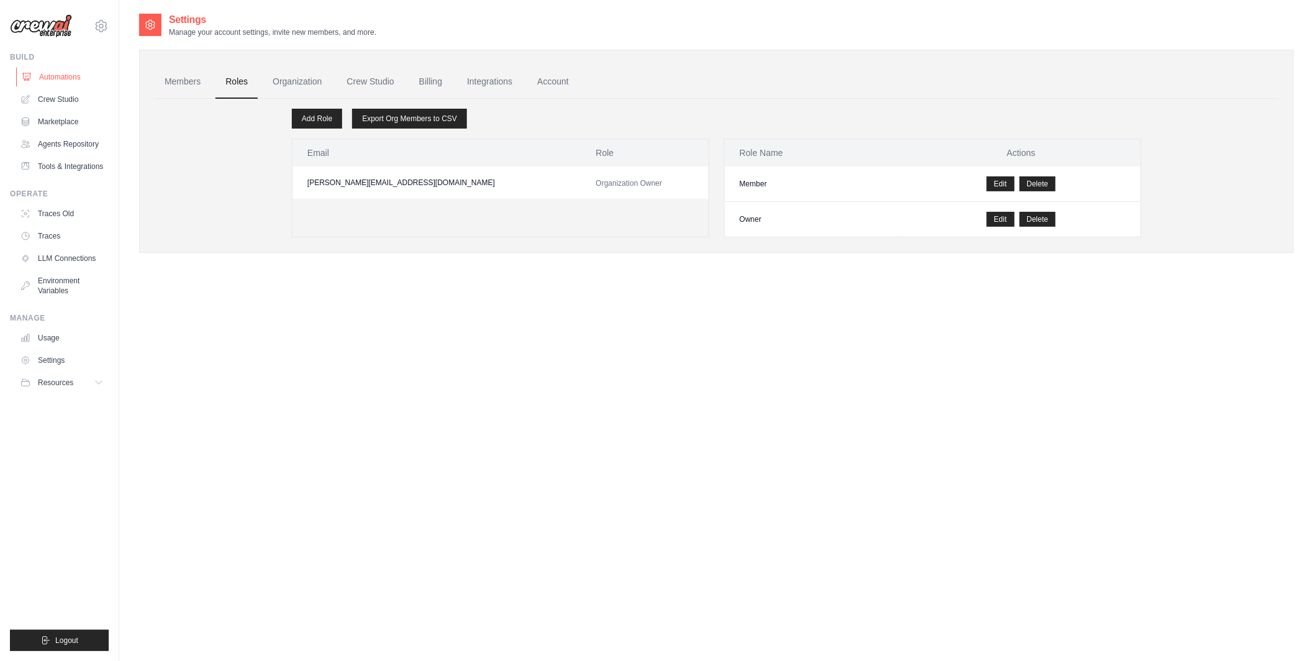
click at [61, 78] on link "Automations" at bounding box center [63, 77] width 94 height 20
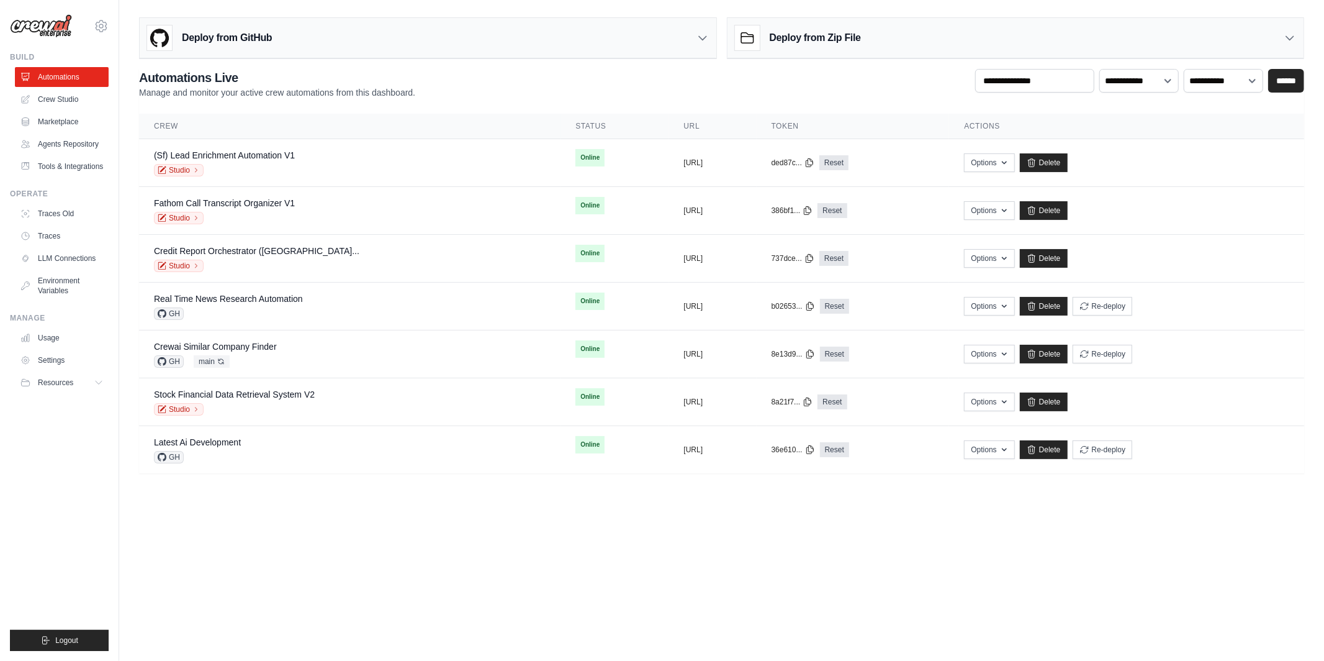
click at [314, 554] on body "[PERSON_NAME][EMAIL_ADDRESS][DOMAIN_NAME] MP@Crew [GEOGRAPHIC_DATA] TH@Crew" at bounding box center [662, 330] width 1324 height 661
click at [240, 396] on link "Stock Financial Data Retrieval System V2" at bounding box center [234, 394] width 161 height 10
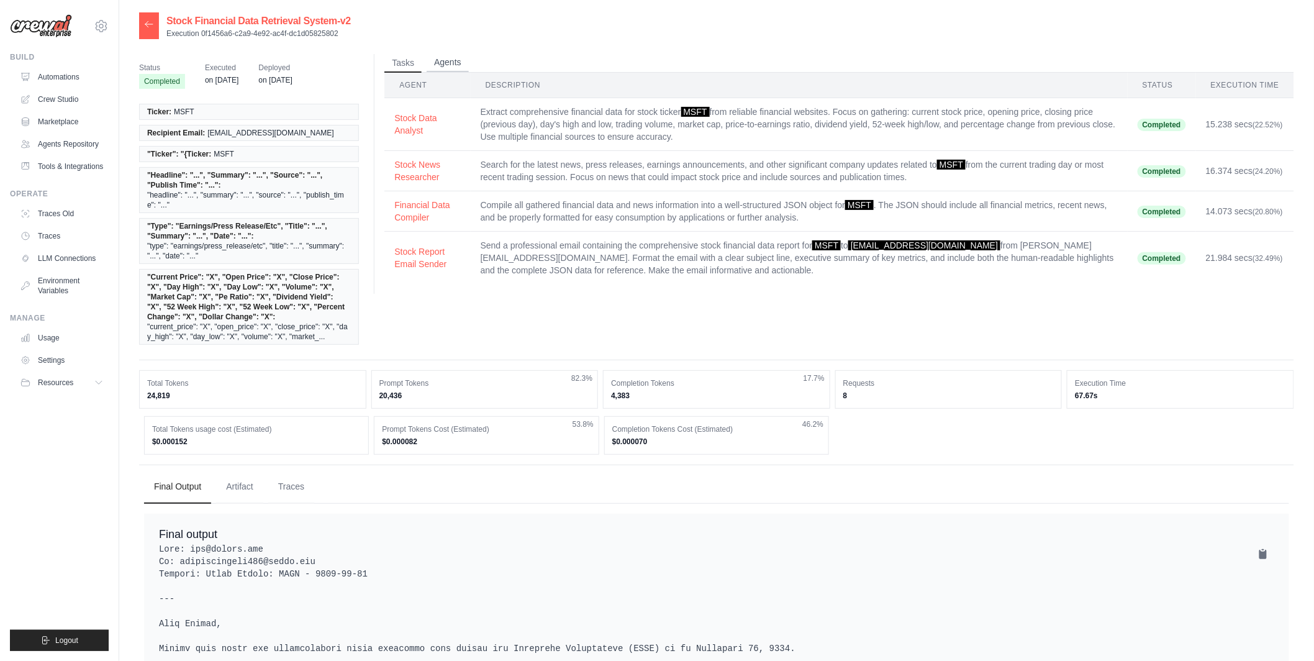
click at [456, 58] on button "Agents" at bounding box center [448, 62] width 42 height 19
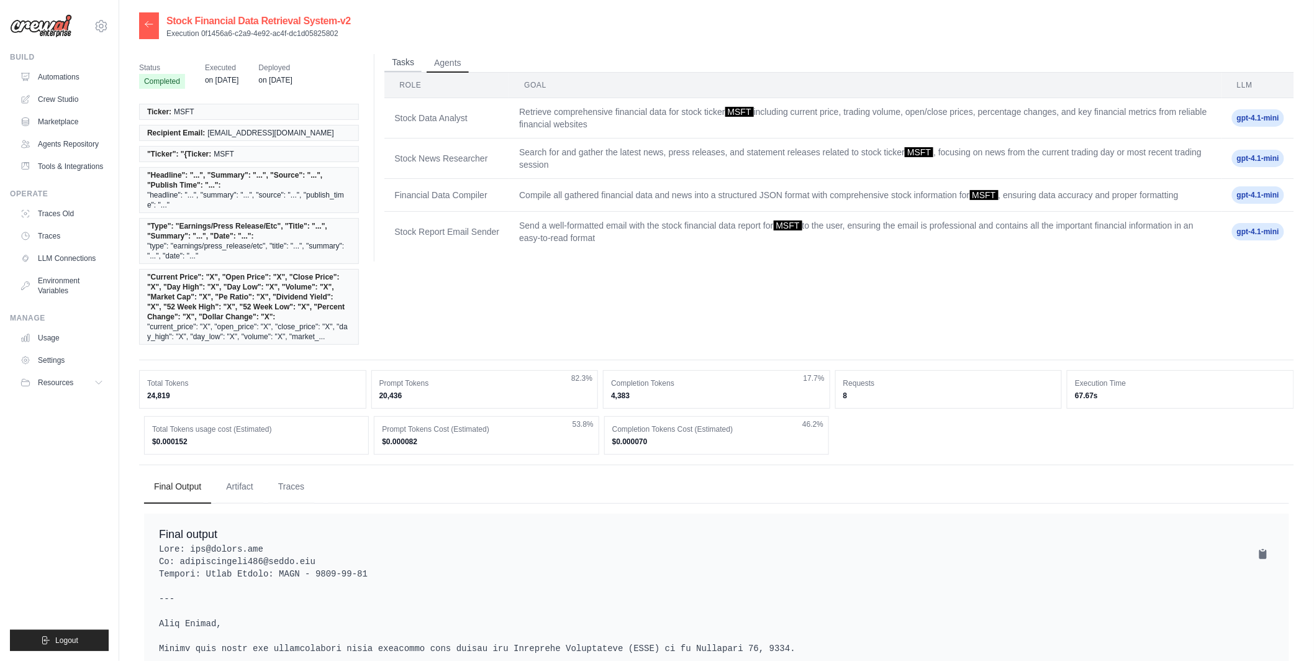
click at [415, 58] on button "Tasks" at bounding box center [402, 62] width 37 height 19
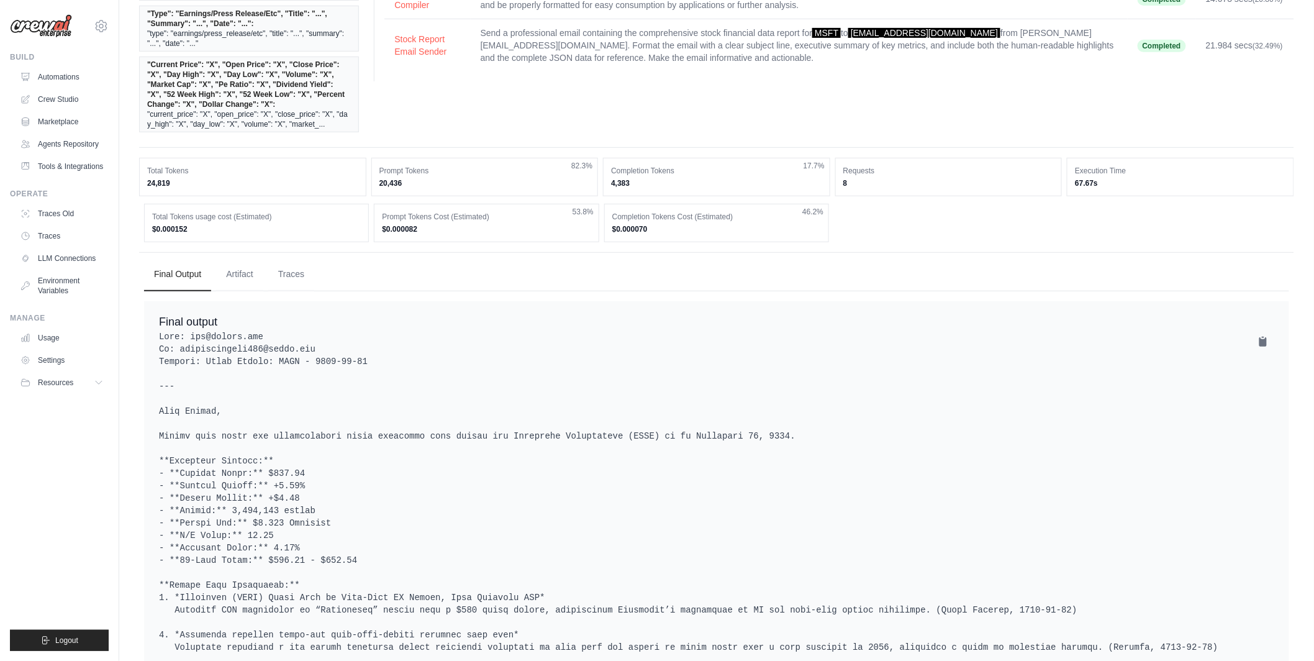
scroll to position [215, 0]
click at [288, 273] on button "Traces" at bounding box center [291, 272] width 46 height 34
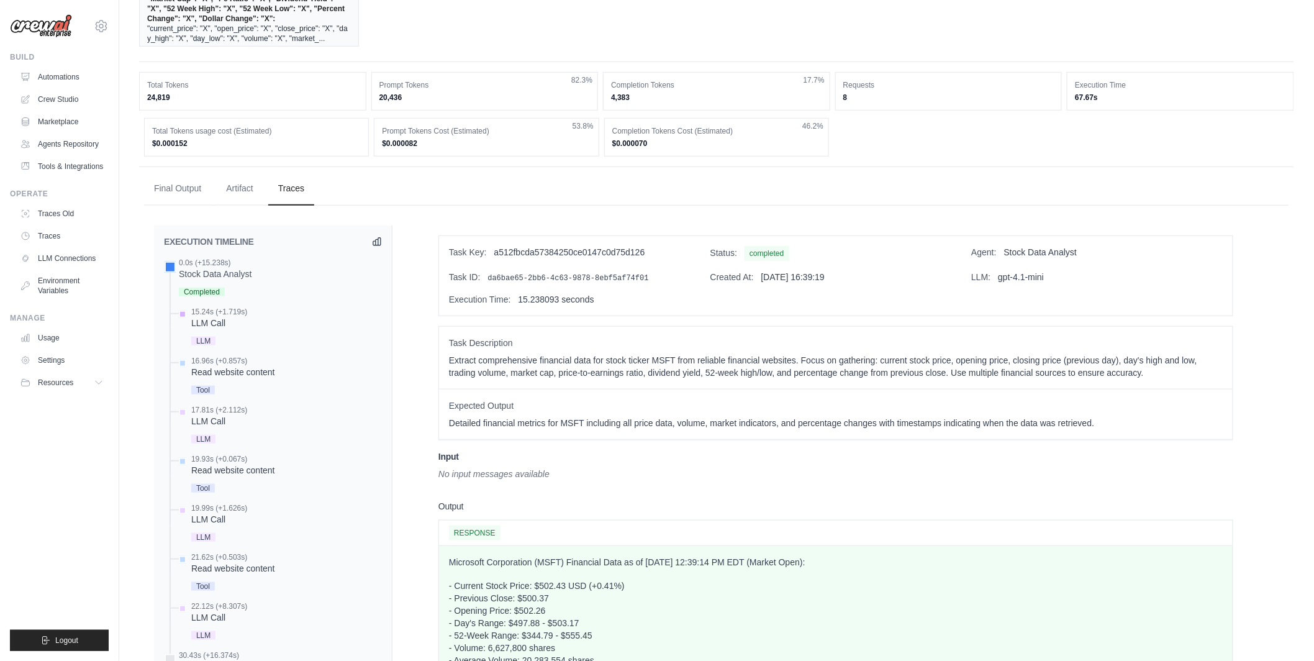
scroll to position [0, 0]
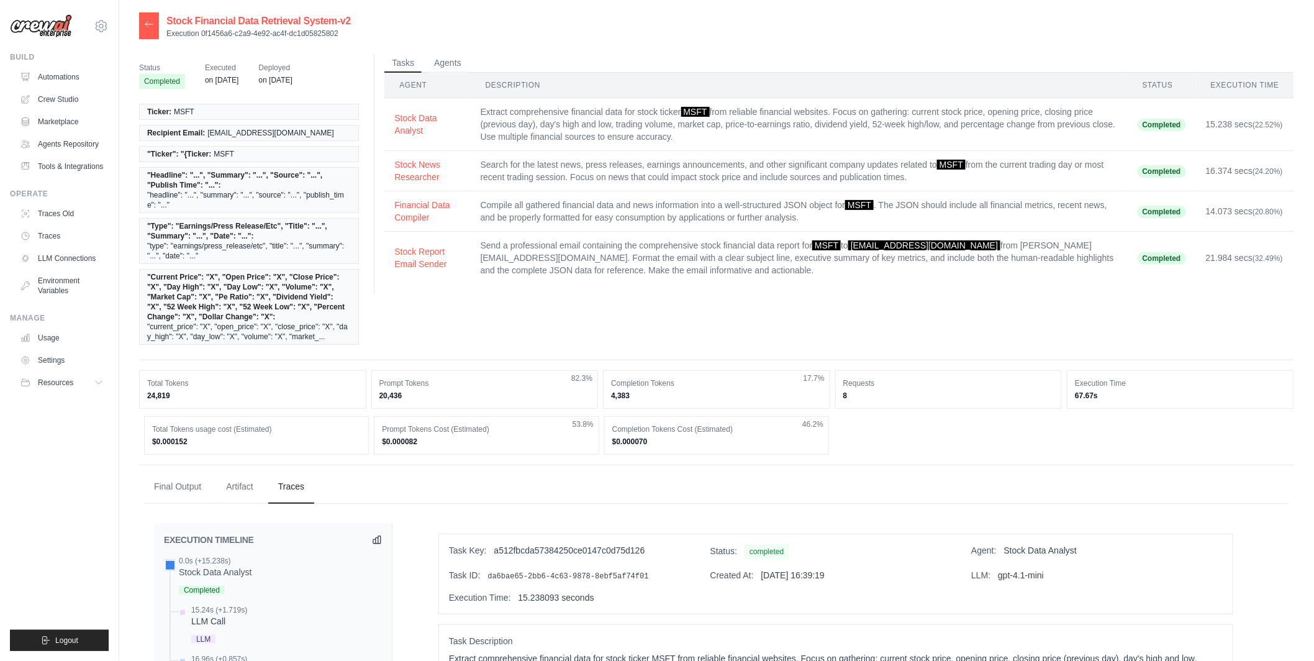
drag, startPoint x: 142, startPoint y: 84, endPoint x: 182, endPoint y: 84, distance: 39.7
click at [182, 84] on span "Completed" at bounding box center [162, 81] width 46 height 15
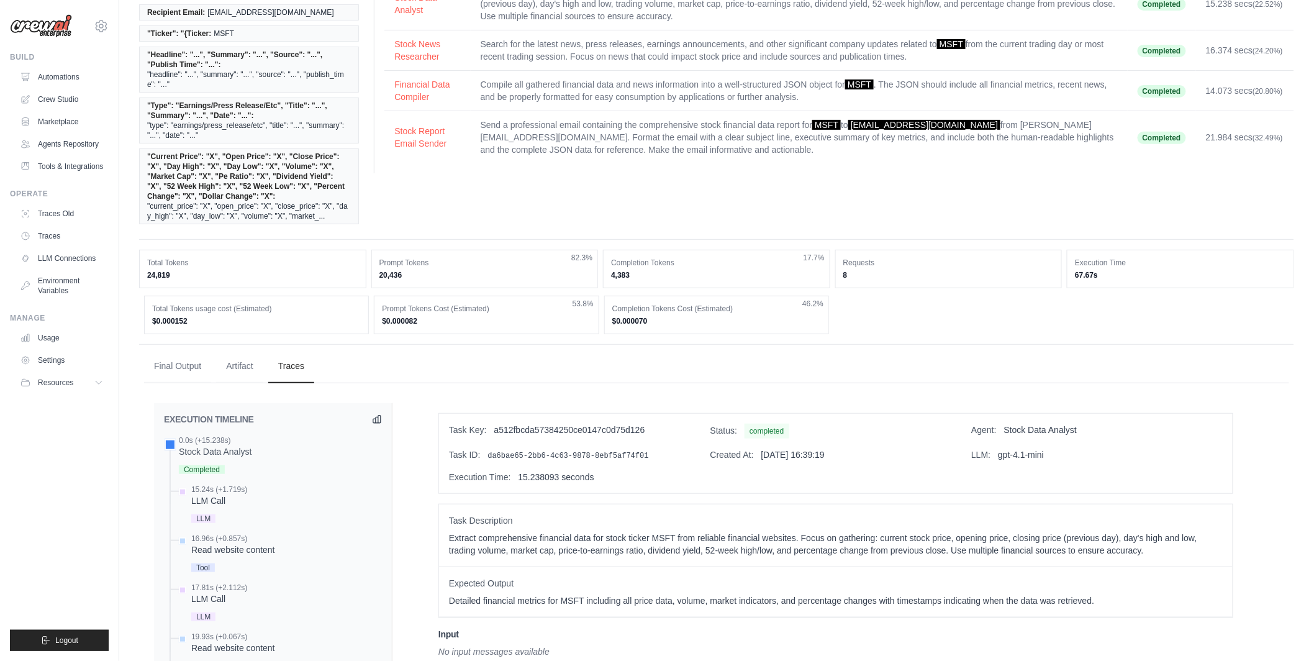
scroll to position [120, 0]
drag, startPoint x: 148, startPoint y: 321, endPoint x: 218, endPoint y: 321, distance: 70.2
click at [218, 321] on div "Total Tokens usage cost (Estimated) $0.000152" at bounding box center [256, 315] width 225 height 38
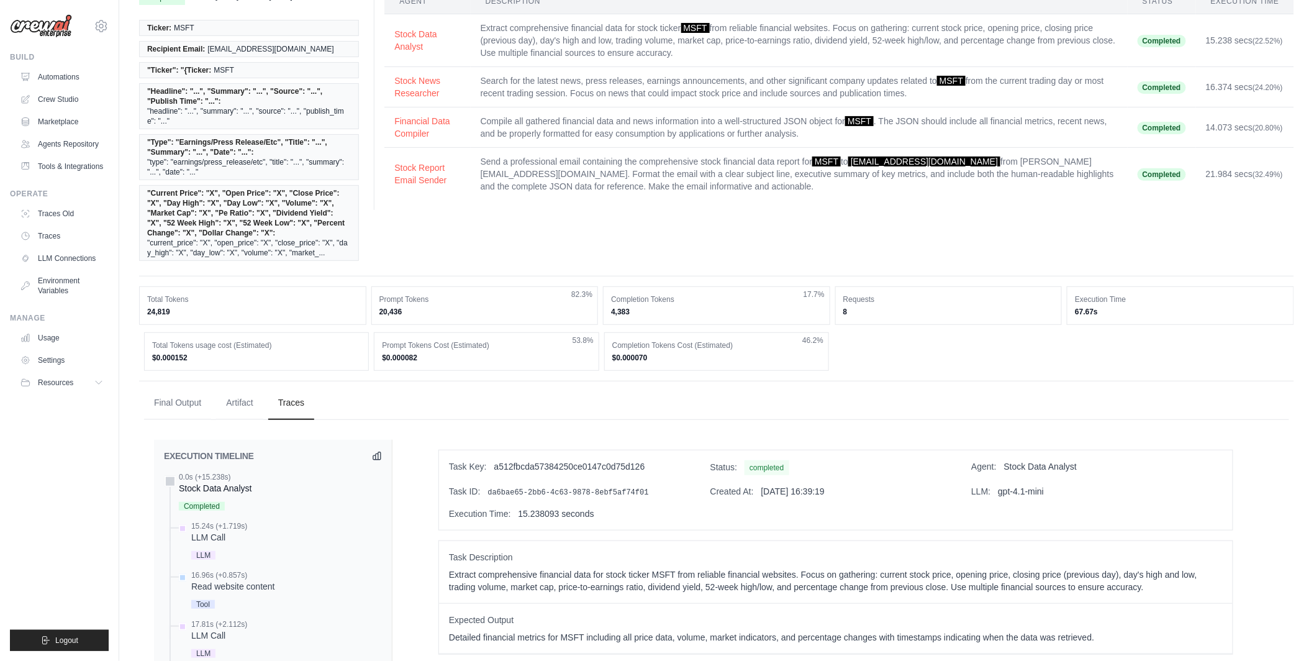
scroll to position [89, 0]
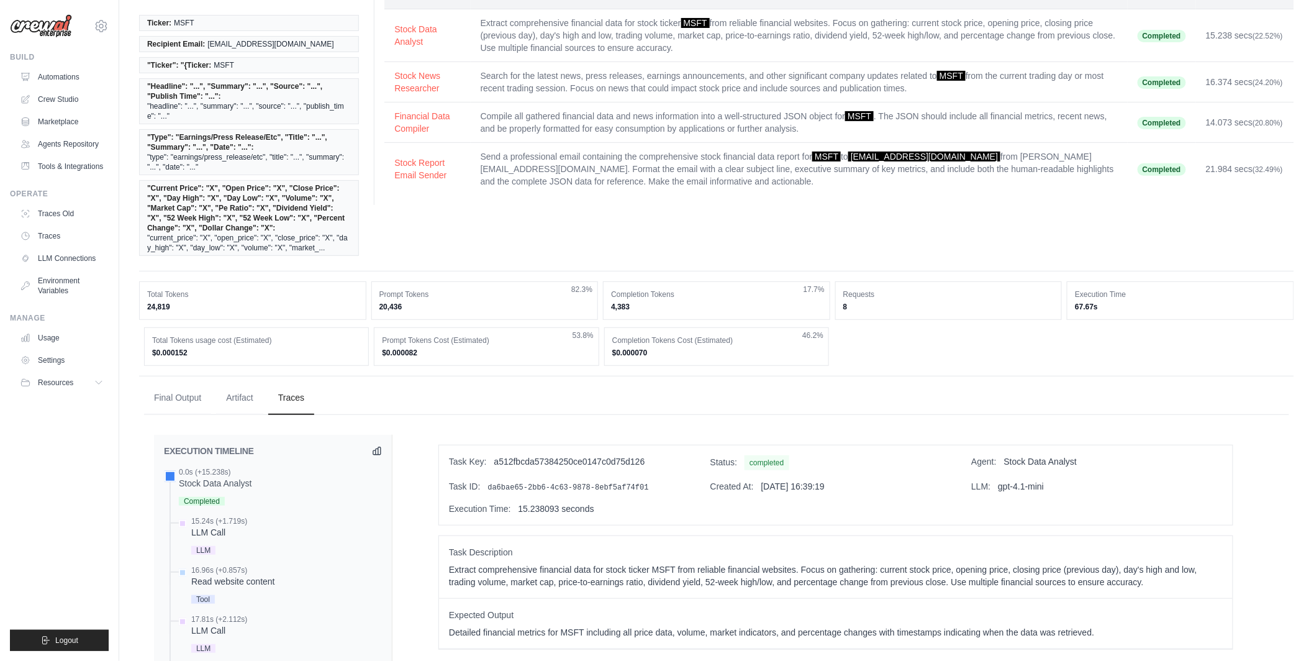
click at [467, 404] on ul "Final Output Artifact Traces" at bounding box center [716, 398] width 1145 height 34
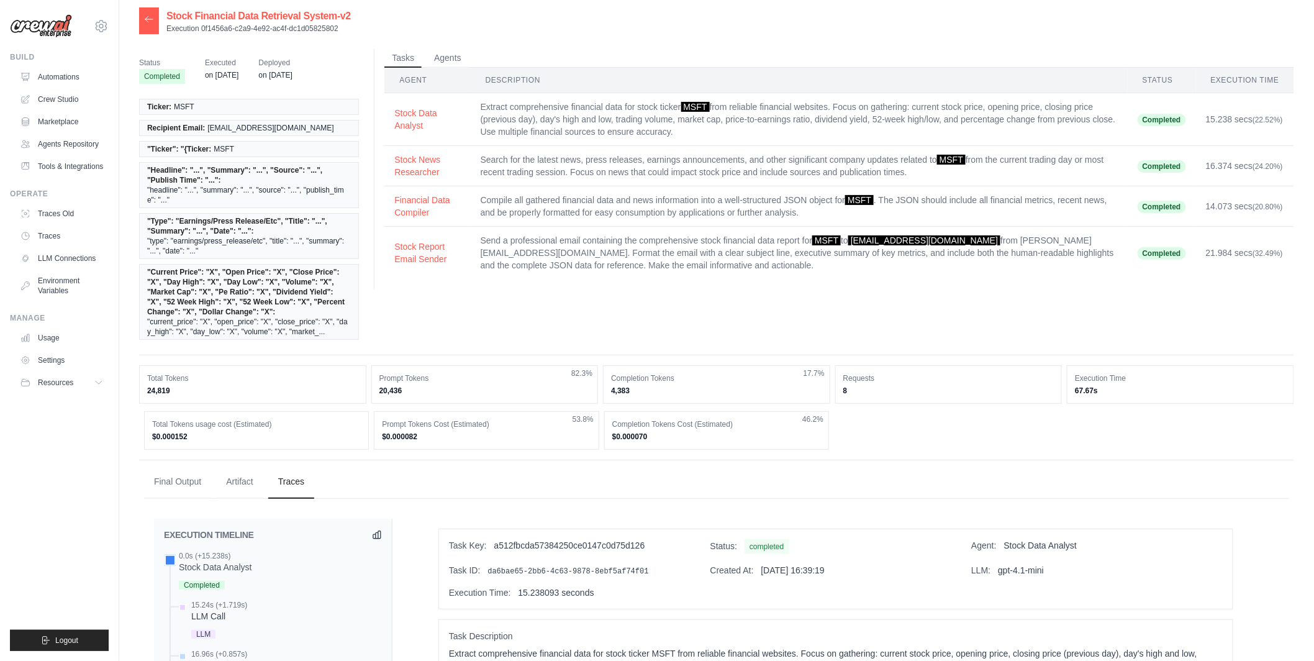
scroll to position [0, 0]
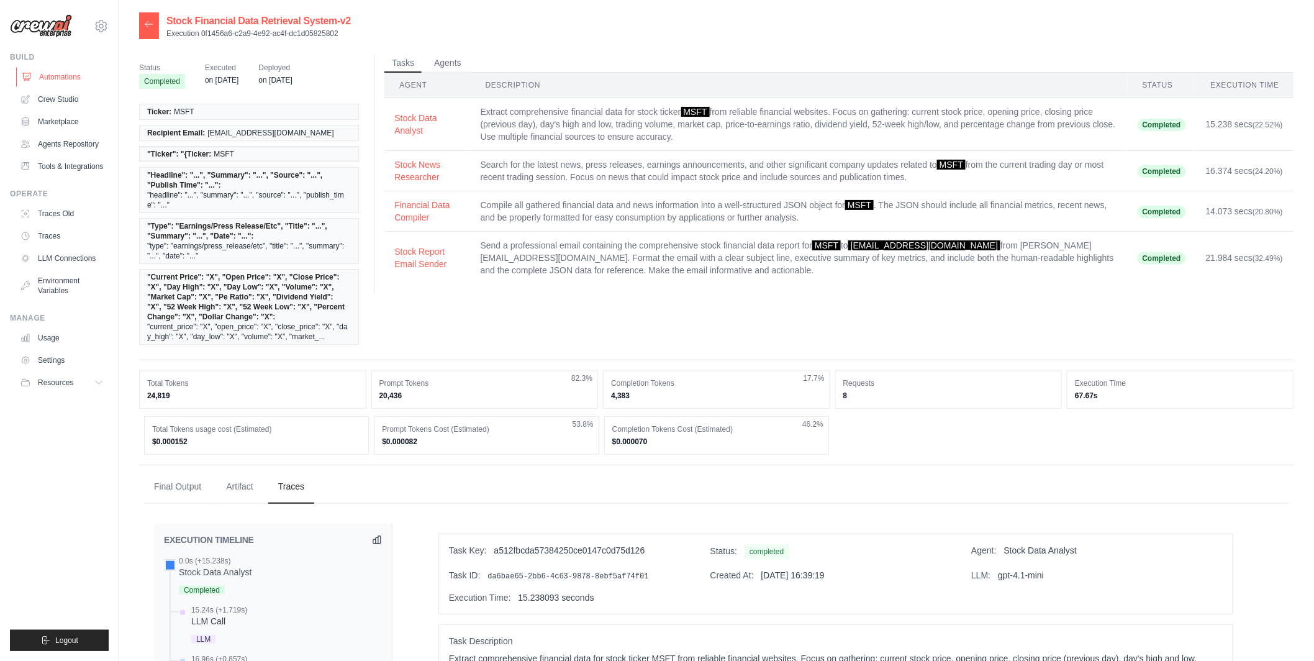
click at [56, 74] on link "Automations" at bounding box center [63, 77] width 94 height 20
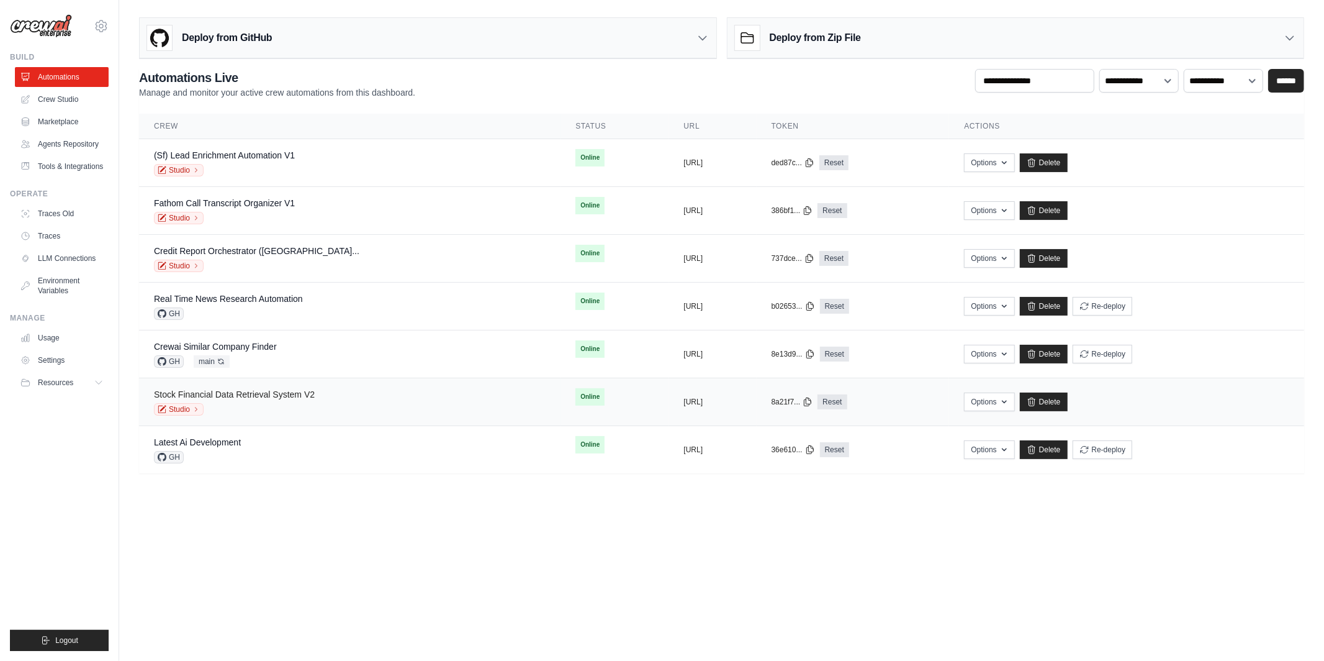
click at [303, 398] on link "Stock Financial Data Retrieval System V2" at bounding box center [234, 394] width 161 height 10
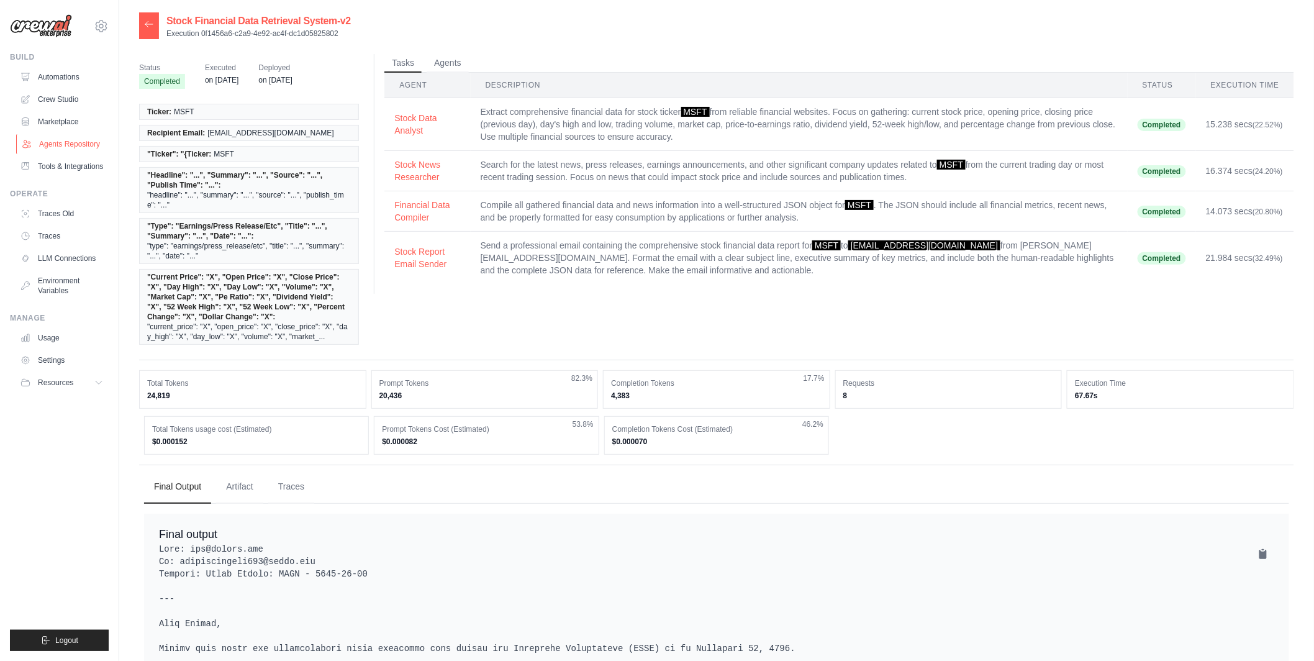
click at [66, 145] on link "Agents Repository" at bounding box center [63, 144] width 94 height 20
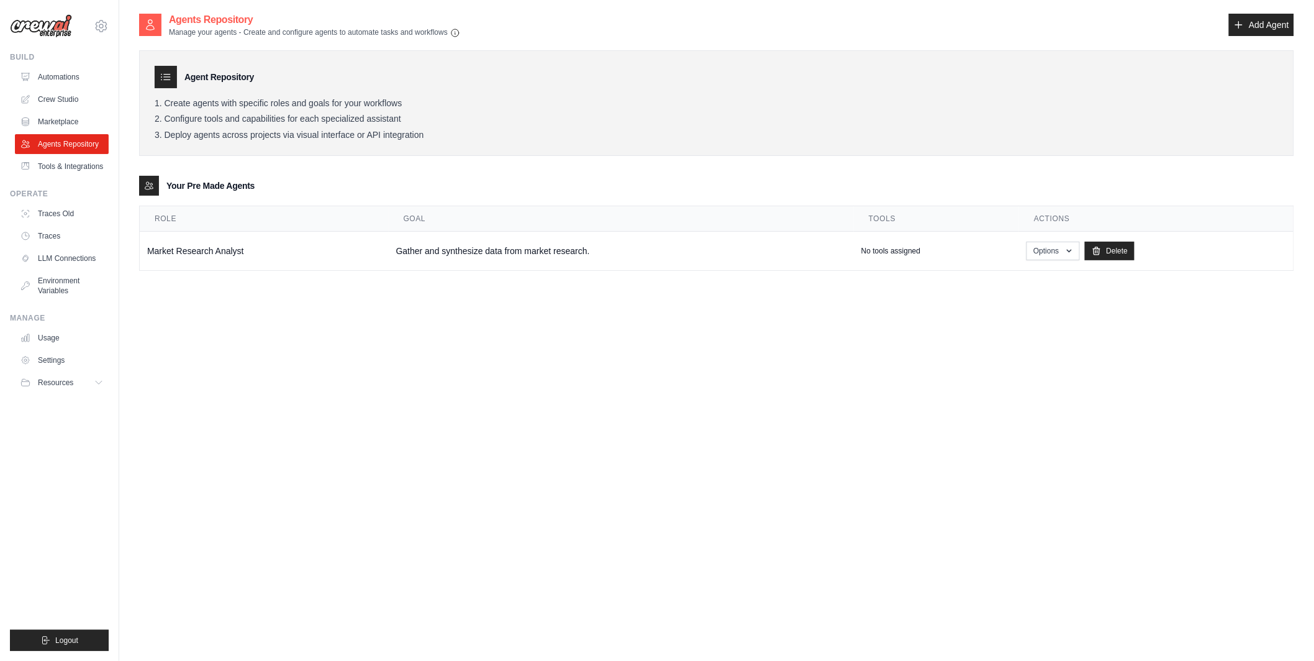
click at [233, 301] on div "Agents Repository Manage your agents - Create and configure agents to automate …" at bounding box center [716, 342] width 1155 height 661
click at [70, 76] on link "Automations" at bounding box center [63, 77] width 94 height 20
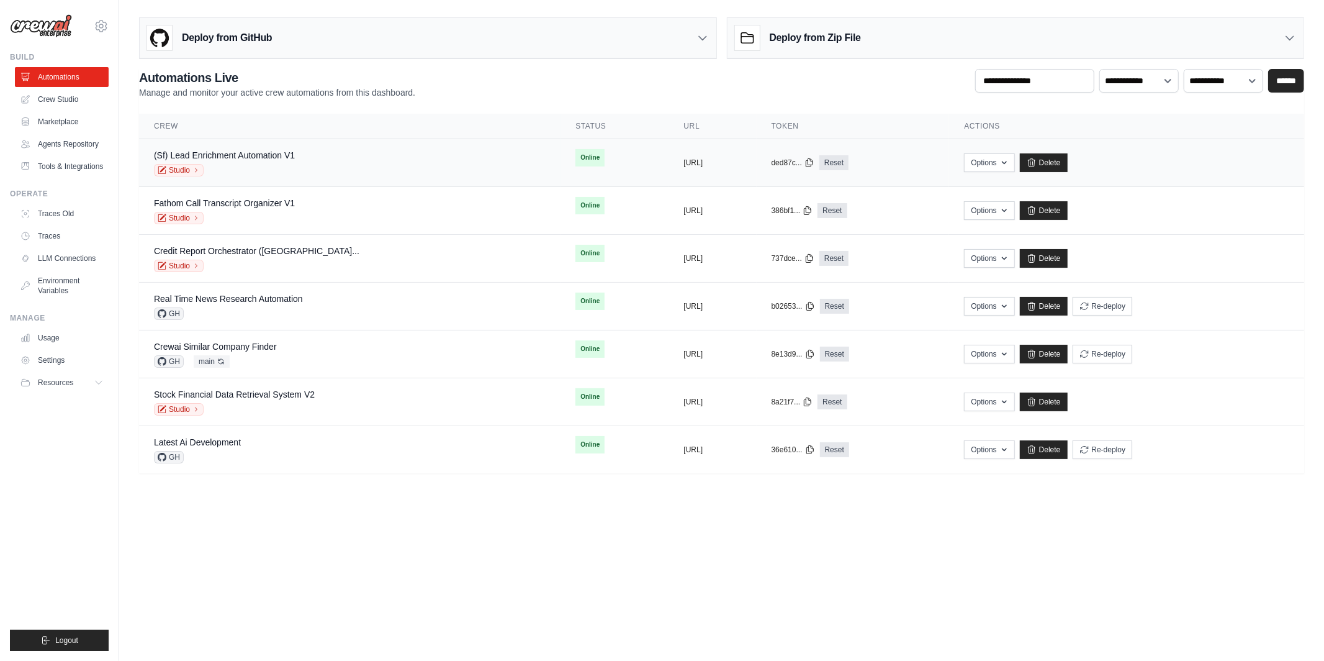
click at [229, 164] on div "Studio" at bounding box center [224, 170] width 141 height 12
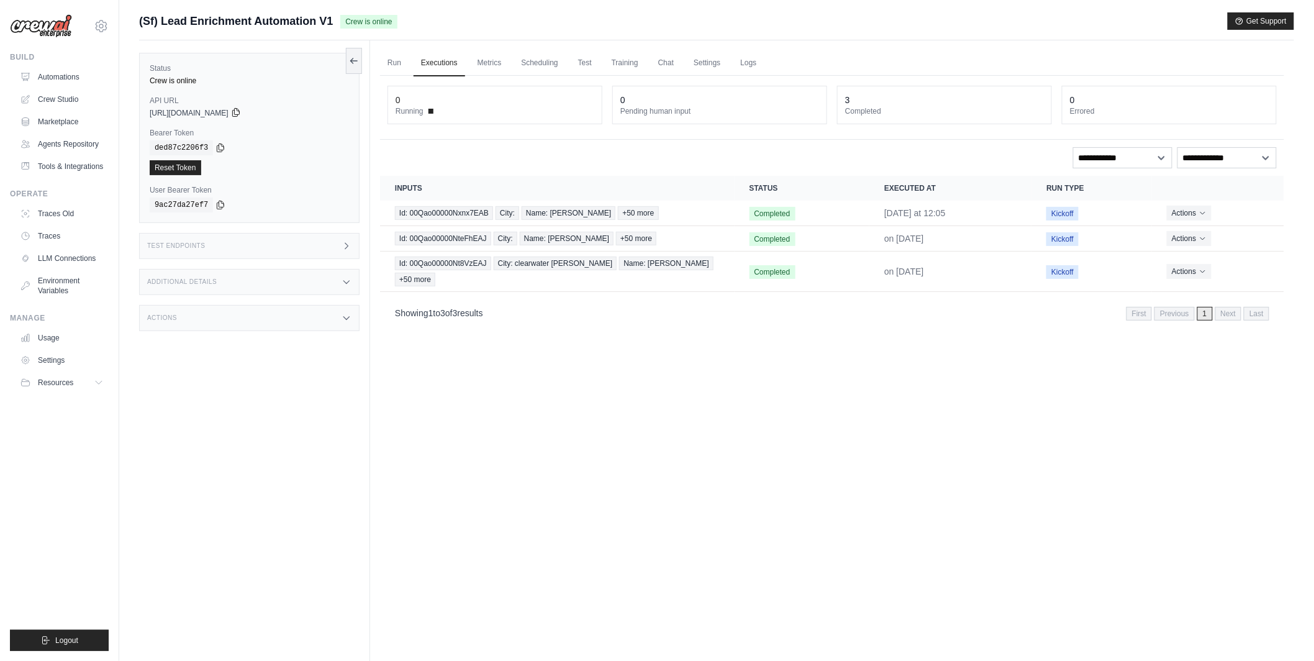
click at [241, 113] on icon at bounding box center [236, 112] width 10 height 10
click at [578, 62] on link "Test" at bounding box center [585, 63] width 29 height 26
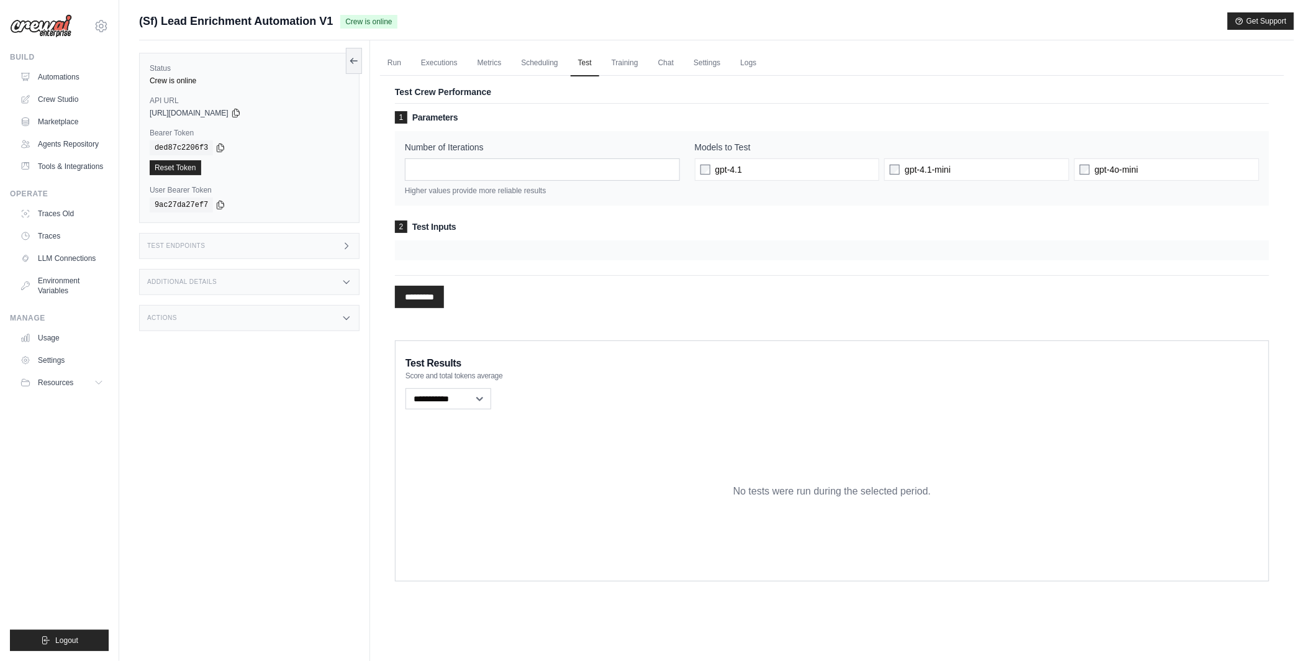
click at [270, 250] on div "Test Endpoints" at bounding box center [249, 246] width 220 height 26
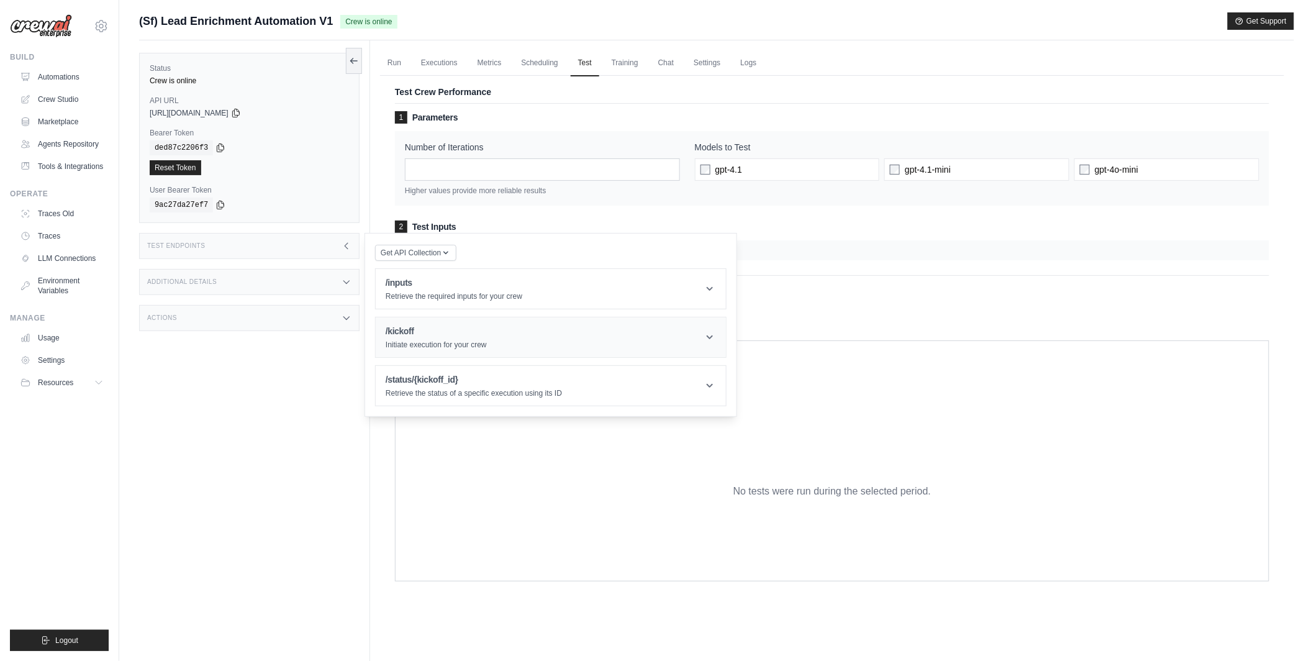
click at [537, 337] on header "/kickoff Initiate execution for your crew" at bounding box center [551, 337] width 350 height 40
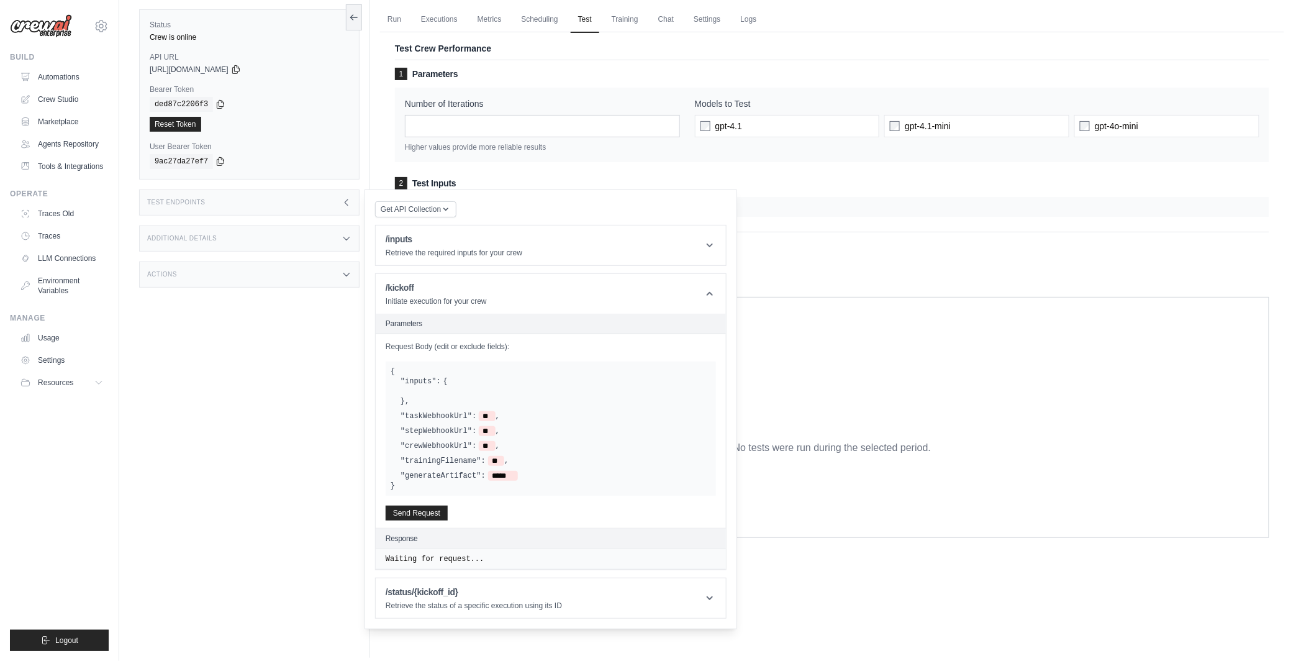
scroll to position [53, 0]
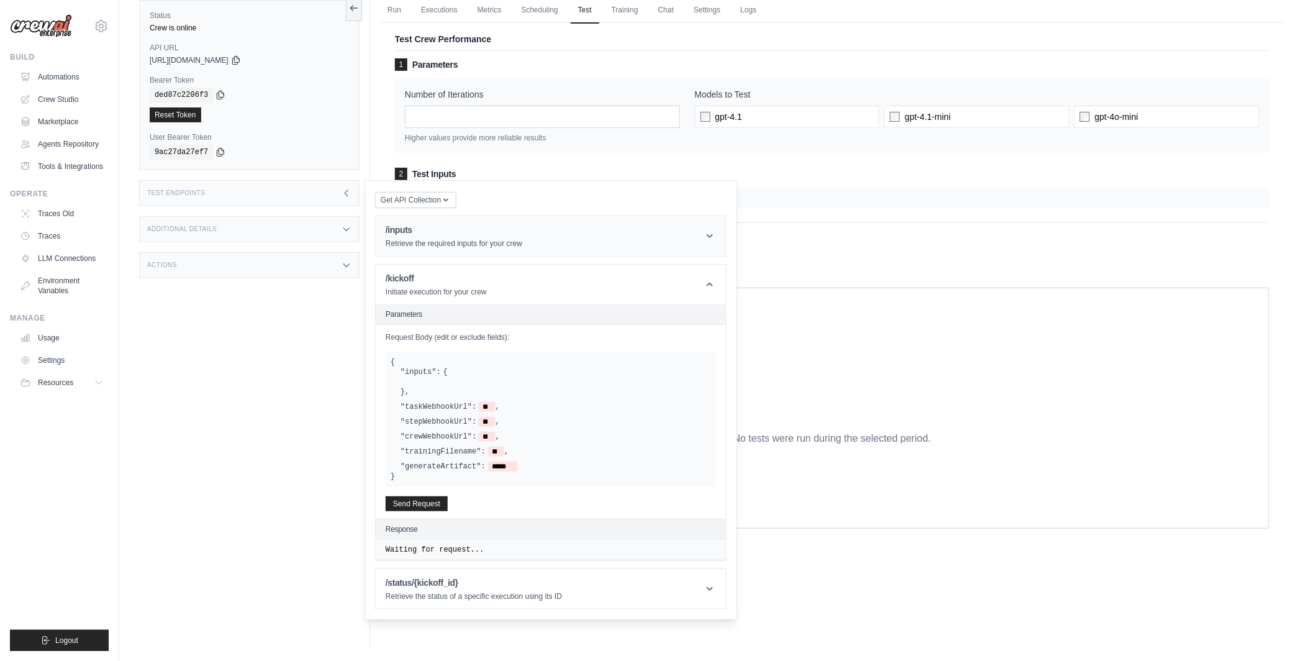
click at [540, 244] on header "/inputs Retrieve the required inputs for your crew" at bounding box center [551, 236] width 350 height 40
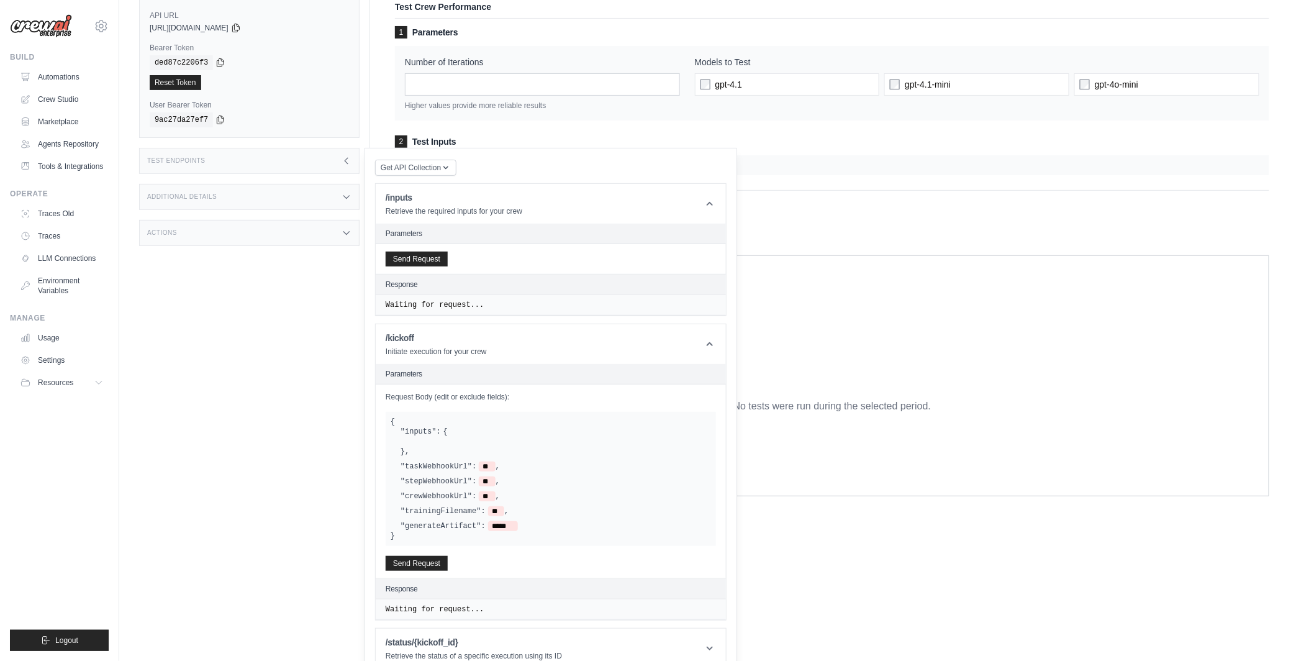
scroll to position [104, 0]
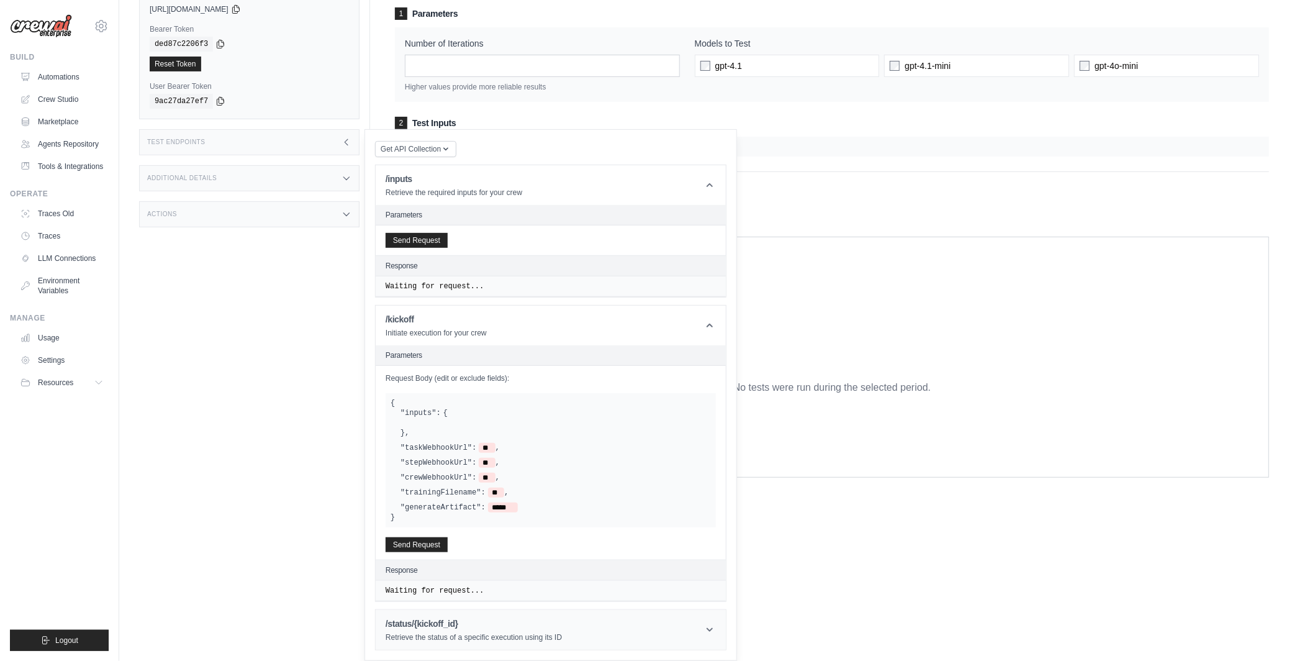
click at [509, 620] on h1 "/status/{kickoff_id}" at bounding box center [474, 623] width 176 height 12
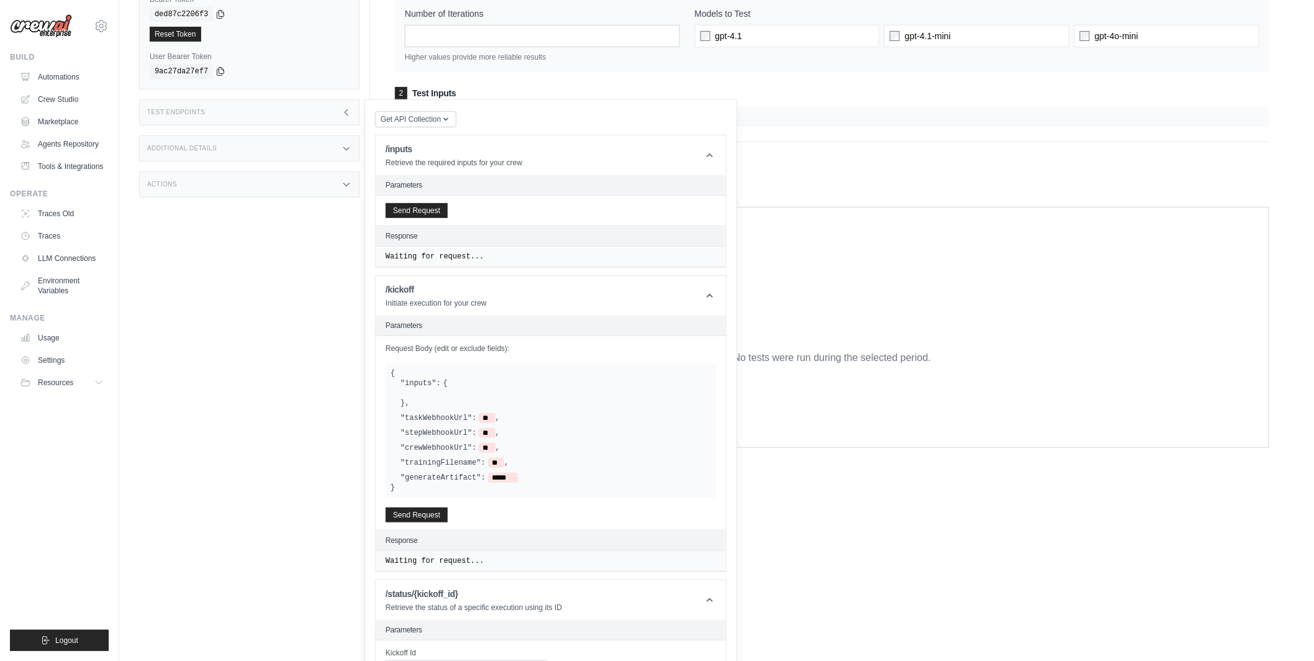
scroll to position [0, 0]
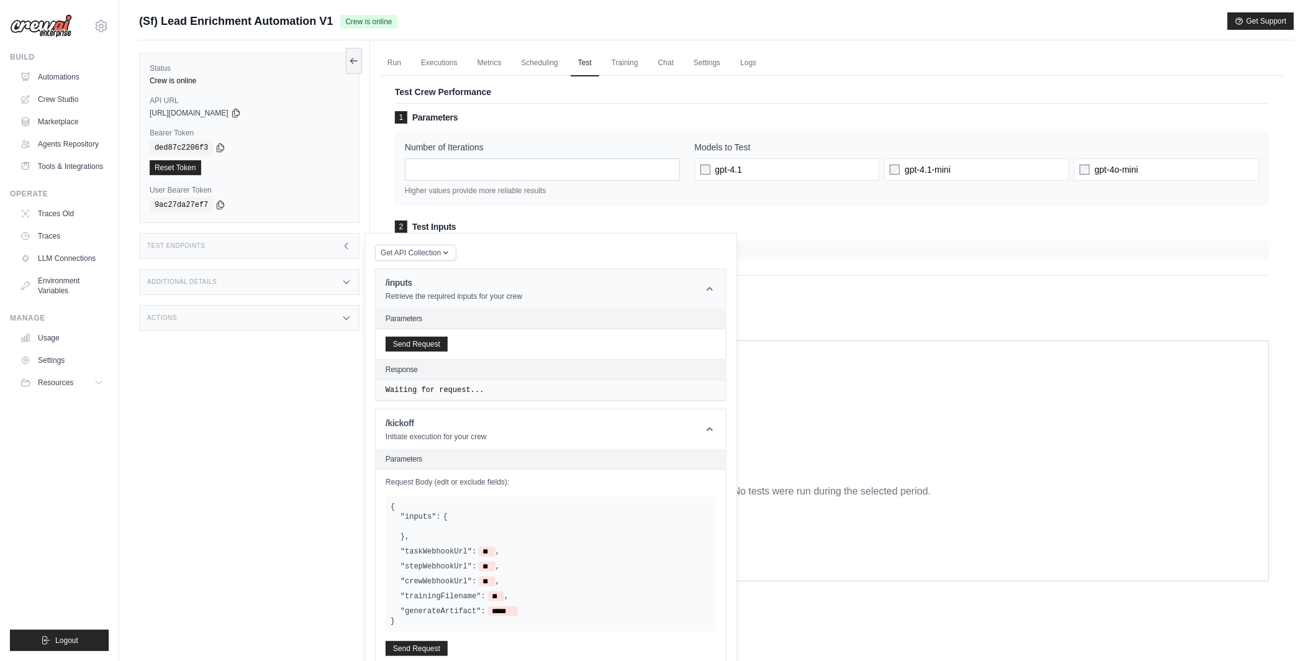
click at [705, 289] on icon at bounding box center [709, 288] width 12 height 12
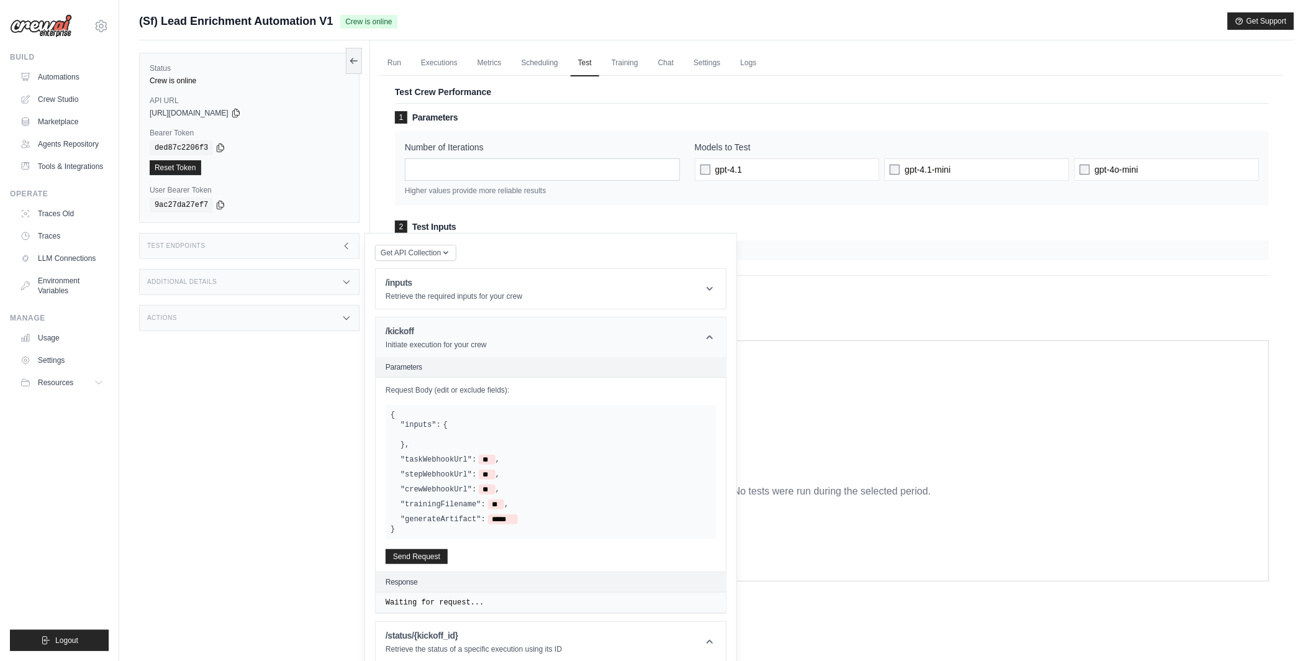
click at [684, 332] on header "/kickoff Initiate execution for your crew" at bounding box center [551, 337] width 350 height 40
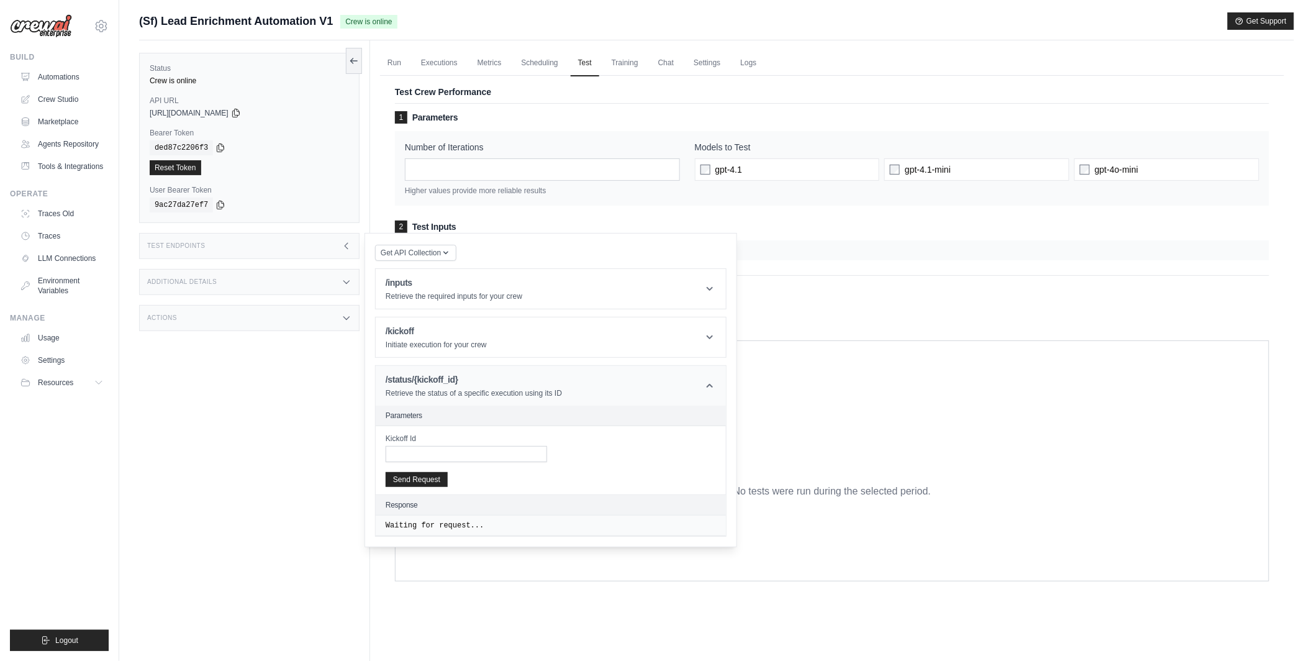
click at [675, 383] on header "/status/{kickoff_id} Retrieve the status of a specific execution using its ID" at bounding box center [551, 386] width 350 height 40
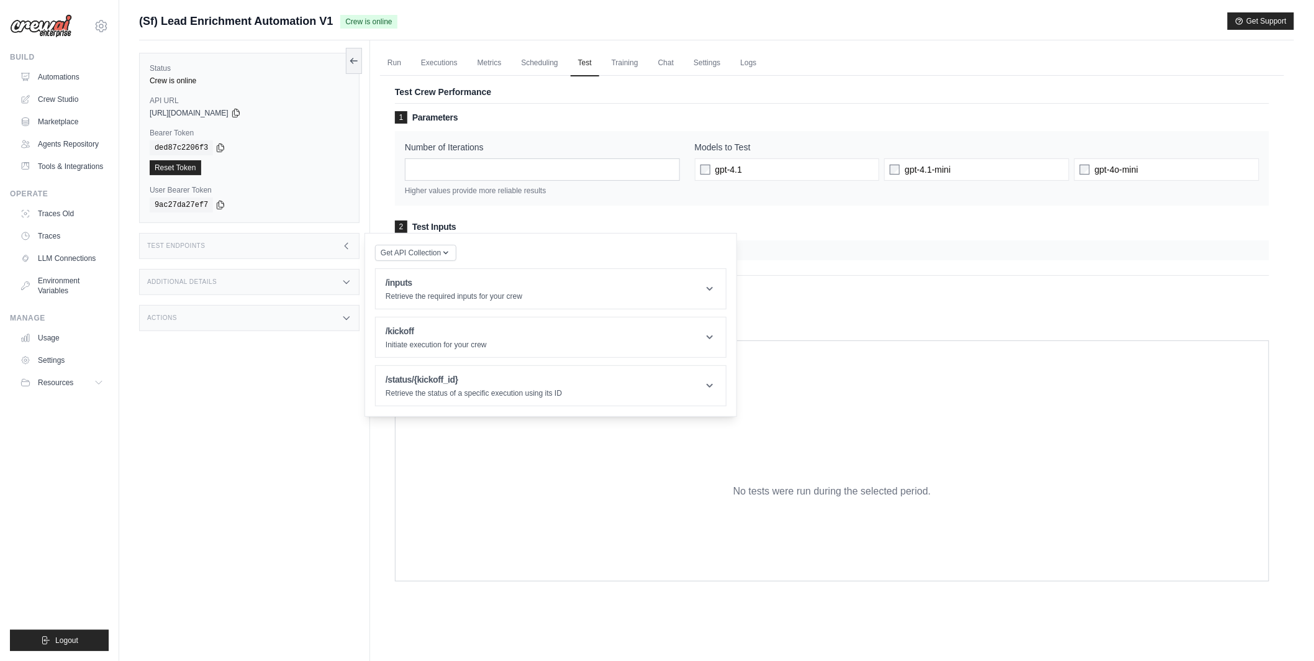
click at [304, 278] on div "Additional Details" at bounding box center [249, 282] width 220 height 26
click at [267, 392] on div "Actions" at bounding box center [249, 391] width 220 height 26
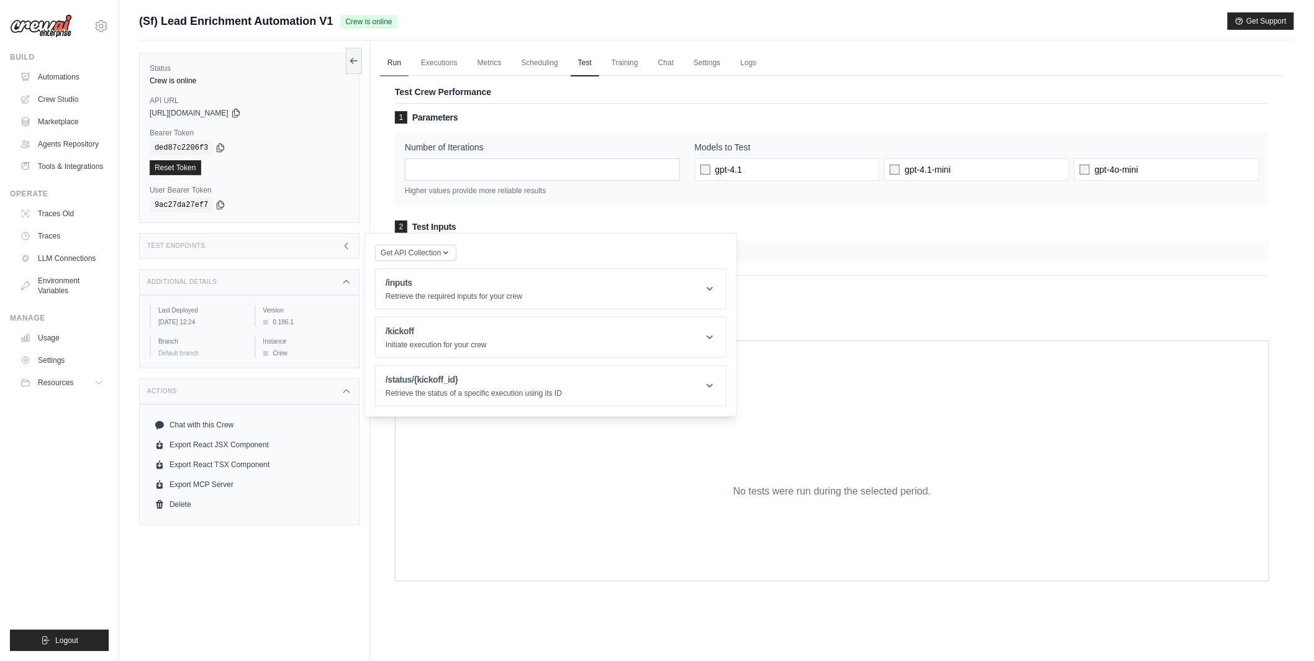
click at [392, 55] on link "Run" at bounding box center [394, 63] width 29 height 26
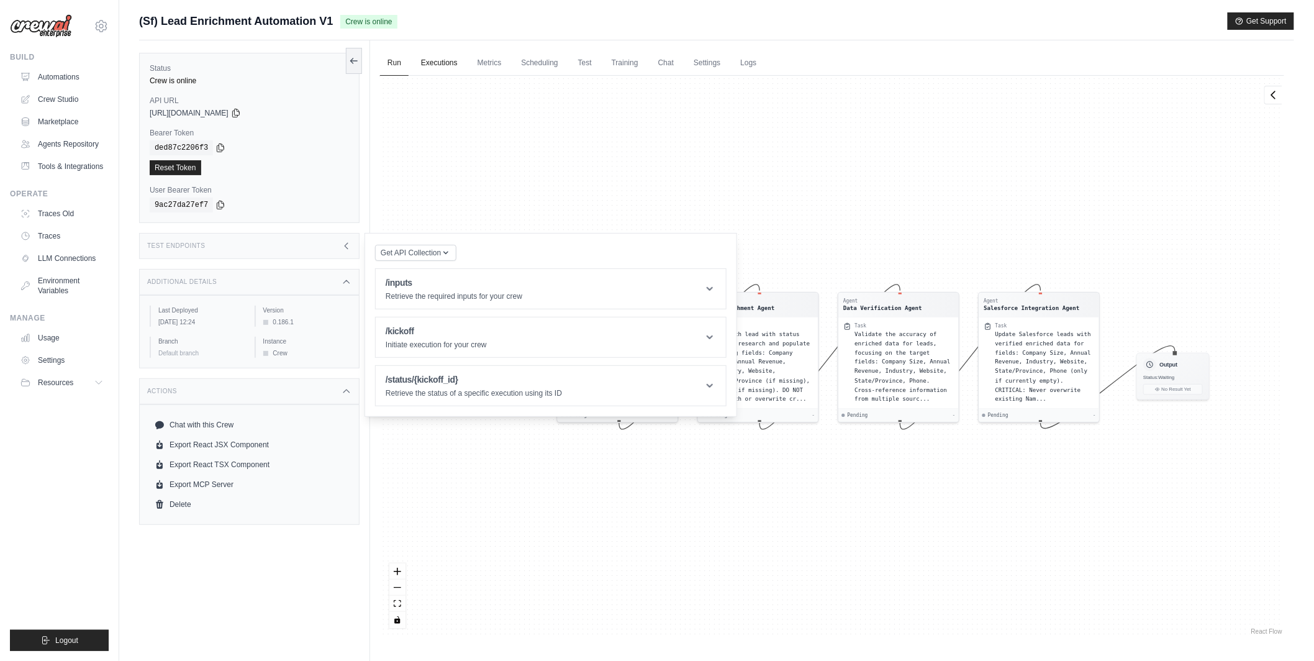
click at [445, 69] on link "Executions" at bounding box center [439, 63] width 52 height 26
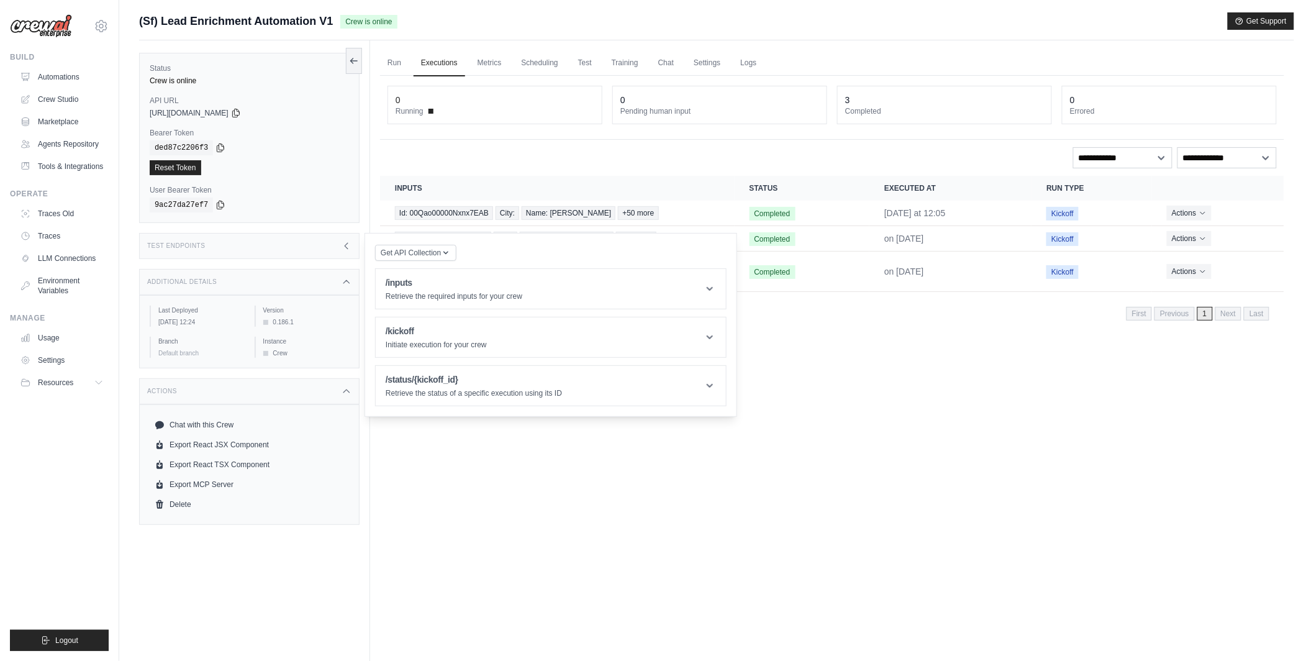
click at [849, 347] on div "Run Executions Metrics Scheduling Test Training Chat Settings Logs 0 Running 0 …" at bounding box center [832, 370] width 924 height 661
click at [321, 240] on div "Test Endpoints" at bounding box center [249, 246] width 220 height 26
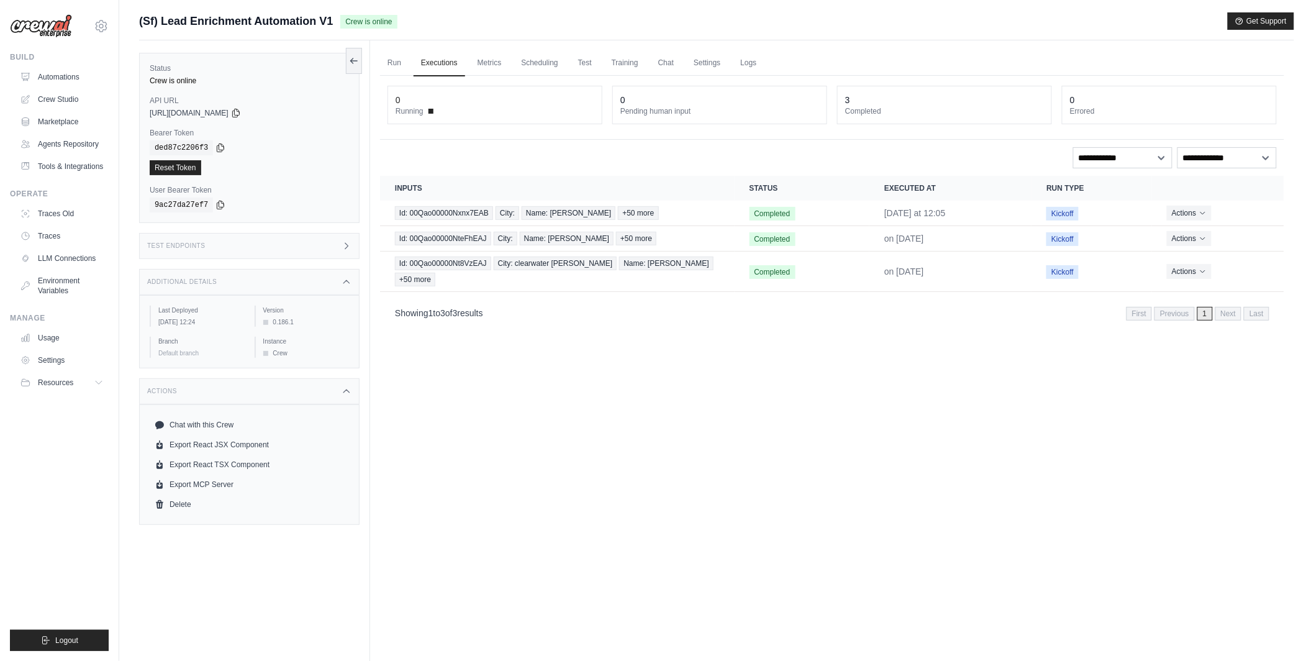
click at [321, 240] on div "Test Endpoints" at bounding box center [249, 246] width 220 height 26
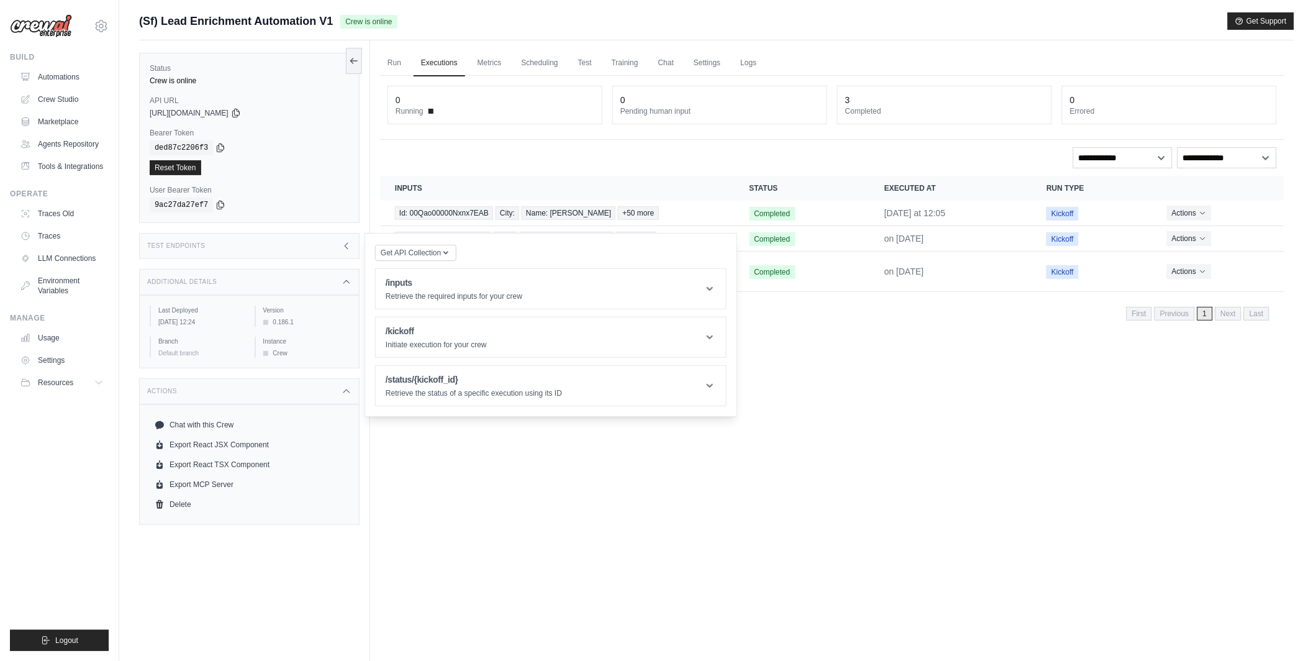
click at [321, 240] on div "Test Endpoints" at bounding box center [249, 246] width 220 height 26
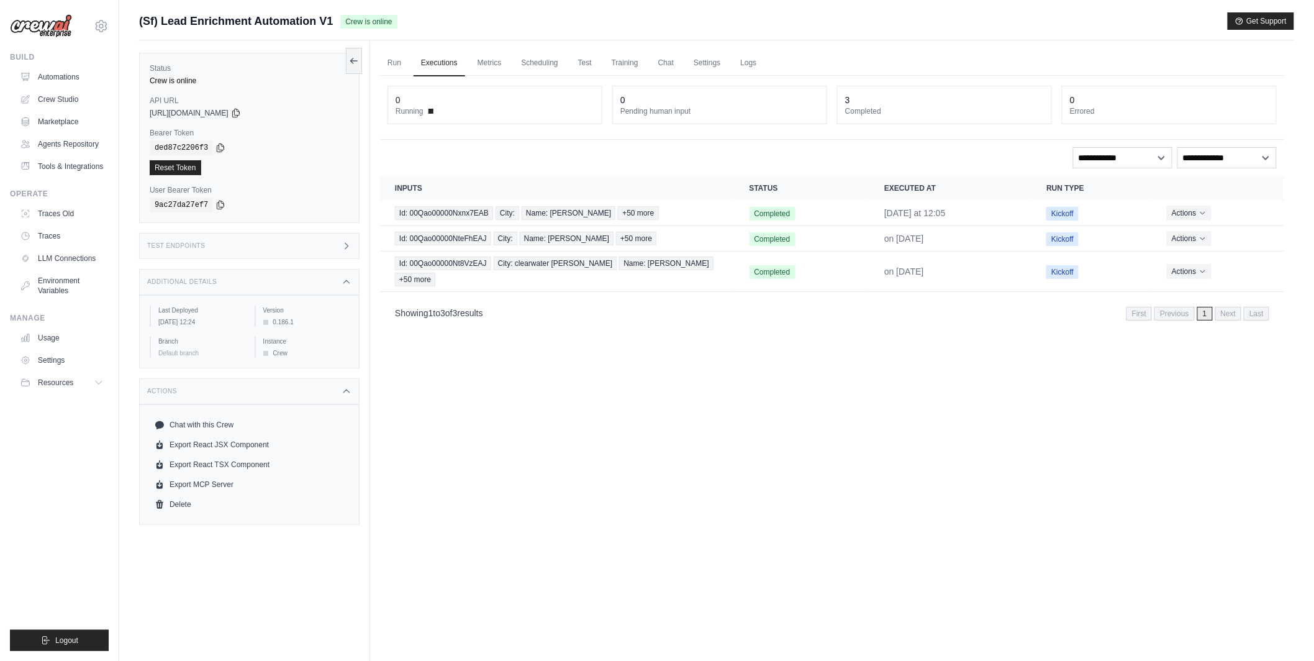
click at [341, 243] on icon at bounding box center [346, 246] width 10 height 10
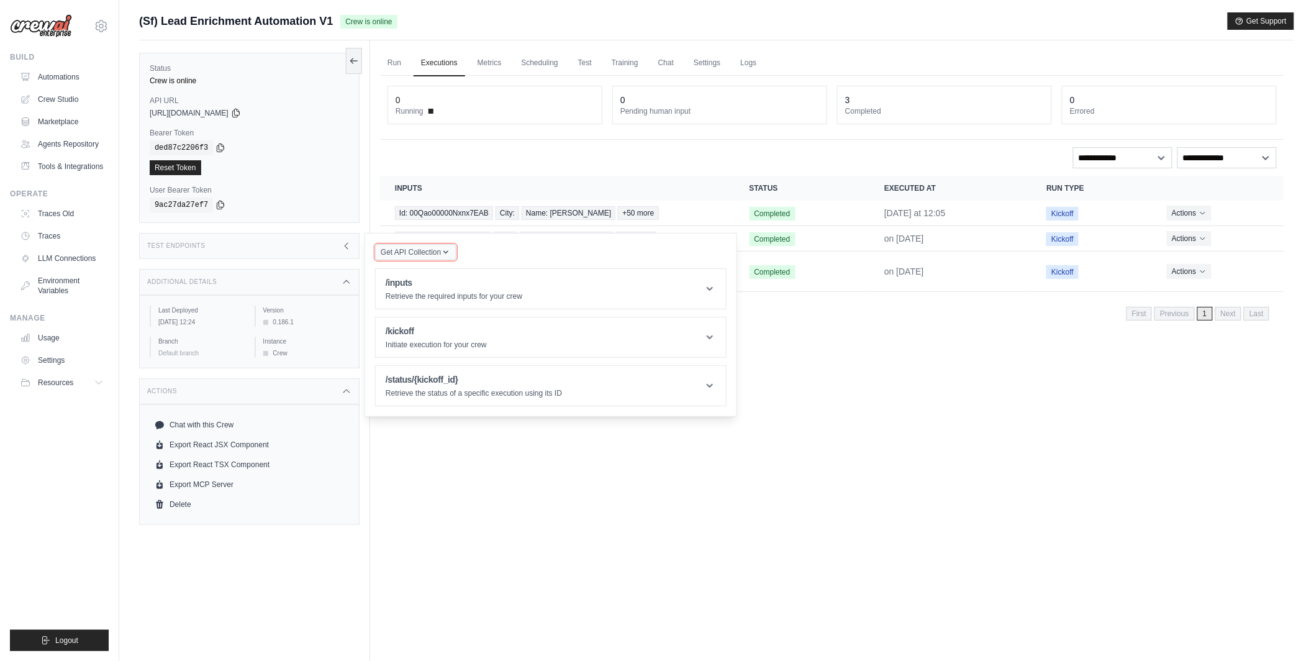
click at [399, 251] on span "Get API Collection" at bounding box center [411, 252] width 60 height 10
click at [399, 276] on div "Postman API Collection" at bounding box center [444, 286] width 119 height 20
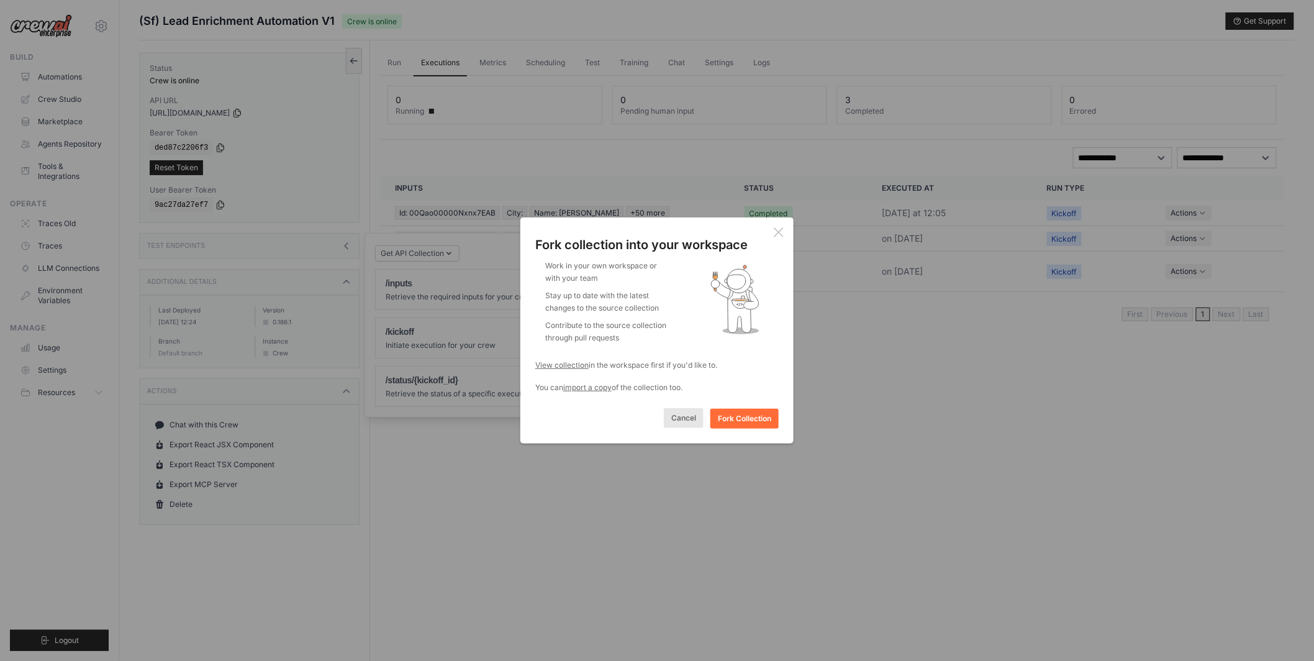
click at [687, 416] on button "Cancel" at bounding box center [684, 418] width 40 height 20
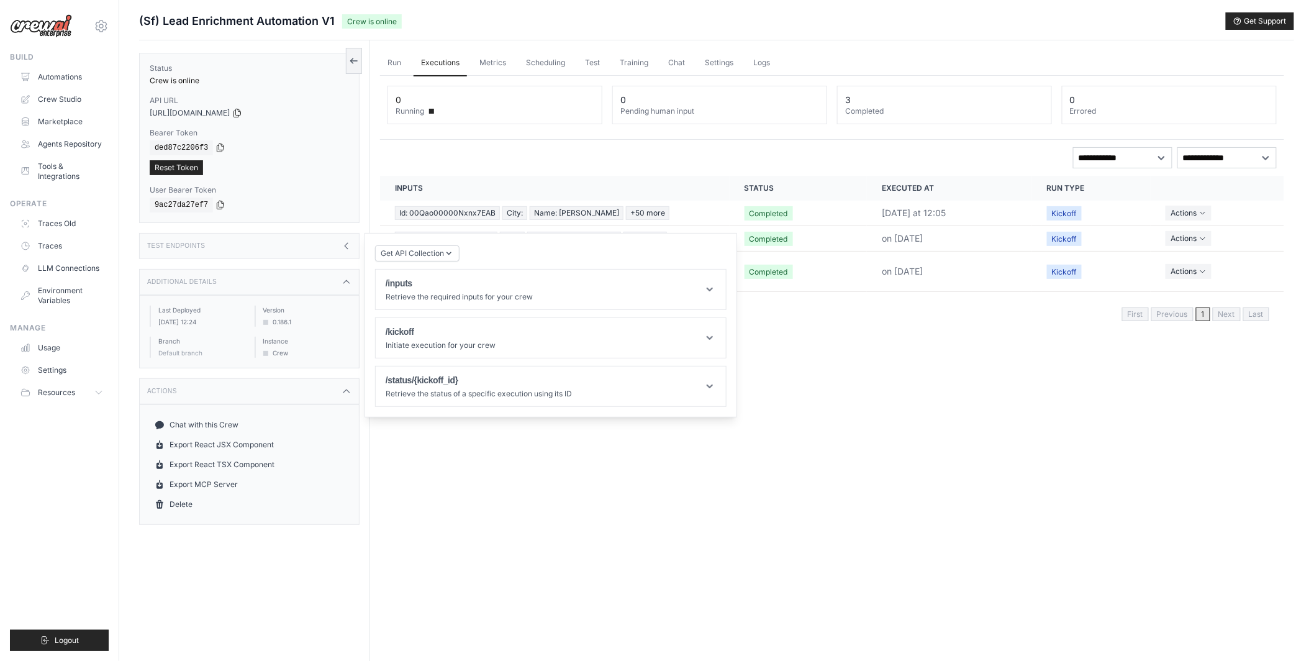
click at [322, 238] on div "Test Endpoints" at bounding box center [249, 246] width 220 height 26
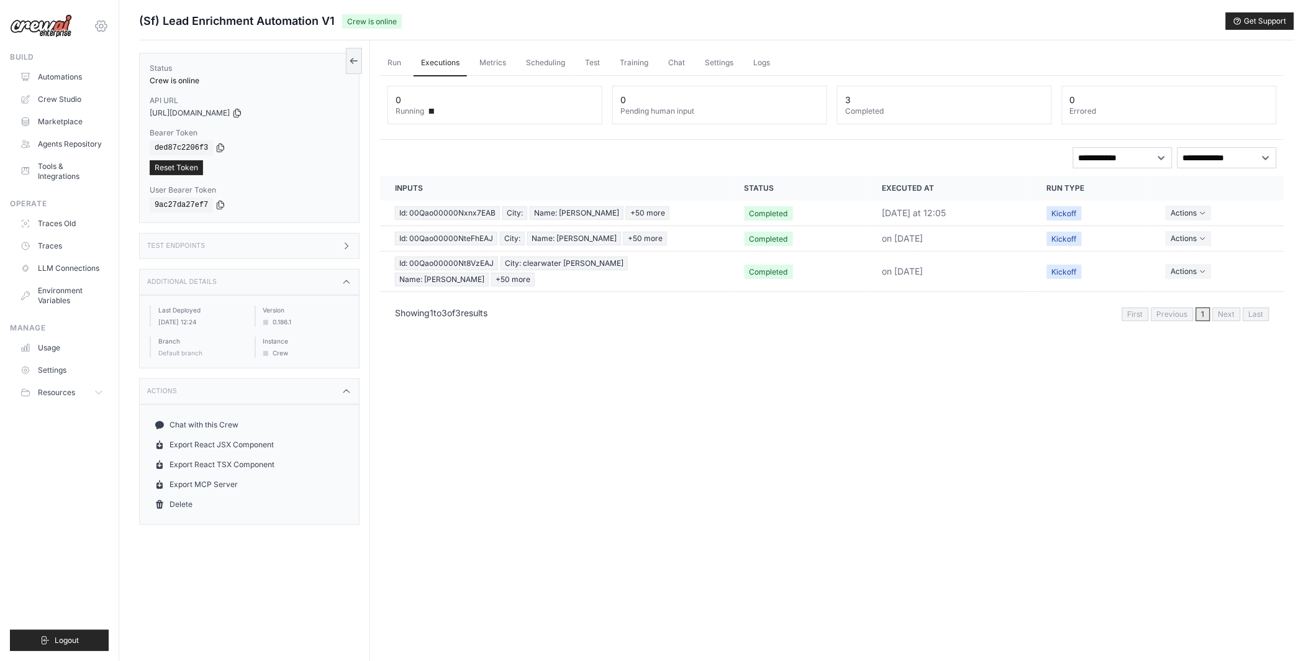
click at [101, 29] on icon at bounding box center [101, 26] width 15 height 15
click at [60, 456] on ul "Build Automations Crew Studio Marketplace Agents Repository Resources Blog" at bounding box center [59, 351] width 99 height 598
click at [68, 360] on link "Settings" at bounding box center [63, 370] width 94 height 20
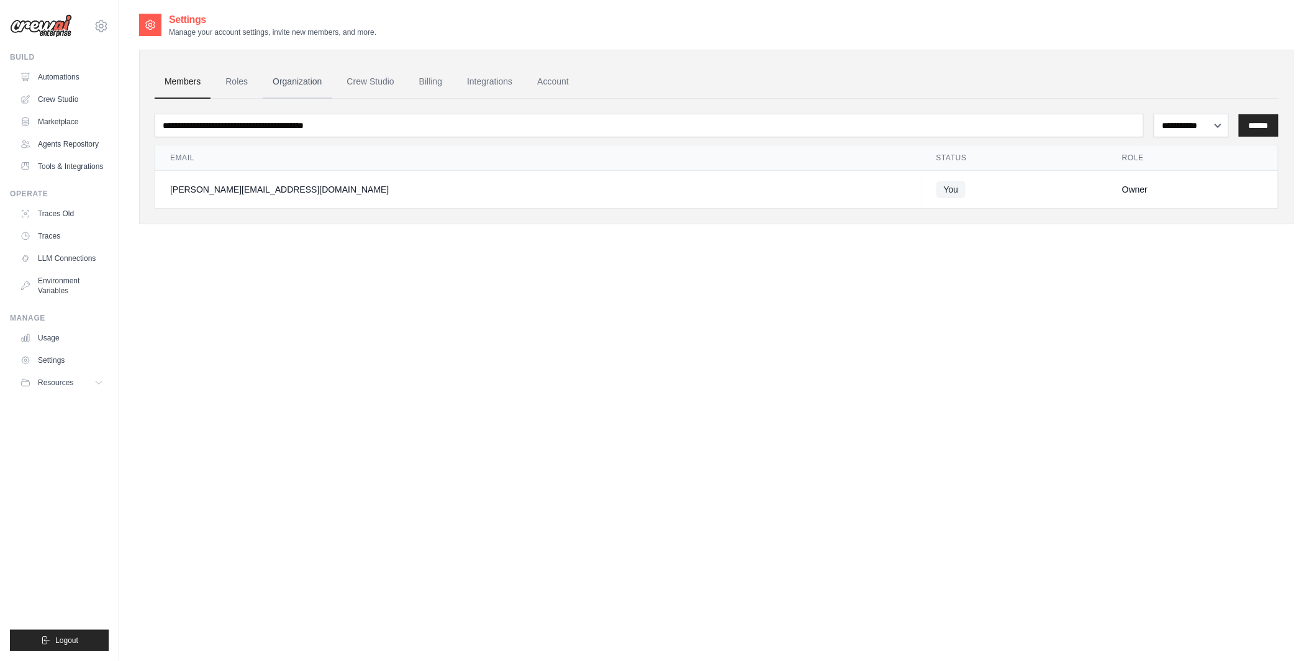
click at [291, 75] on link "Organization" at bounding box center [297, 82] width 69 height 34
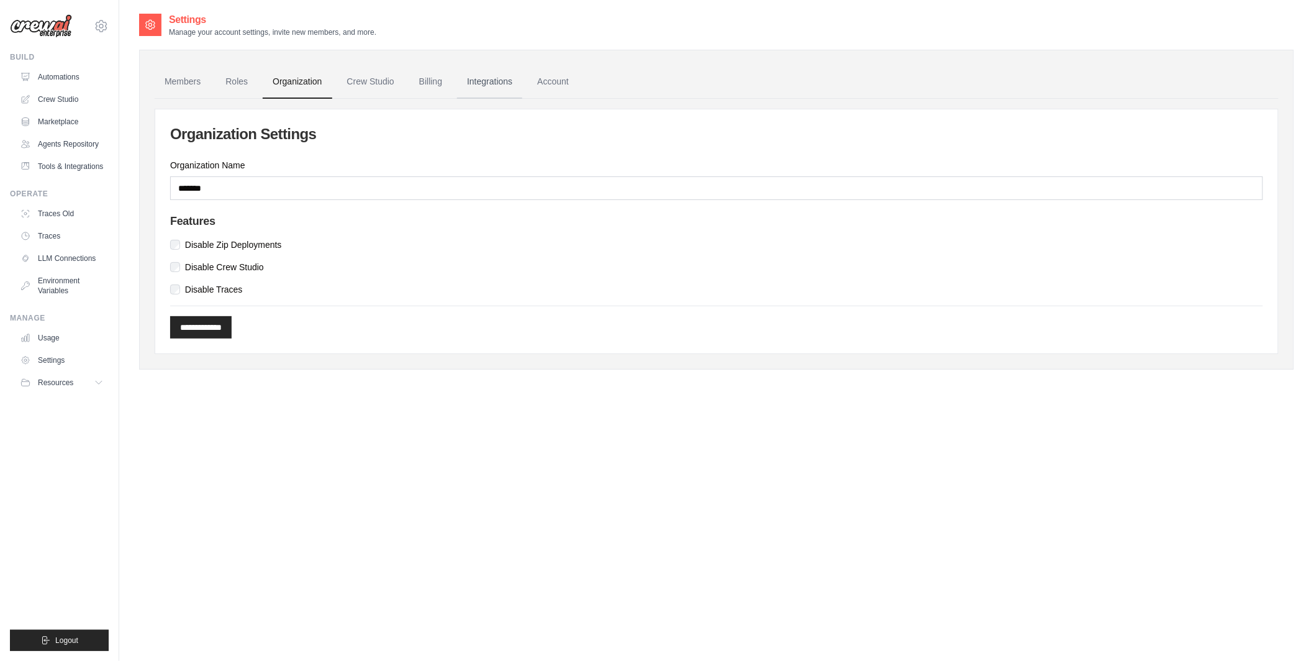
click at [504, 84] on link "Integrations" at bounding box center [489, 82] width 65 height 34
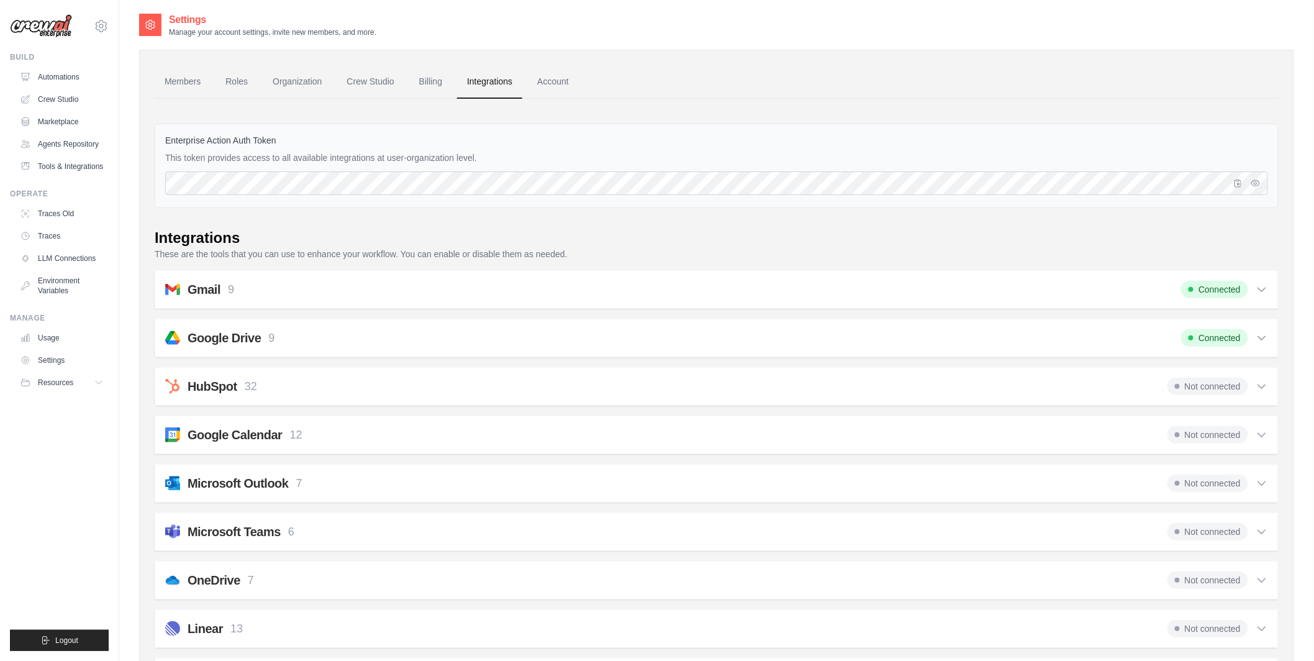
scroll to position [4, 0]
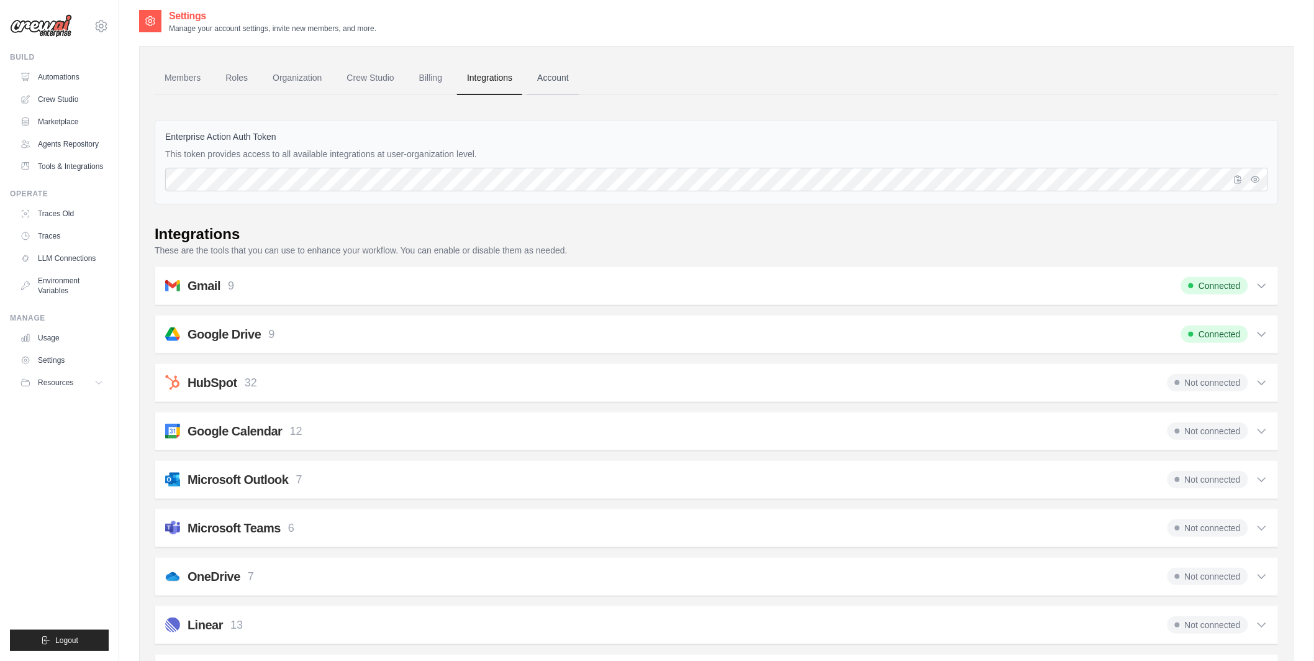
click at [558, 73] on link "Account" at bounding box center [553, 78] width 52 height 34
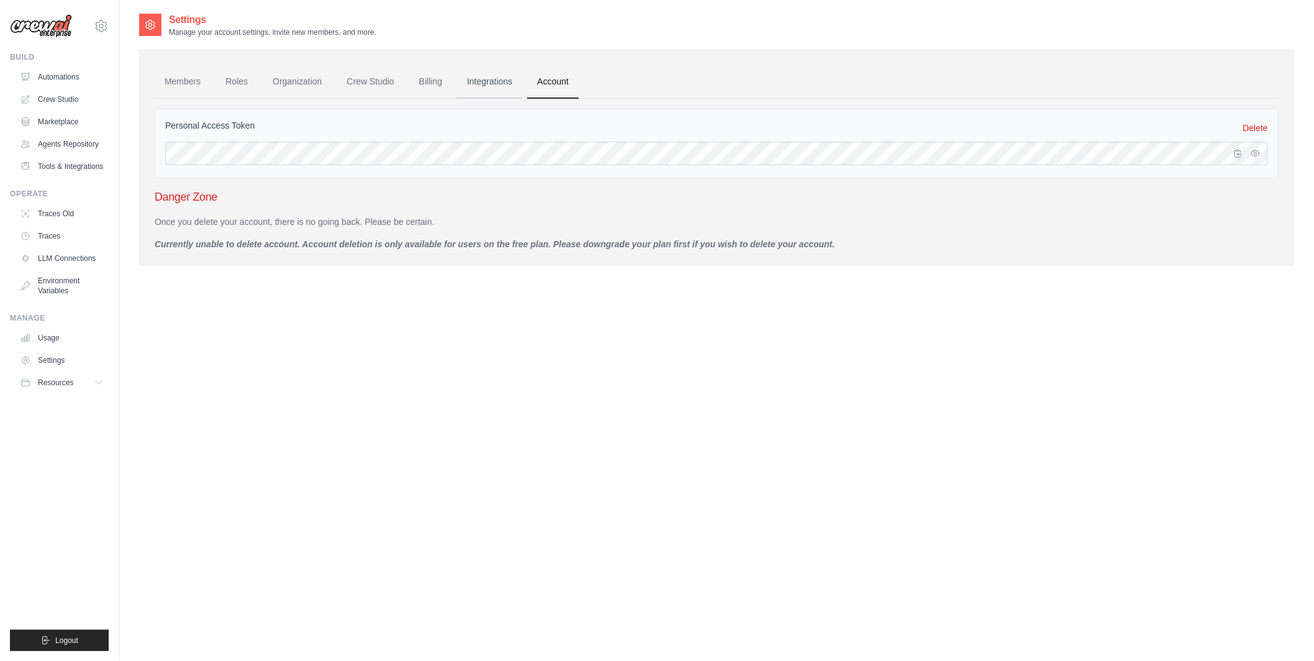
click at [495, 73] on link "Integrations" at bounding box center [489, 82] width 65 height 34
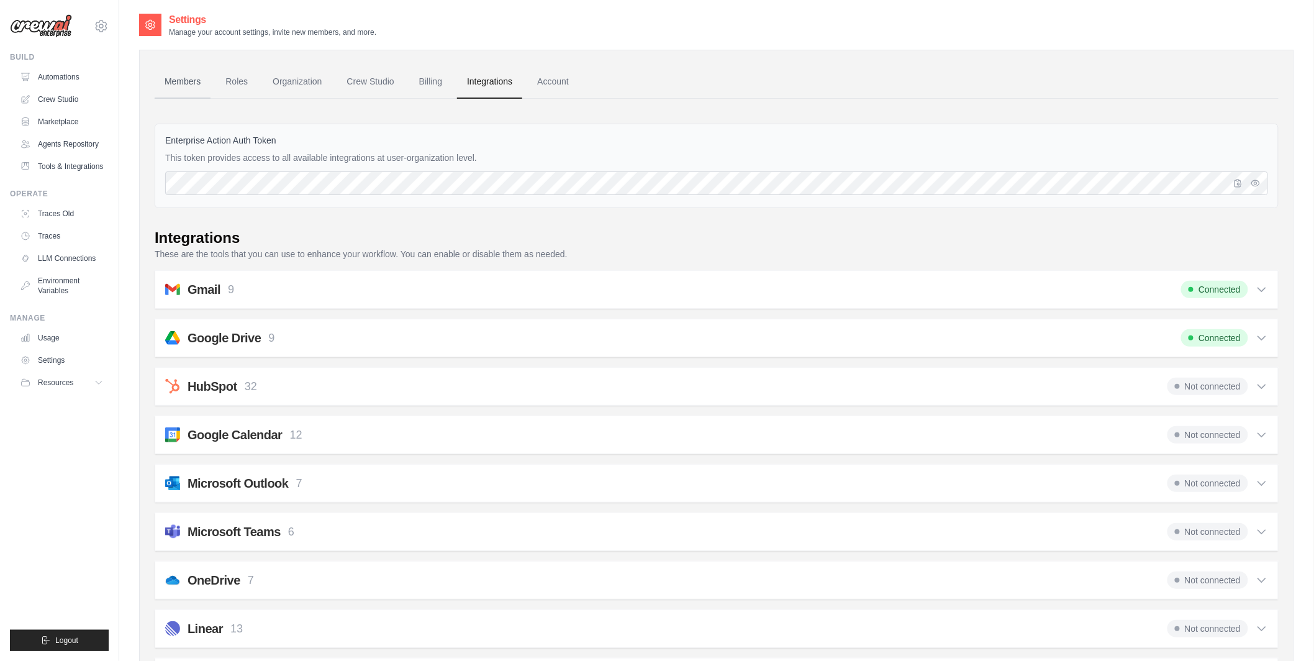
click at [201, 79] on link "Members" at bounding box center [183, 82] width 56 height 34
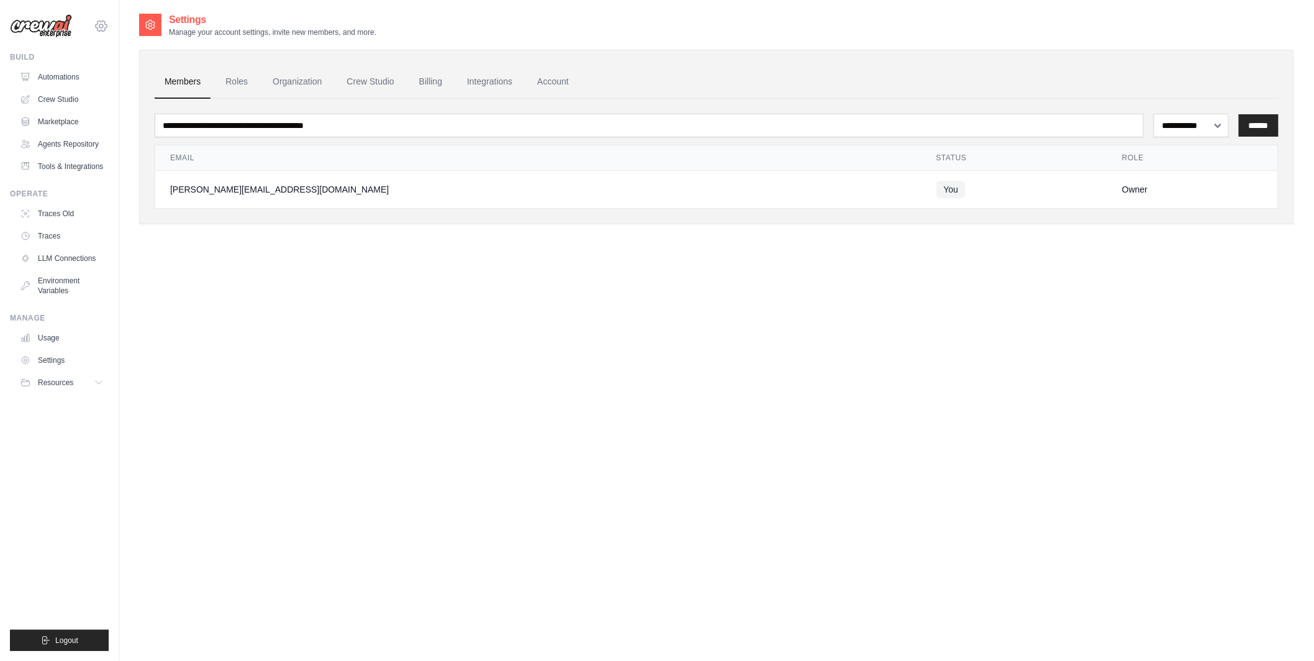
click at [100, 32] on icon at bounding box center [101, 26] width 15 height 15
click at [125, 155] on span "Settings" at bounding box center [154, 157] width 98 height 12
click at [315, 267] on div "**********" at bounding box center [716, 342] width 1155 height 661
click at [406, 472] on div "**********" at bounding box center [716, 342] width 1155 height 661
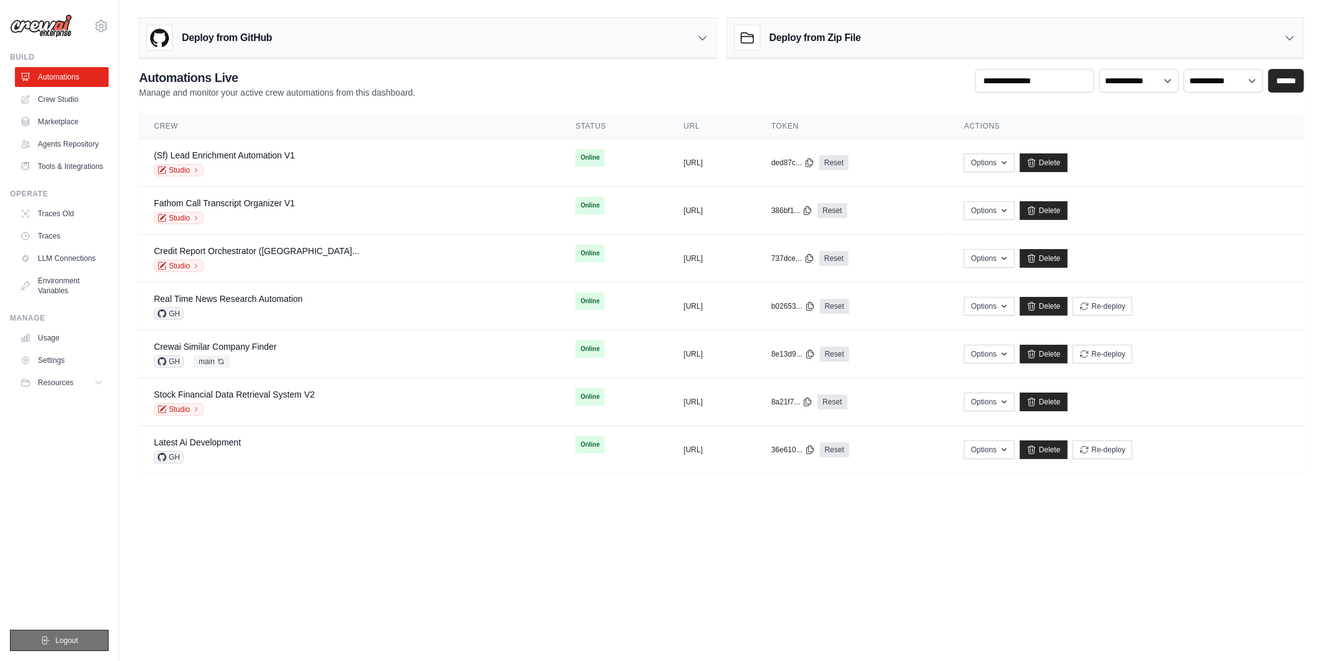
click at [57, 647] on button "Logout" at bounding box center [59, 640] width 99 height 21
